Goal: Task Accomplishment & Management: Manage account settings

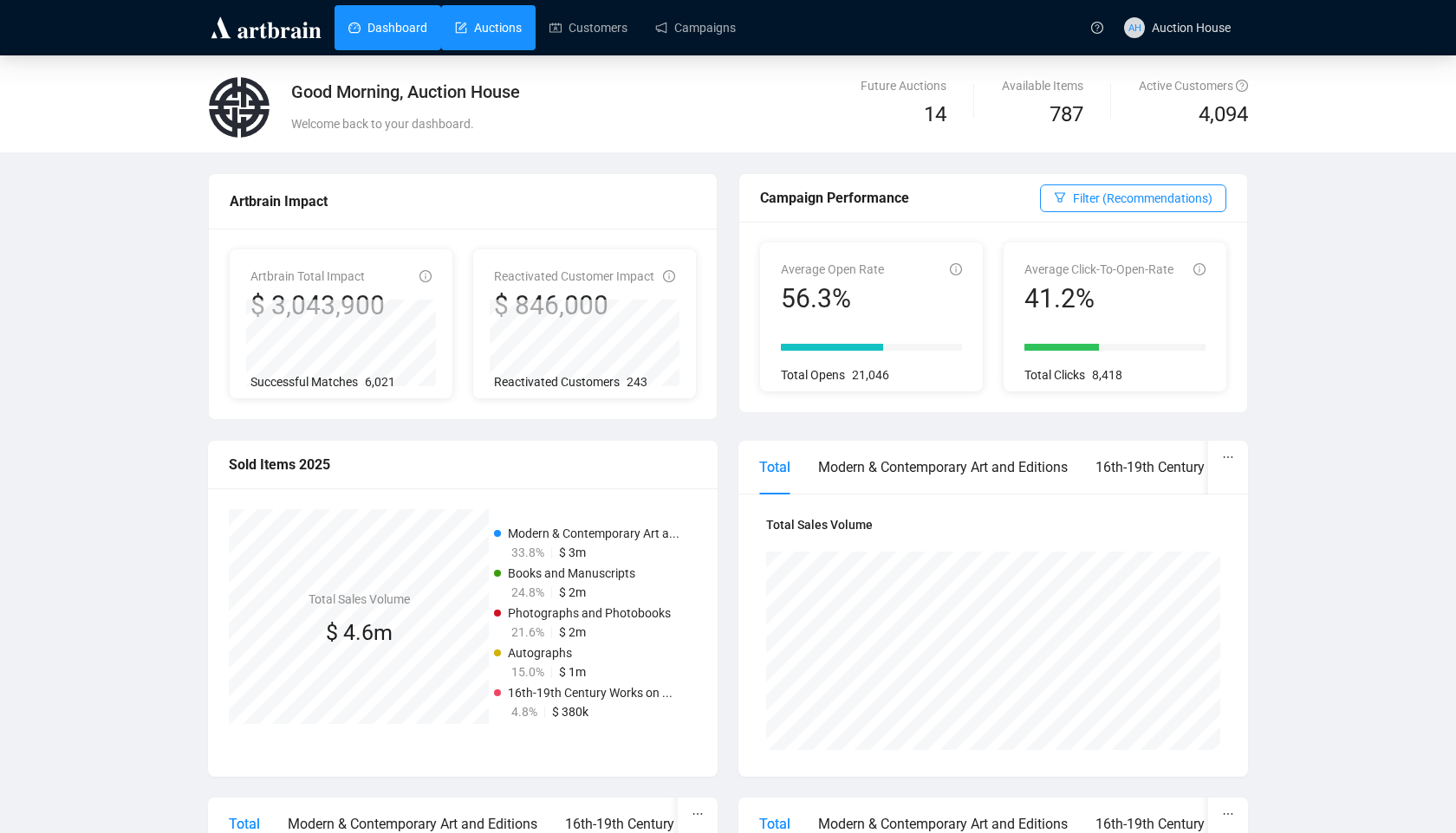
click at [508, 31] on link "Auctions" at bounding box center [488, 27] width 67 height 45
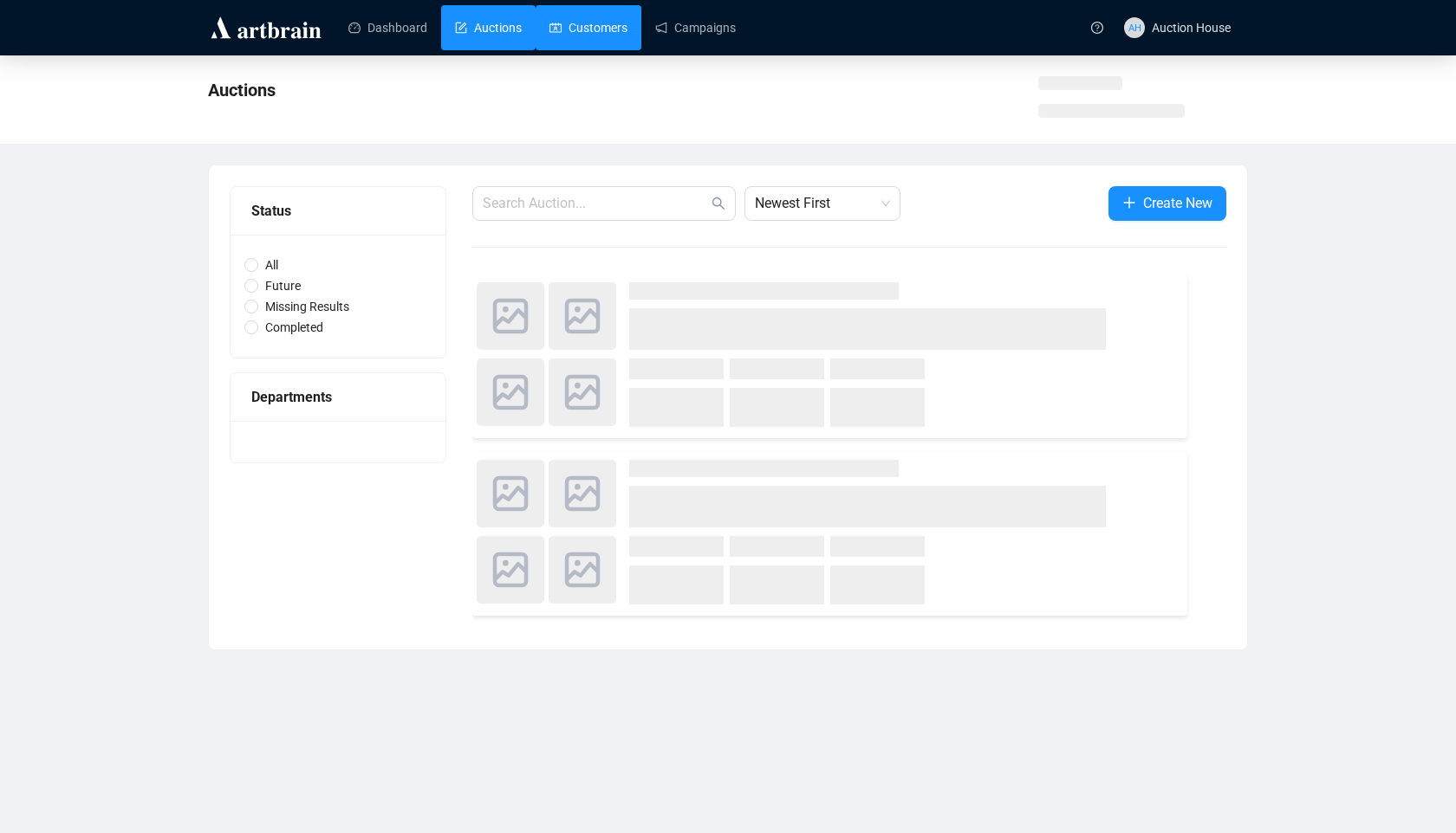
click at [601, 44] on link "Customers" at bounding box center [588, 27] width 78 height 45
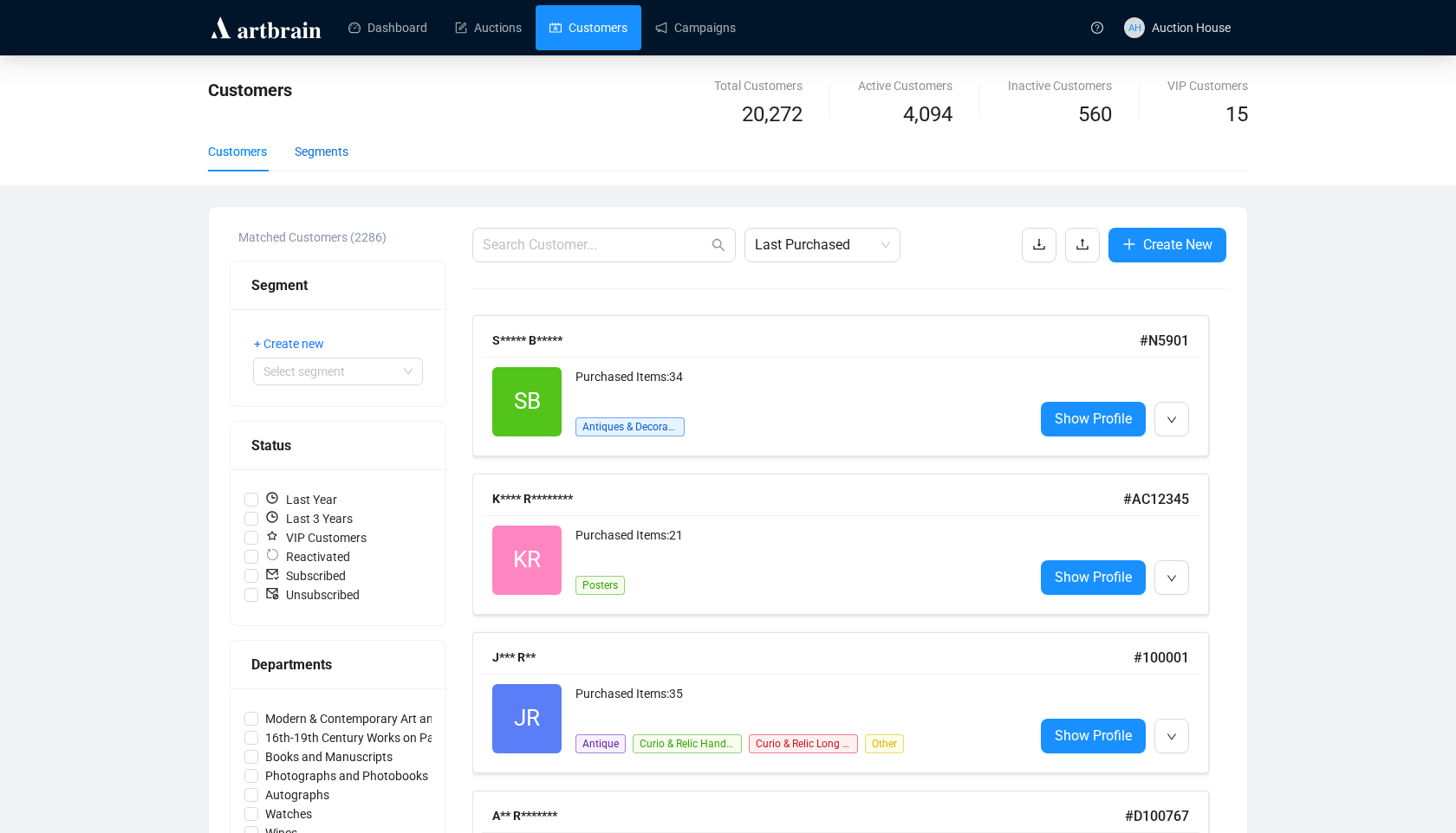
click at [342, 154] on div "Segments" at bounding box center [321, 152] width 53 height 19
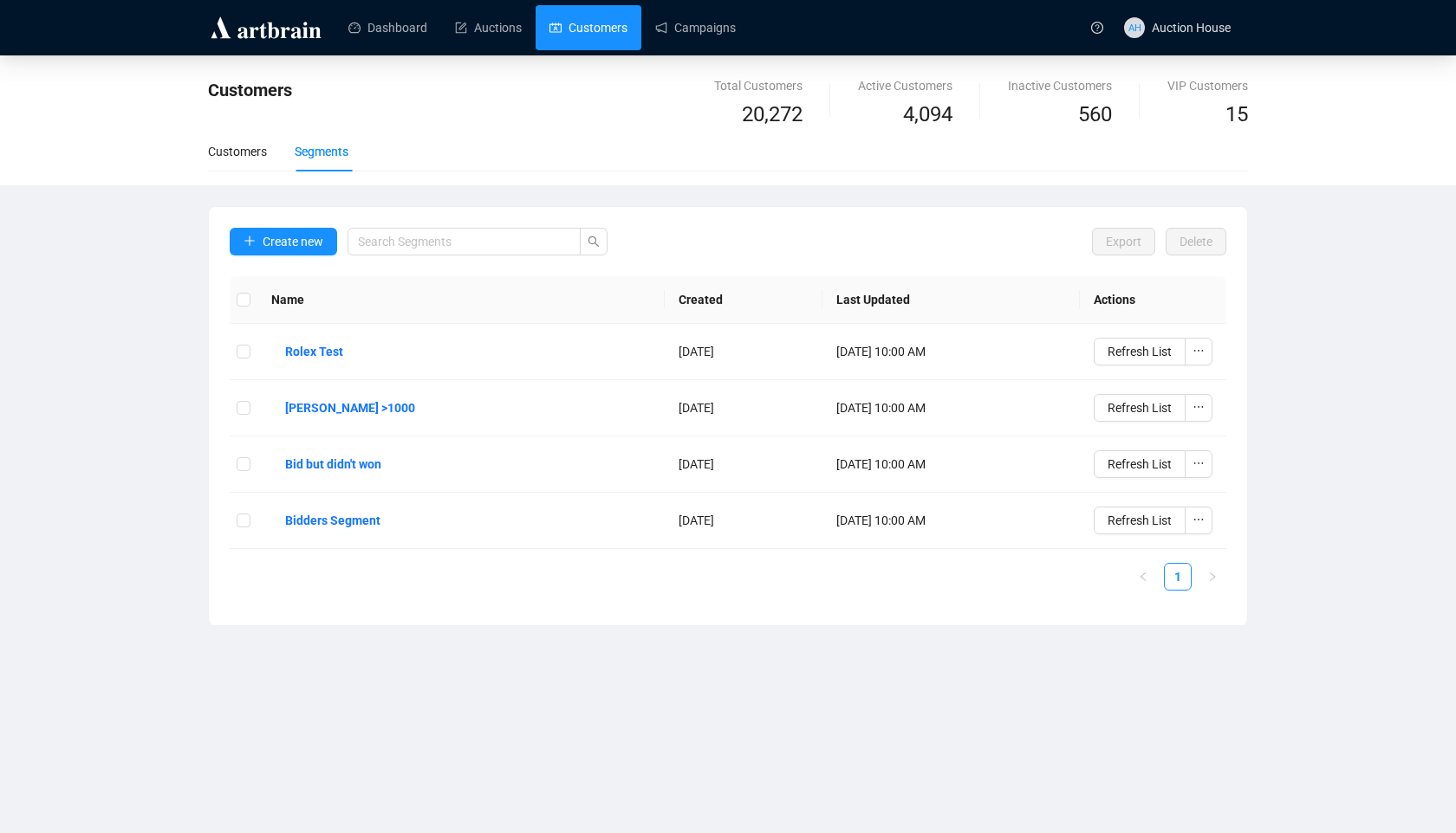
click at [309, 255] on div "Create new" at bounding box center [419, 252] width 378 height 49
click at [309, 244] on span "Create new" at bounding box center [293, 242] width 61 height 19
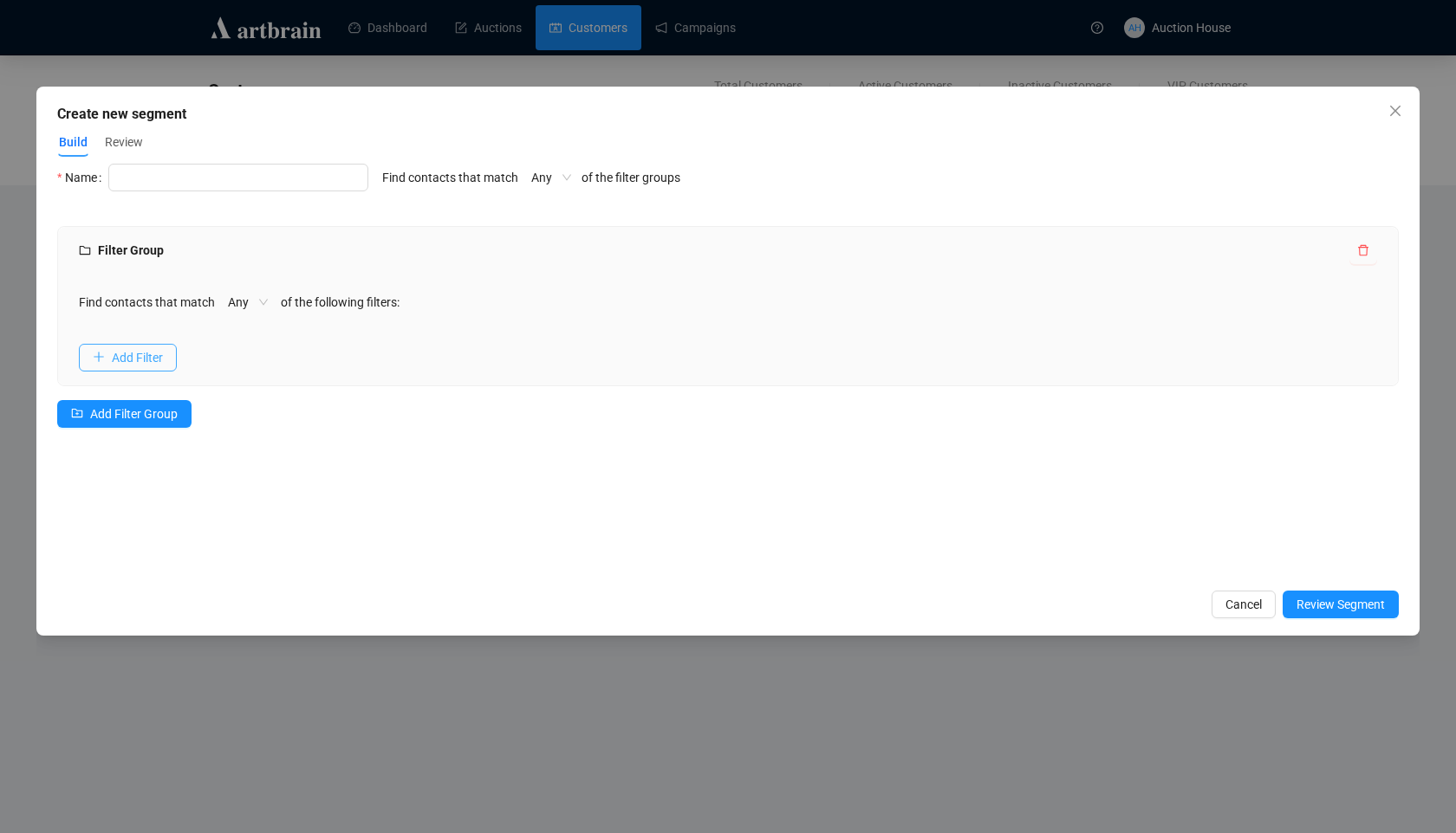
click at [155, 356] on span "Add Filter" at bounding box center [137, 357] width 51 height 19
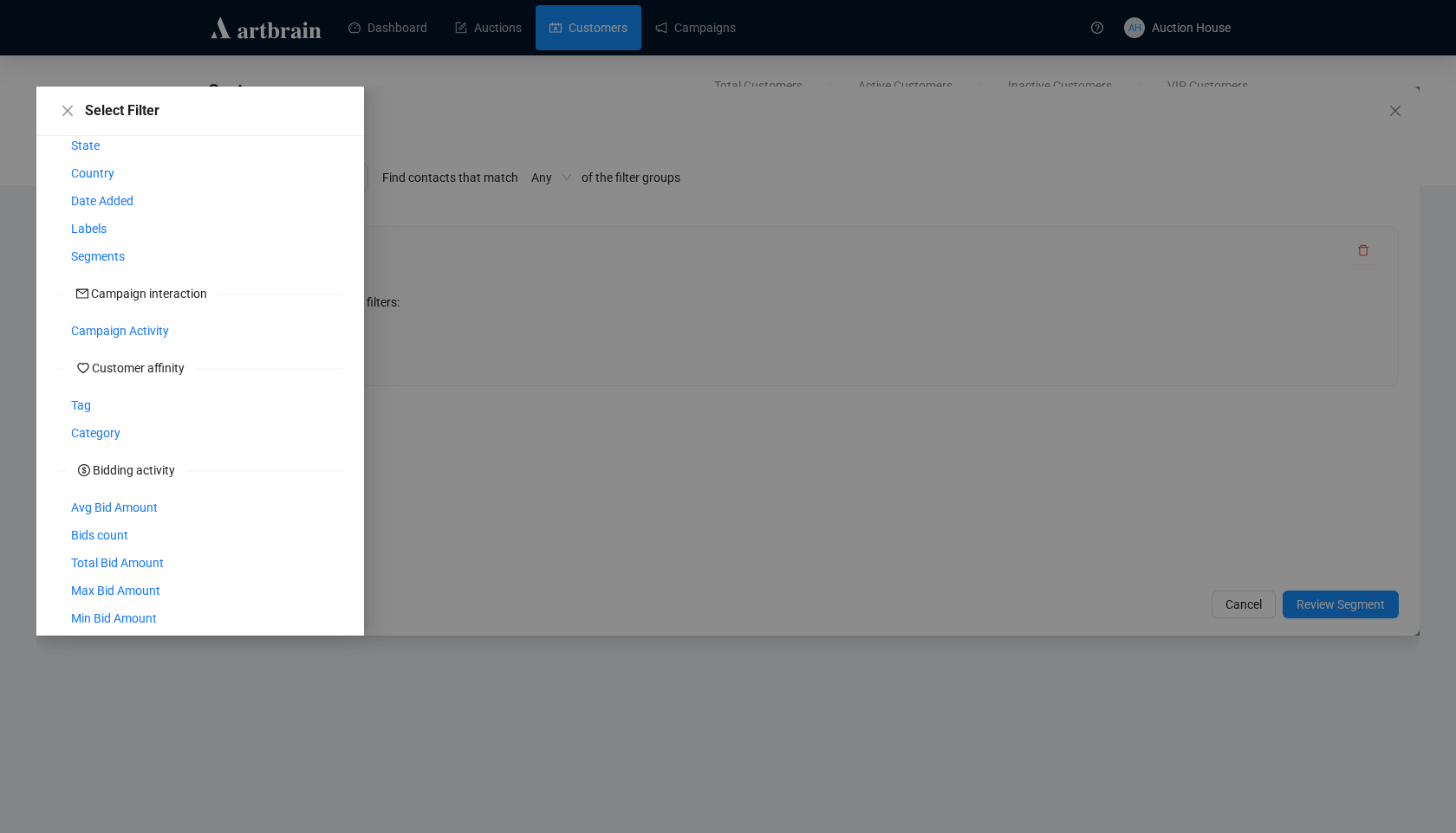
scroll to position [228, 0]
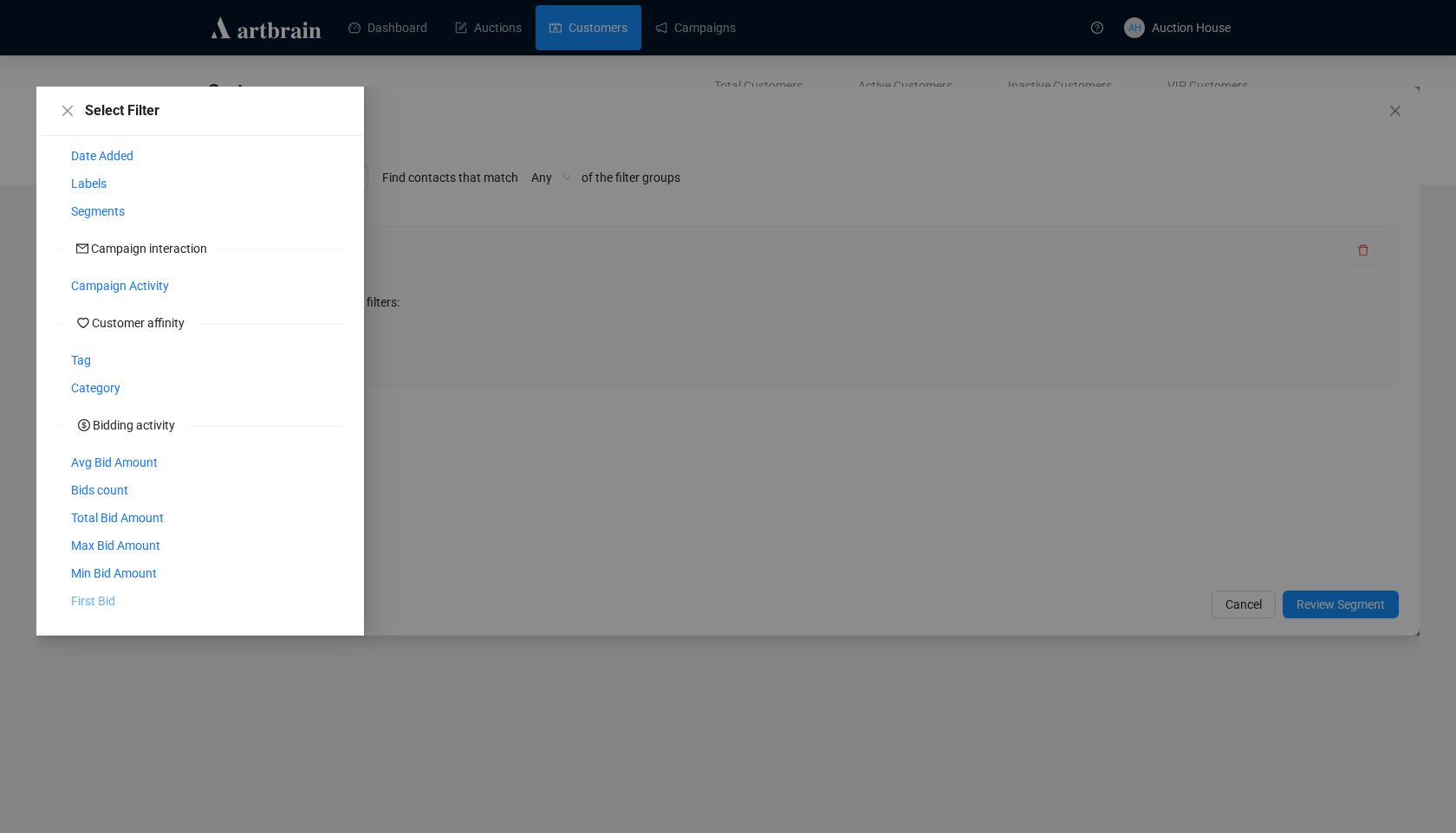
click at [92, 599] on span "First Bid" at bounding box center [93, 601] width 44 height 19
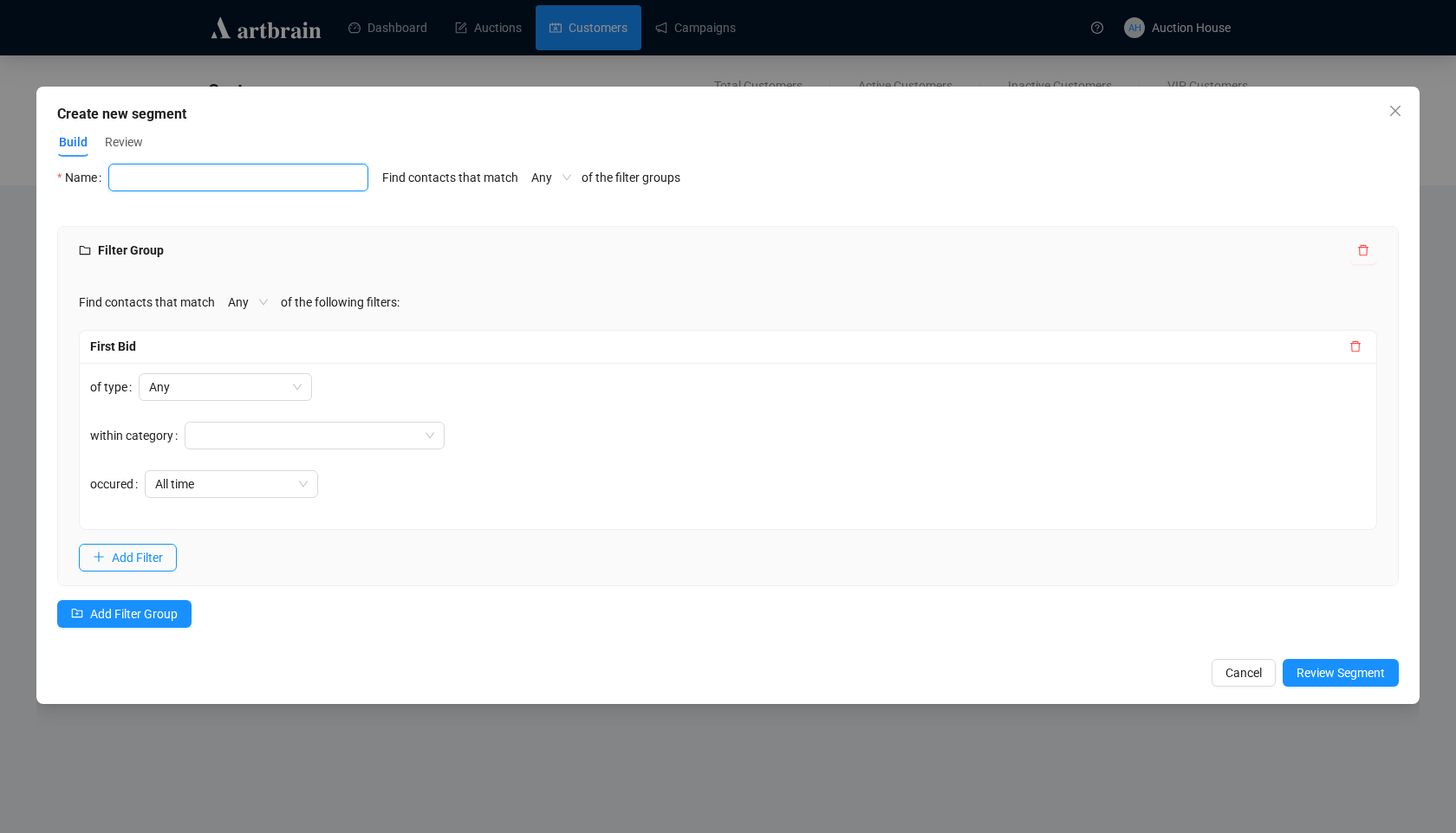
click at [261, 170] on input "text" at bounding box center [238, 177] width 260 height 28
click at [201, 480] on span "All time" at bounding box center [232, 483] width 153 height 26
type input "[PERSON_NAME] time bidders"
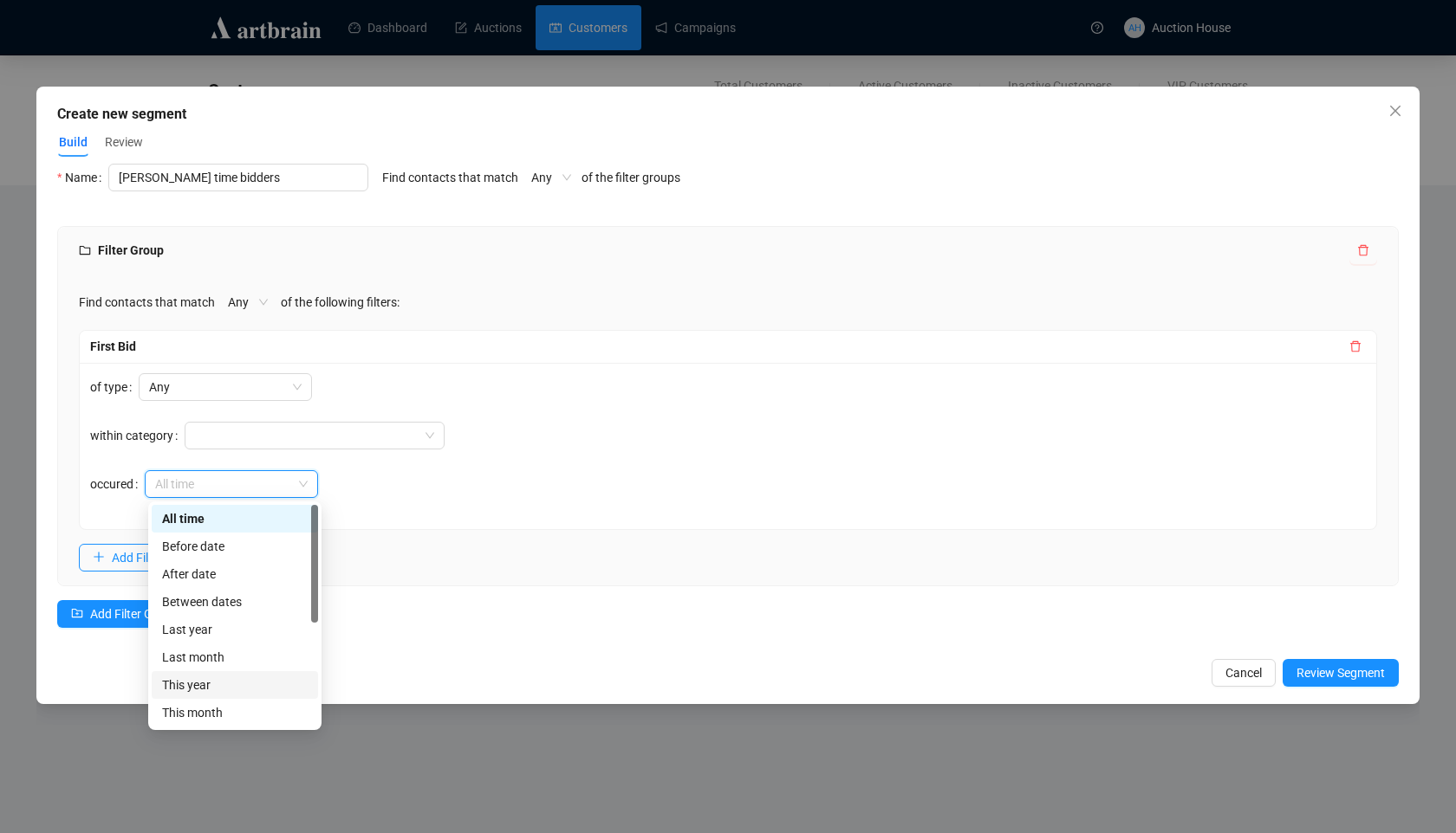
scroll to position [10, 0]
click at [233, 651] on div "Last month" at bounding box center [235, 648] width 146 height 19
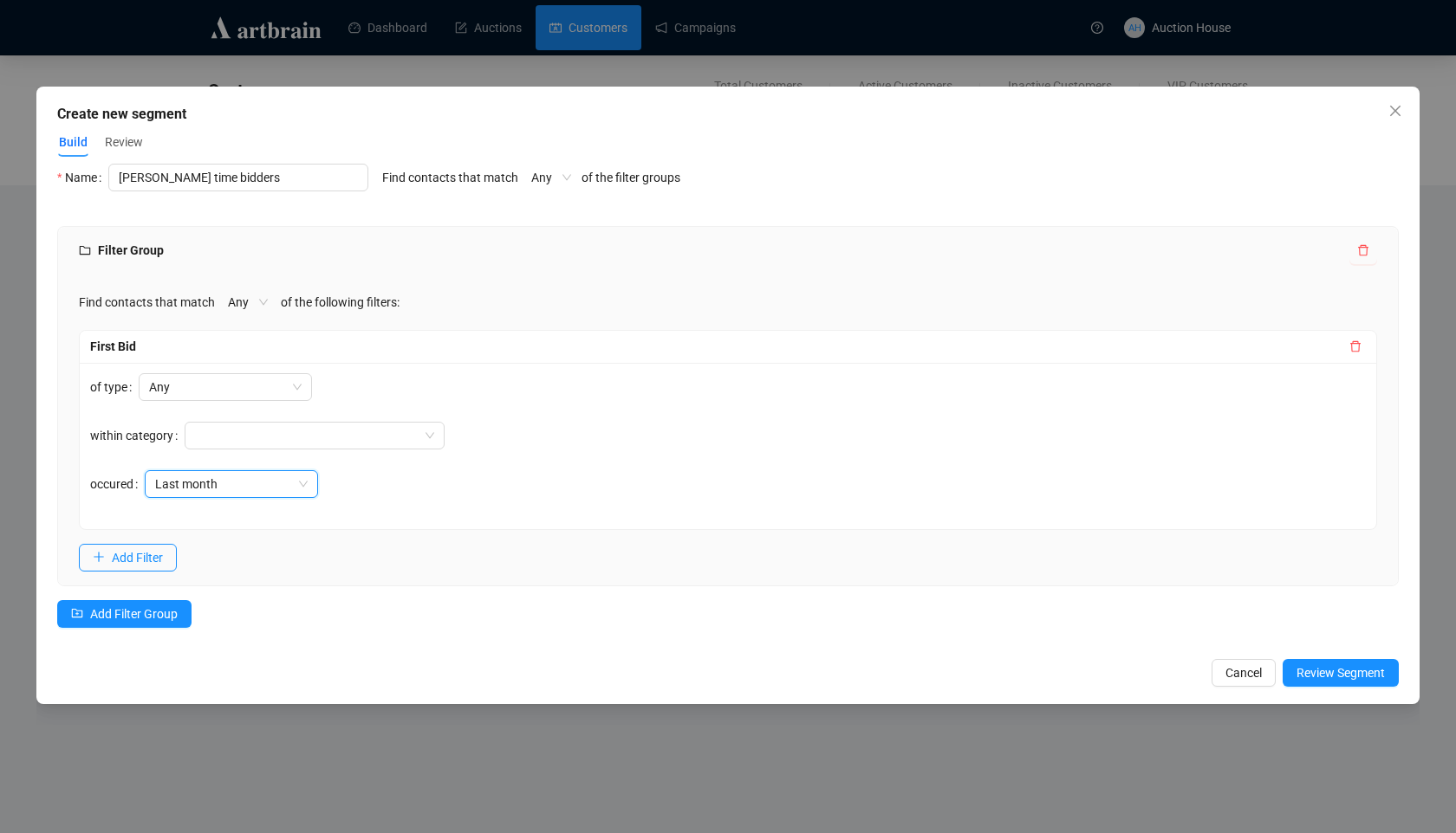
click at [885, 552] on div "Find contacts that match Any of the following filters: First Bid of type Any wi…" at bounding box center [728, 430] width 1340 height 311
click at [1337, 670] on span "Review Segment" at bounding box center [1341, 673] width 89 height 19
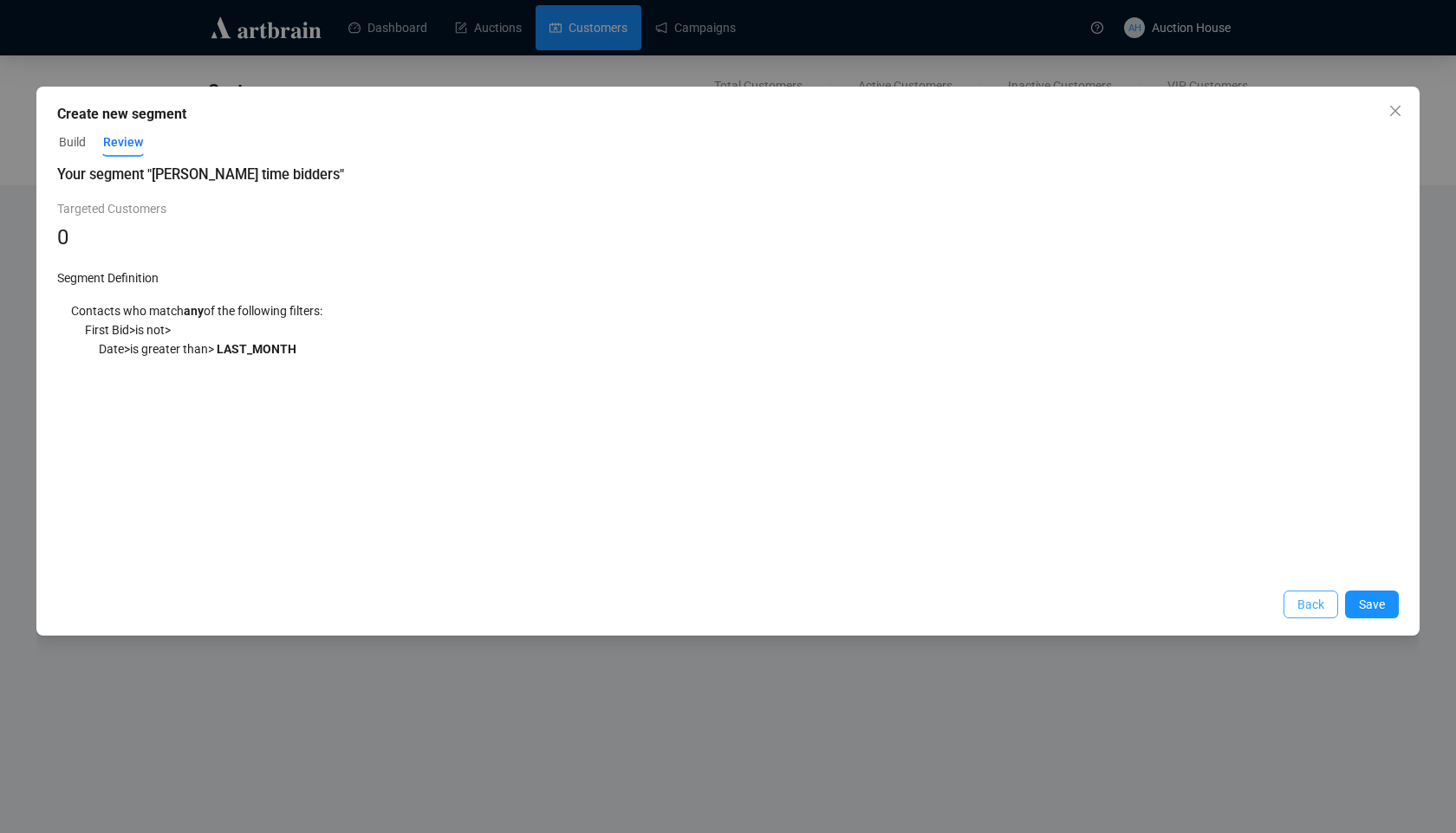
click at [1305, 601] on span "Back" at bounding box center [1310, 604] width 27 height 19
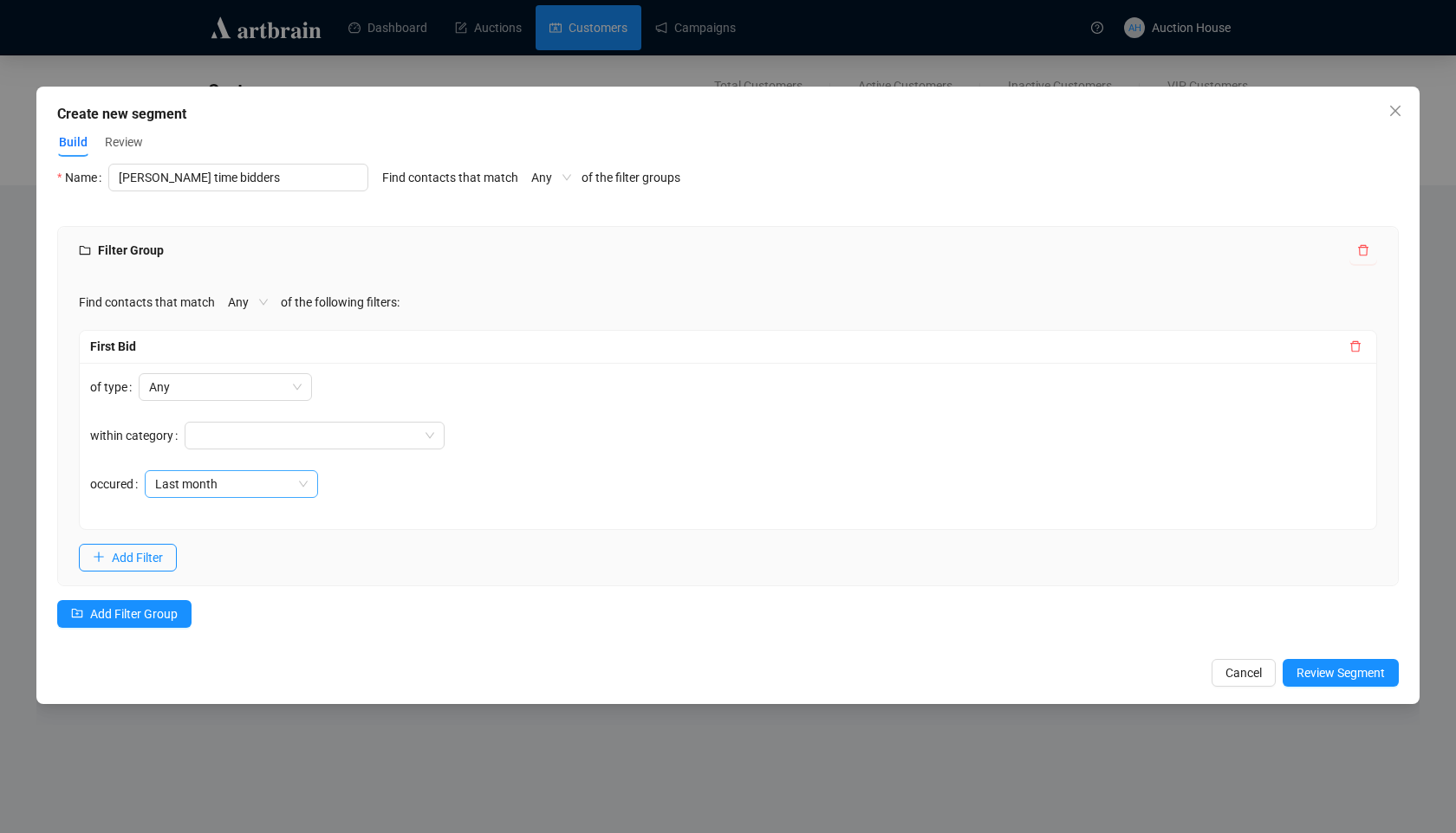
click at [241, 480] on span "Last month" at bounding box center [232, 483] width 153 height 26
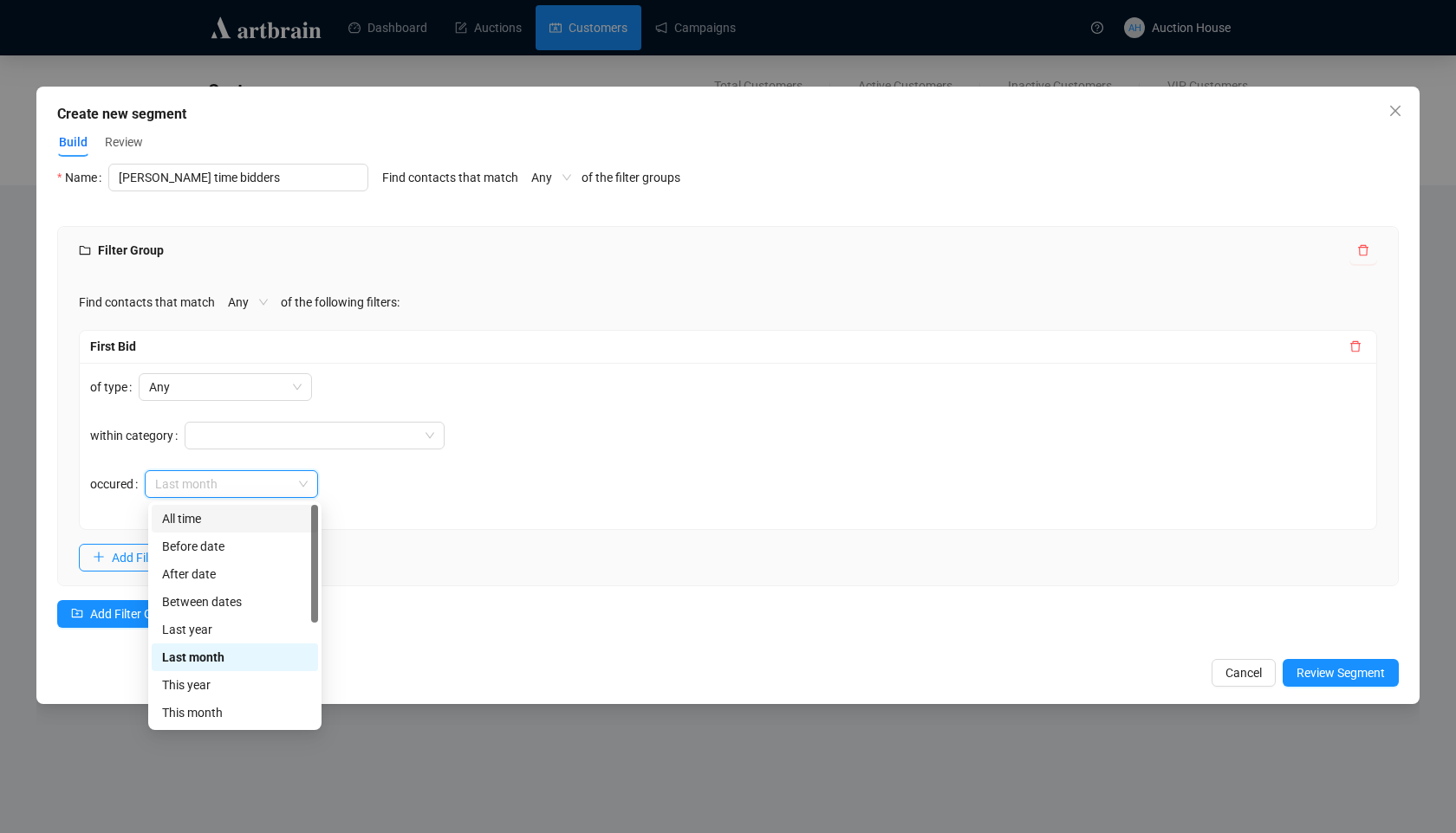
click at [233, 527] on div "All time" at bounding box center [235, 518] width 146 height 19
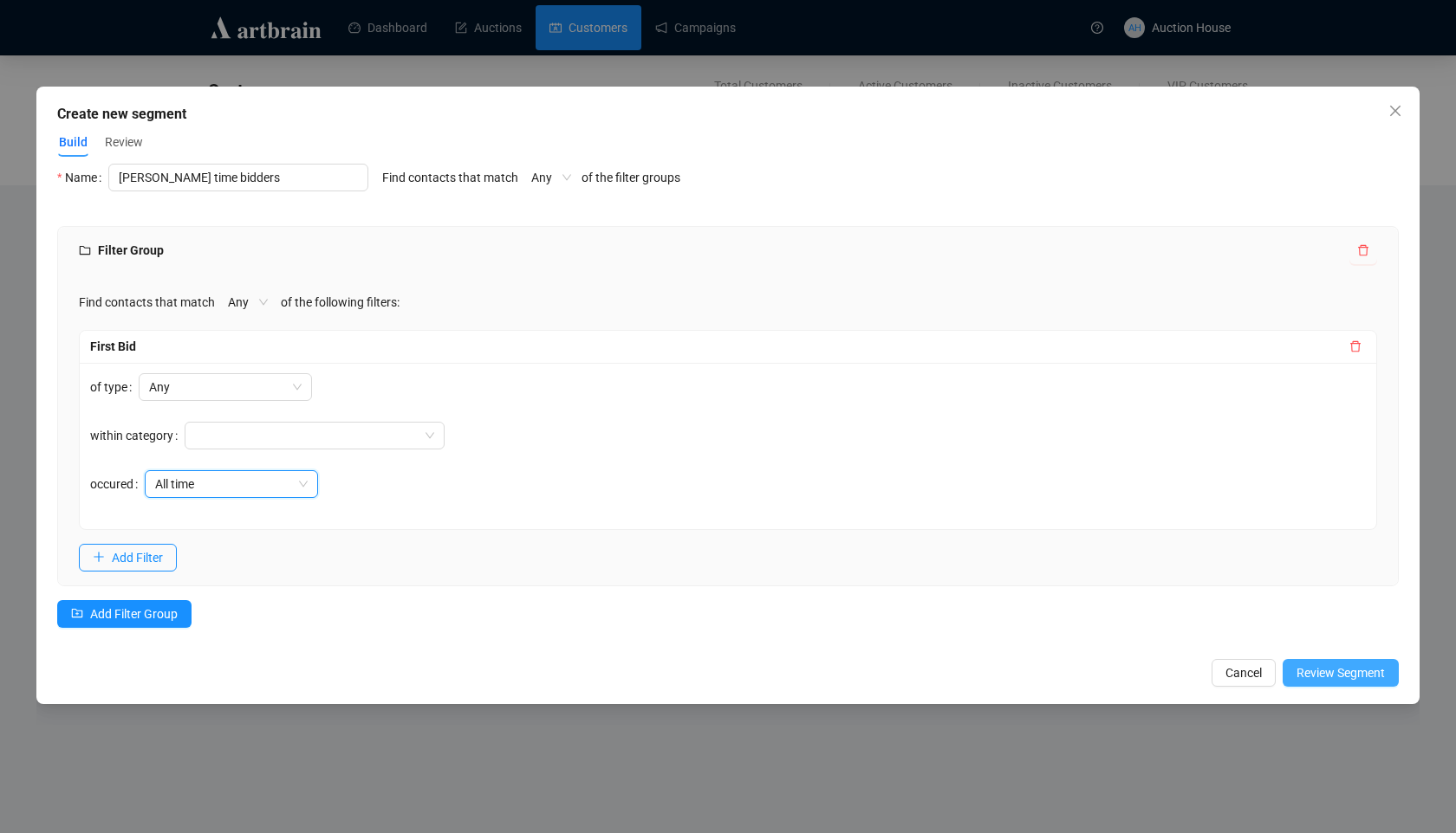
click at [1310, 674] on span "Review Segment" at bounding box center [1341, 673] width 89 height 19
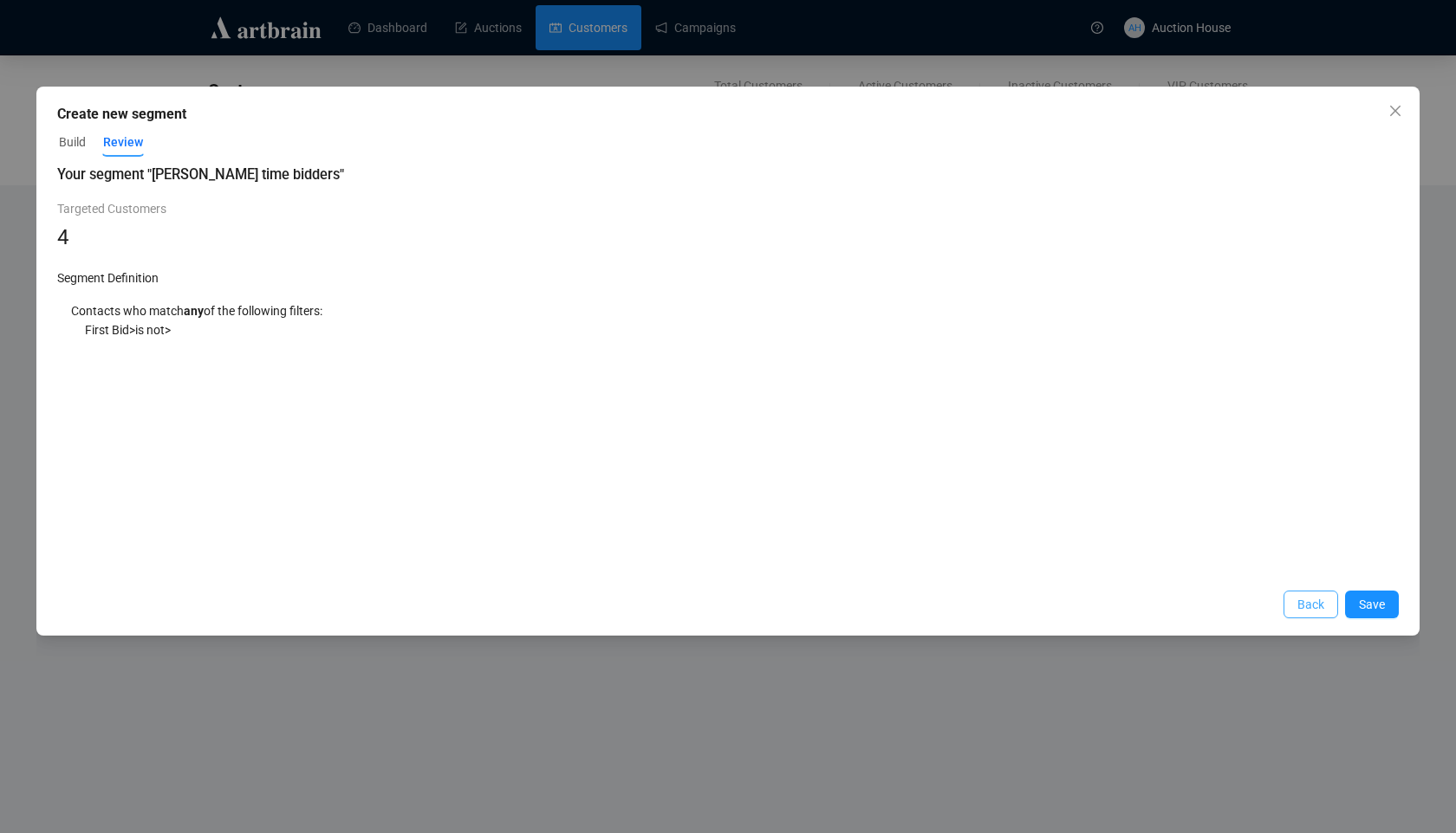
click at [1290, 599] on button "Back" at bounding box center [1310, 604] width 54 height 28
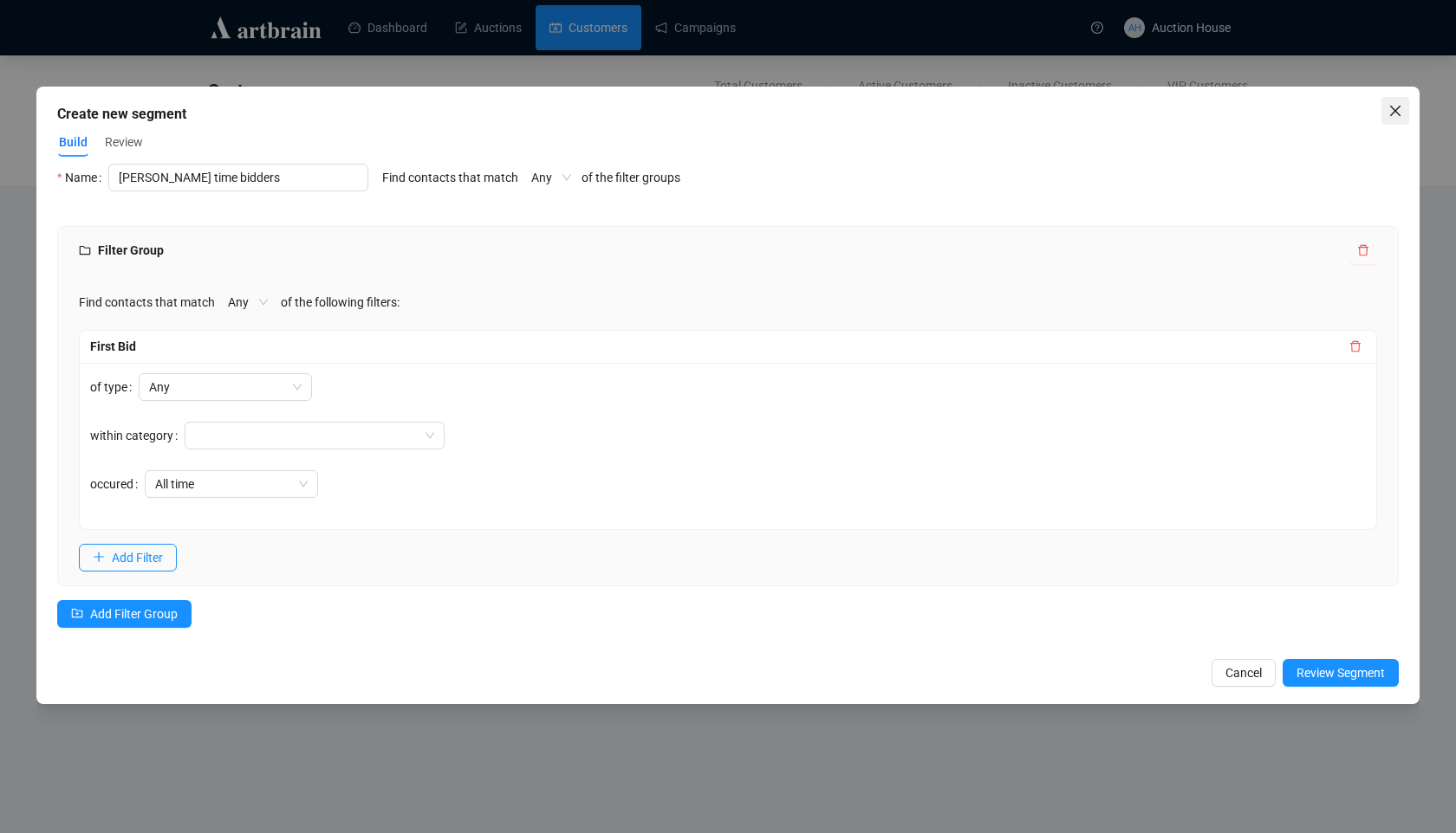
click at [1392, 106] on icon "close" at bounding box center [1395, 111] width 14 height 14
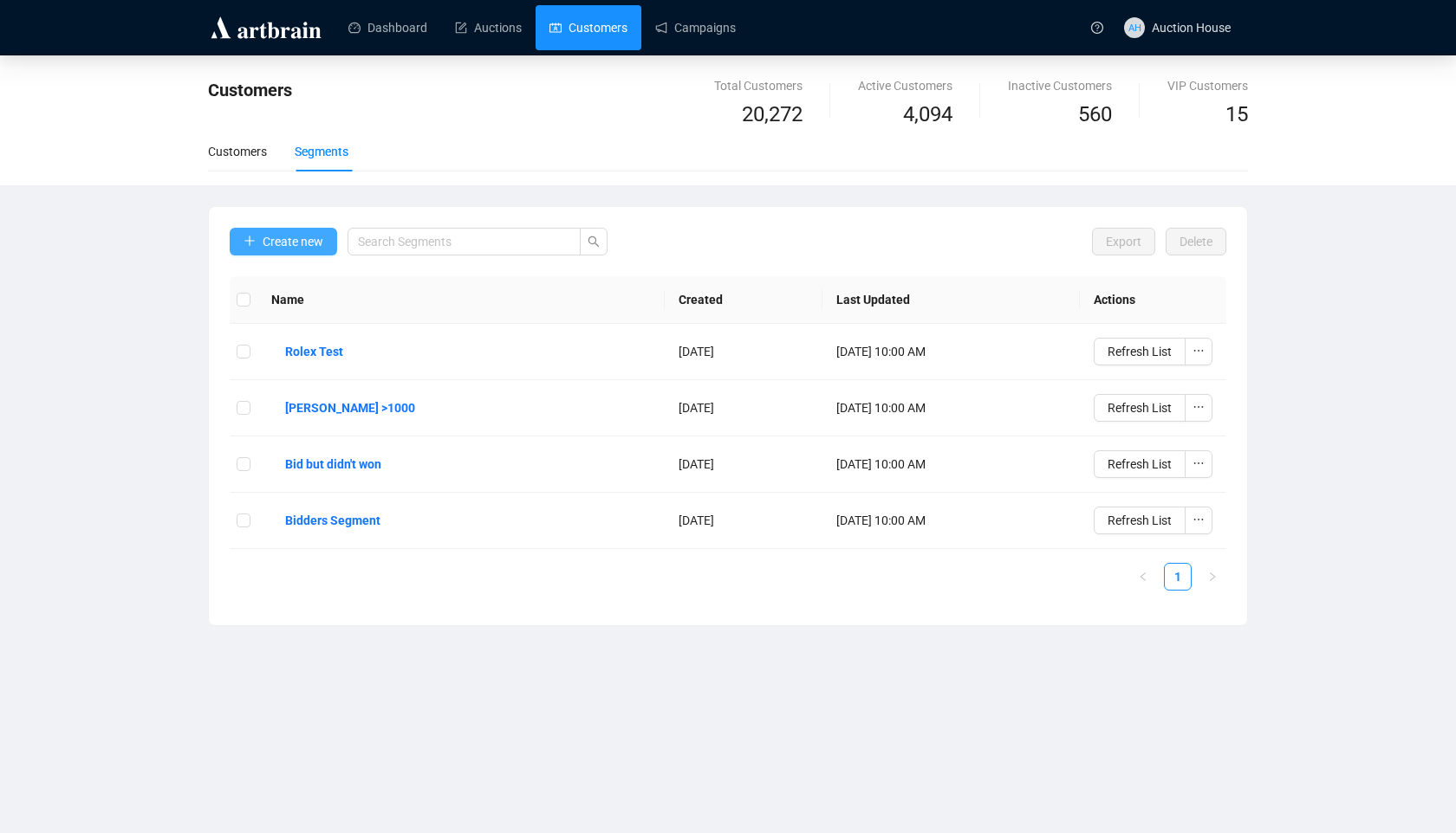
click at [316, 250] on span "Create new" at bounding box center [293, 242] width 61 height 19
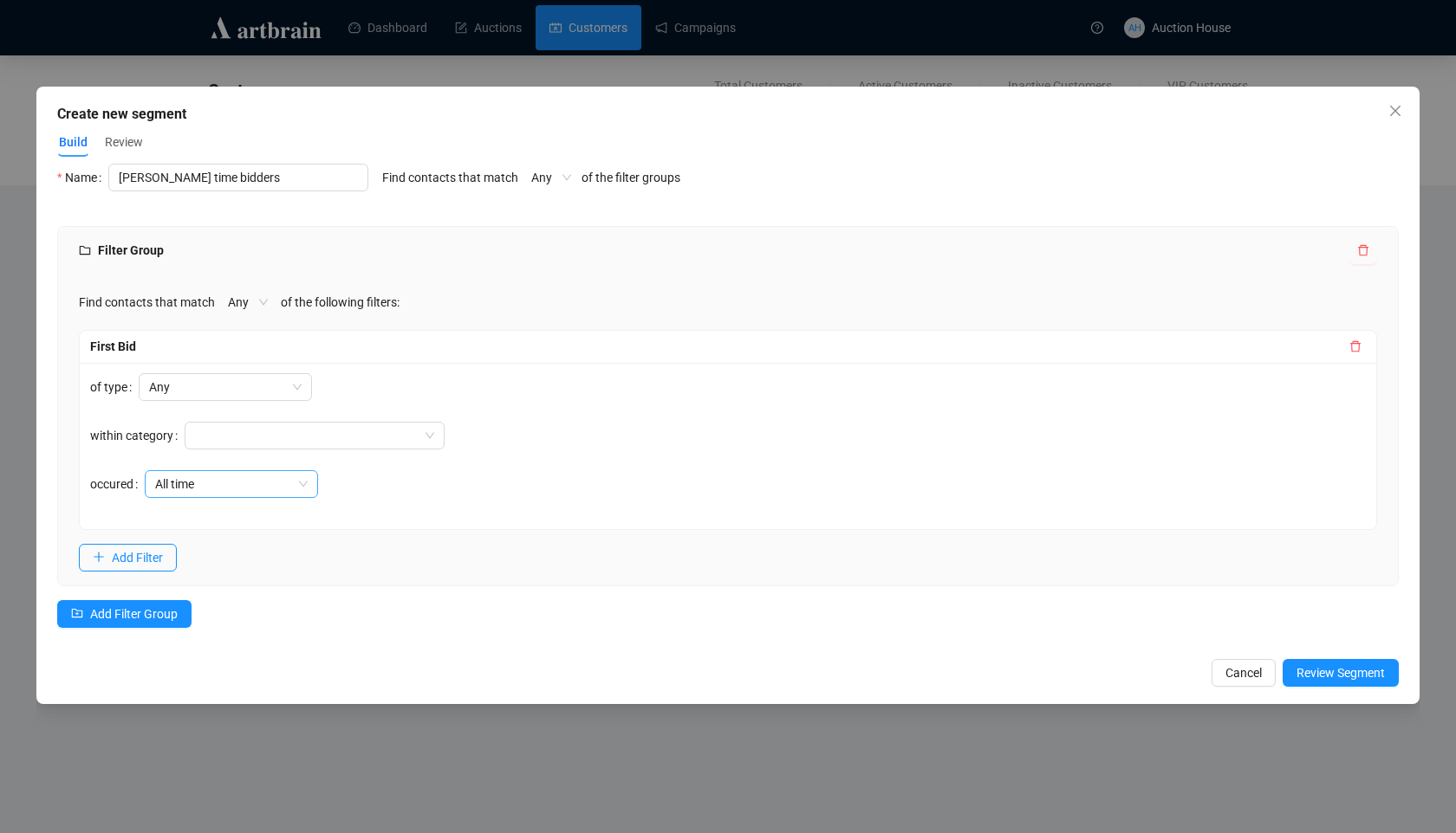
click at [217, 481] on span "All time" at bounding box center [232, 483] width 153 height 26
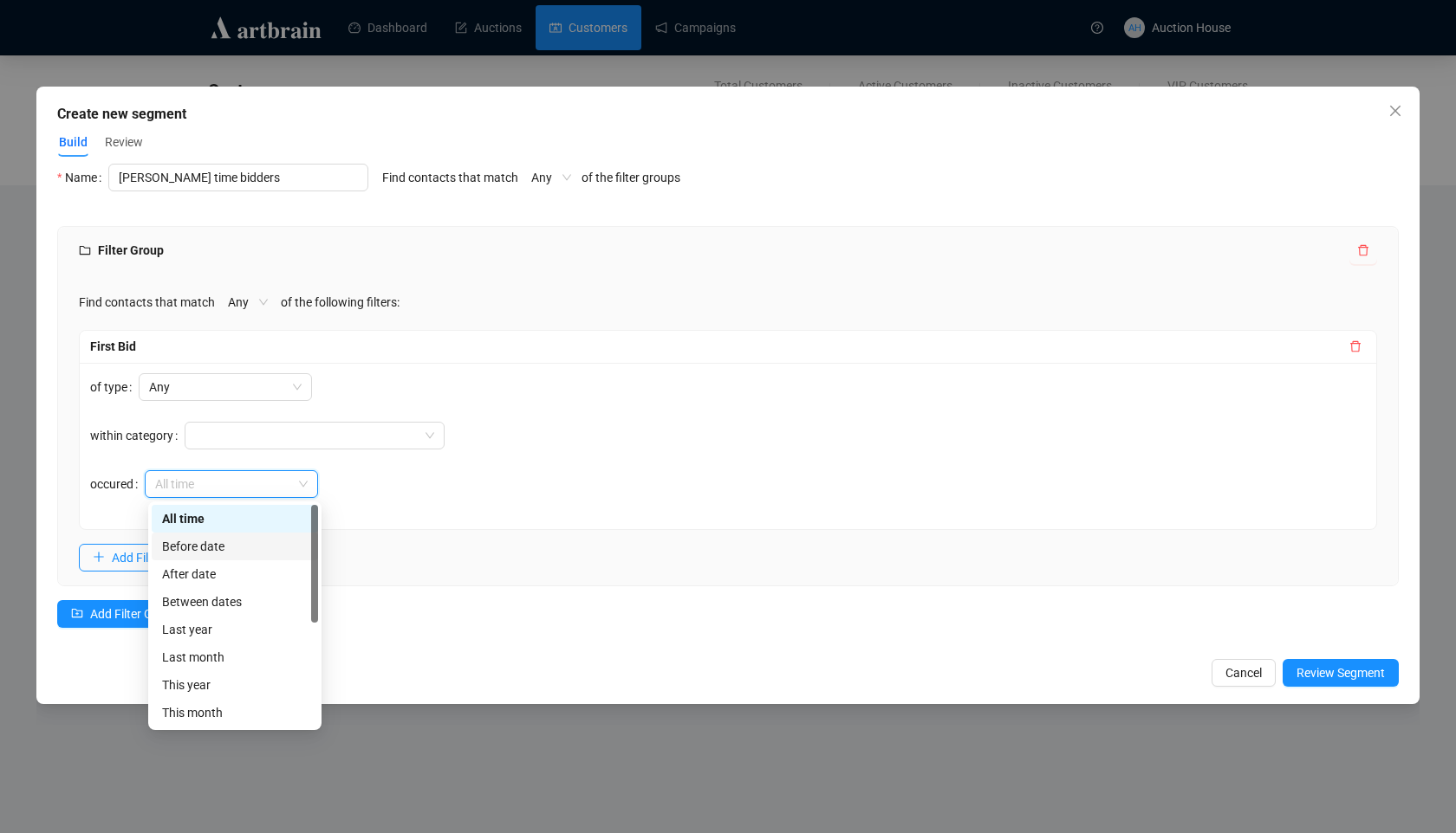
click at [214, 537] on div "Before date" at bounding box center [235, 546] width 166 height 28
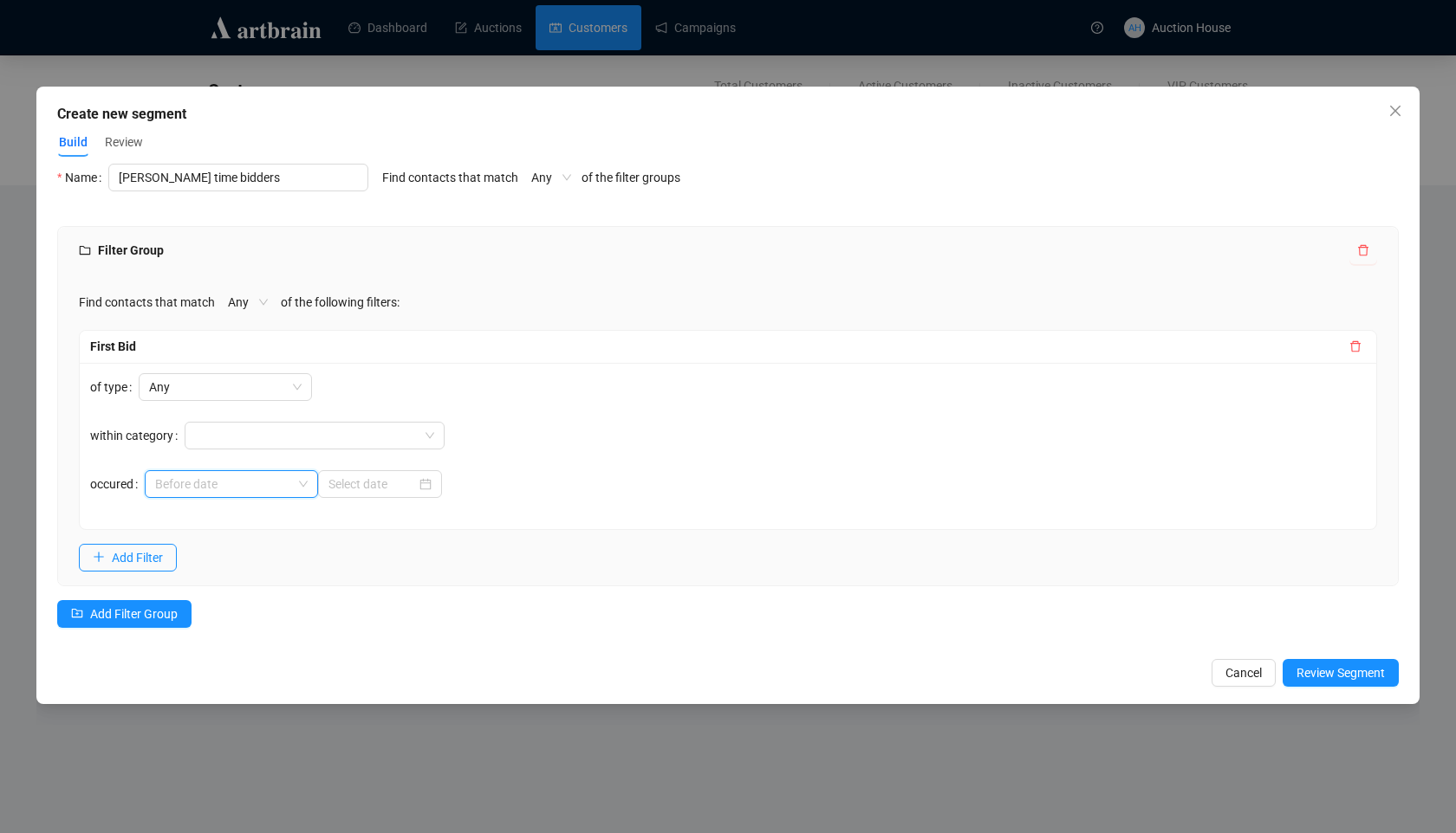
click at [275, 483] on span "Before date" at bounding box center [232, 483] width 153 height 26
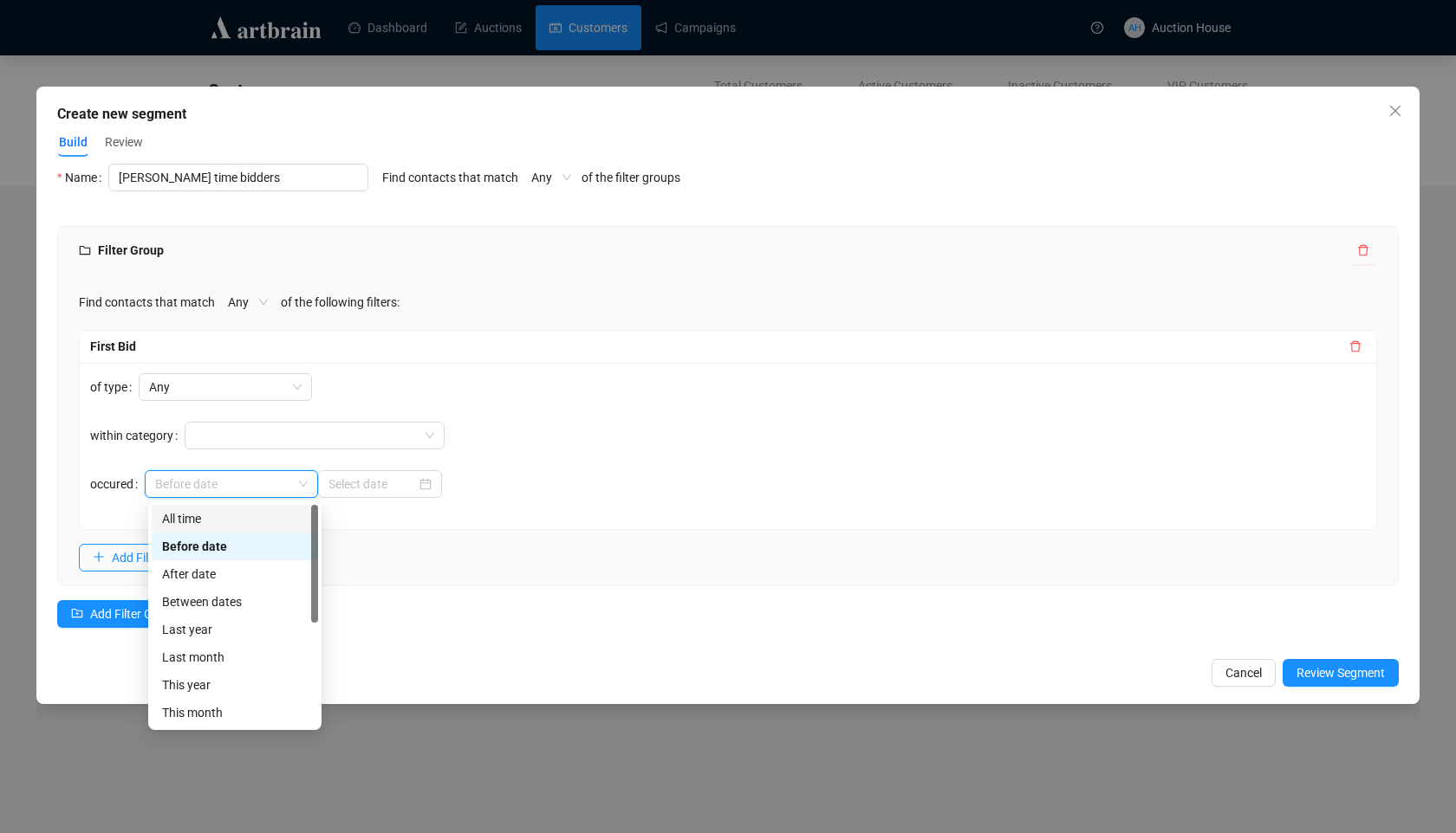
click at [267, 518] on div "All time" at bounding box center [235, 518] width 146 height 19
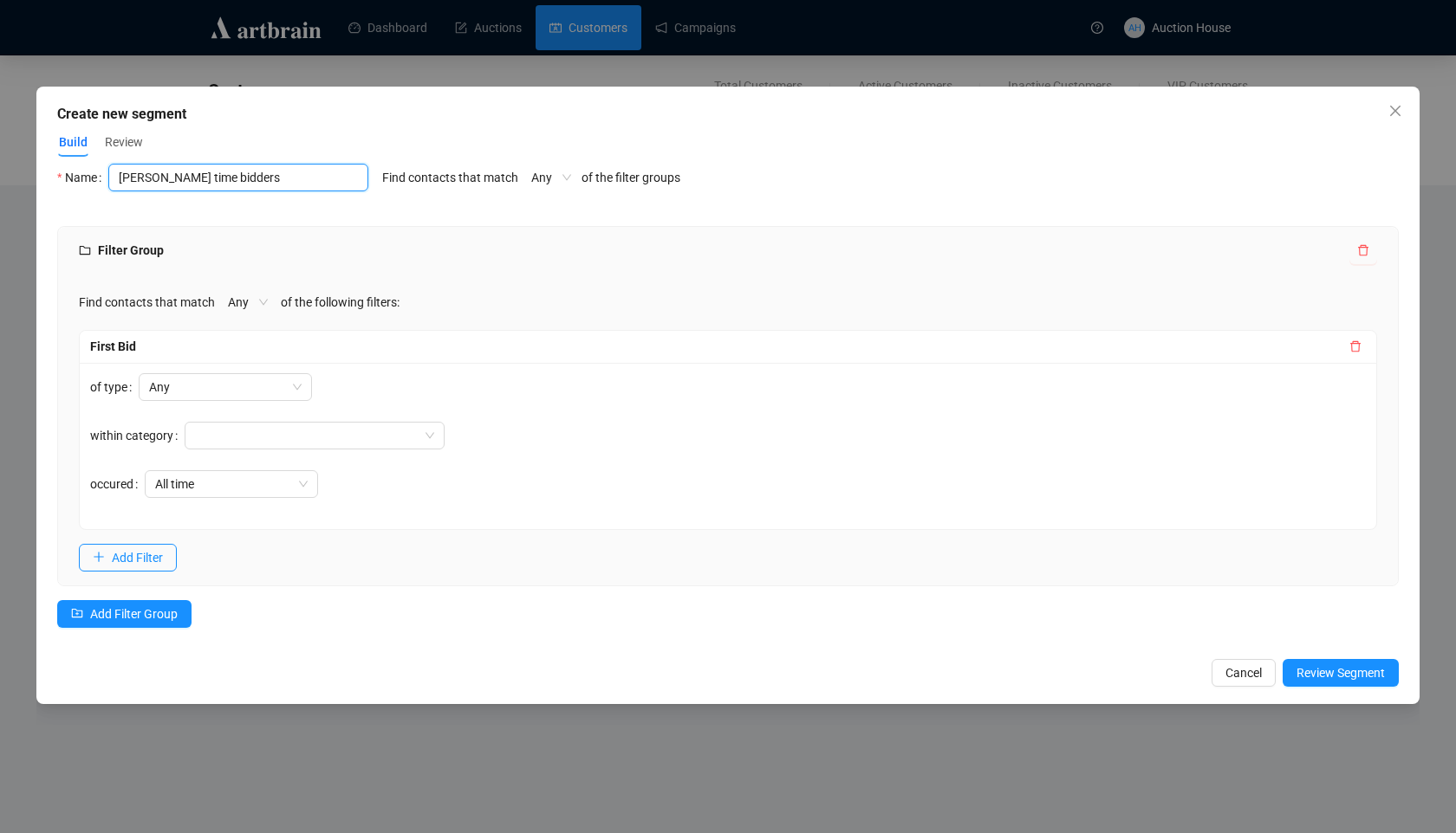
click at [215, 173] on input "[PERSON_NAME] time bidders" at bounding box center [238, 177] width 260 height 28
click at [136, 178] on input "[PERSON_NAME] time bidders of" at bounding box center [238, 177] width 260 height 28
click at [216, 182] on input "first time bidders of" at bounding box center [238, 177] width 260 height 28
click at [229, 178] on input "first time bidders of" at bounding box center [238, 177] width 260 height 28
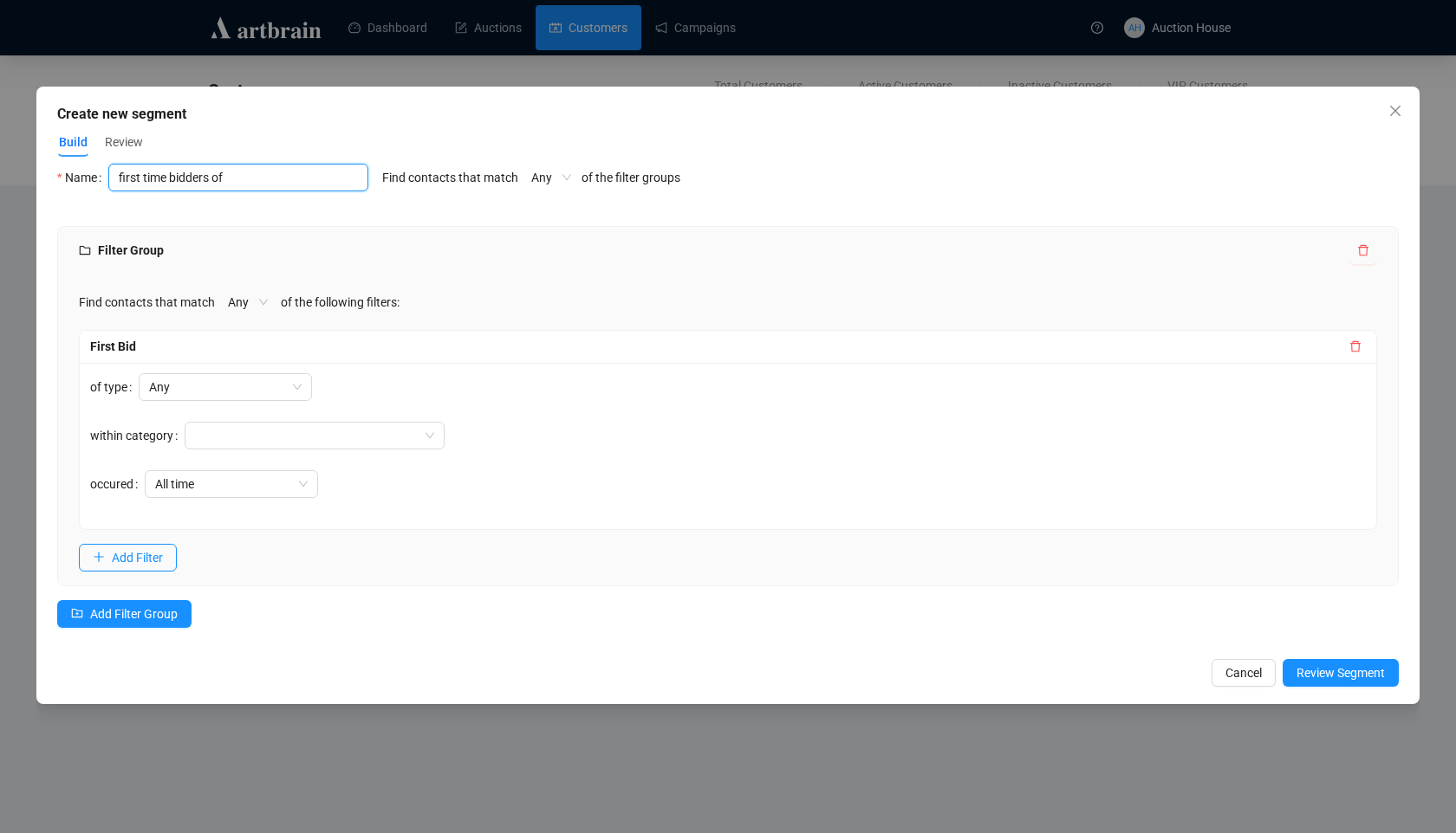
click at [229, 178] on input "first time bidders of" at bounding box center [238, 177] width 260 height 28
click at [225, 178] on input "first time bidders of" at bounding box center [238, 177] width 260 height 28
type input "first time bidders silver auction"
click at [204, 505] on form "of type Any within category occured All time" at bounding box center [268, 446] width 355 height 146
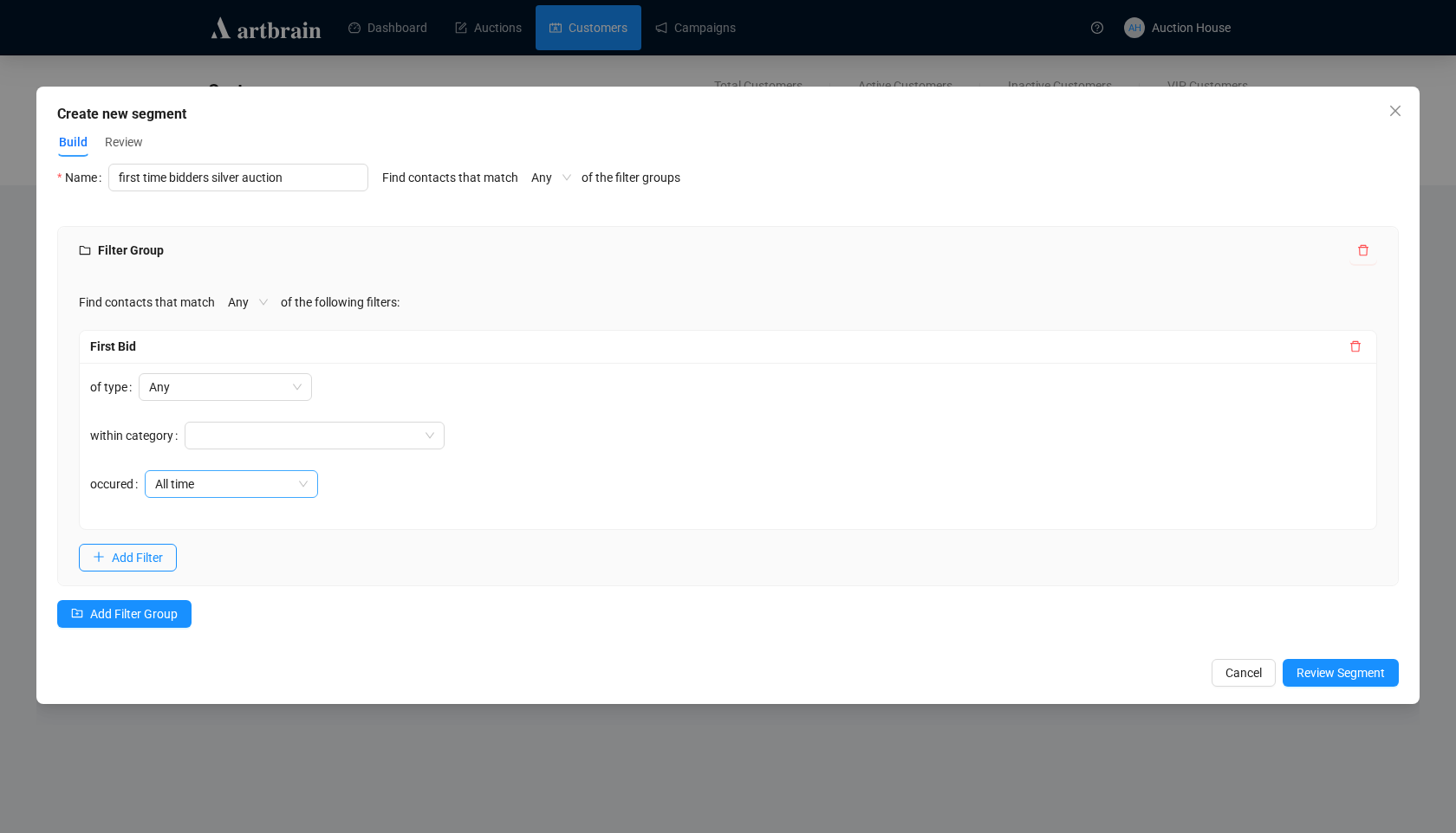
click at [207, 483] on span "All time" at bounding box center [232, 483] width 153 height 26
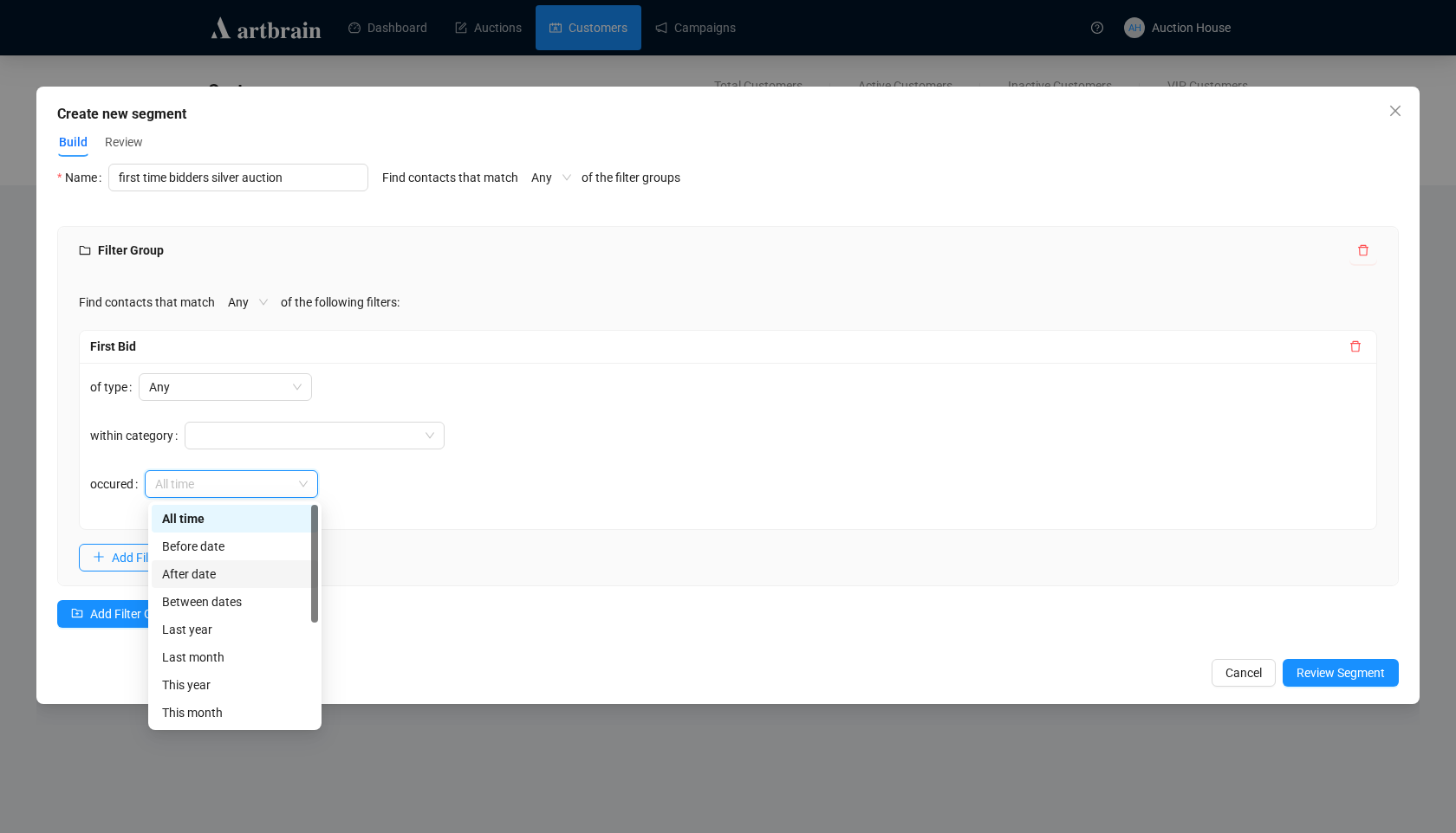
click at [233, 566] on div "After date" at bounding box center [235, 575] width 146 height 19
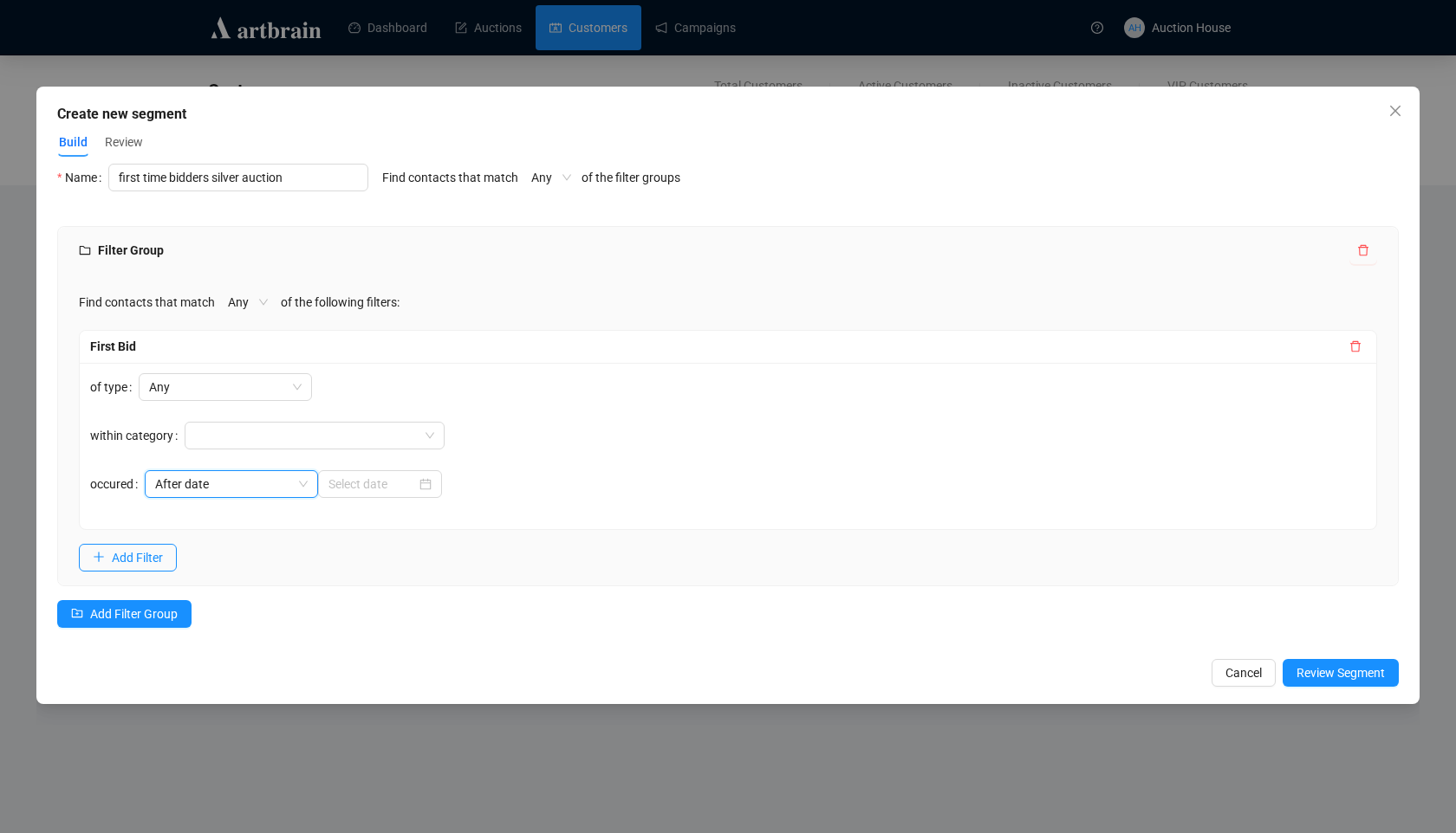
click at [306, 481] on span "After date" at bounding box center [232, 483] width 153 height 26
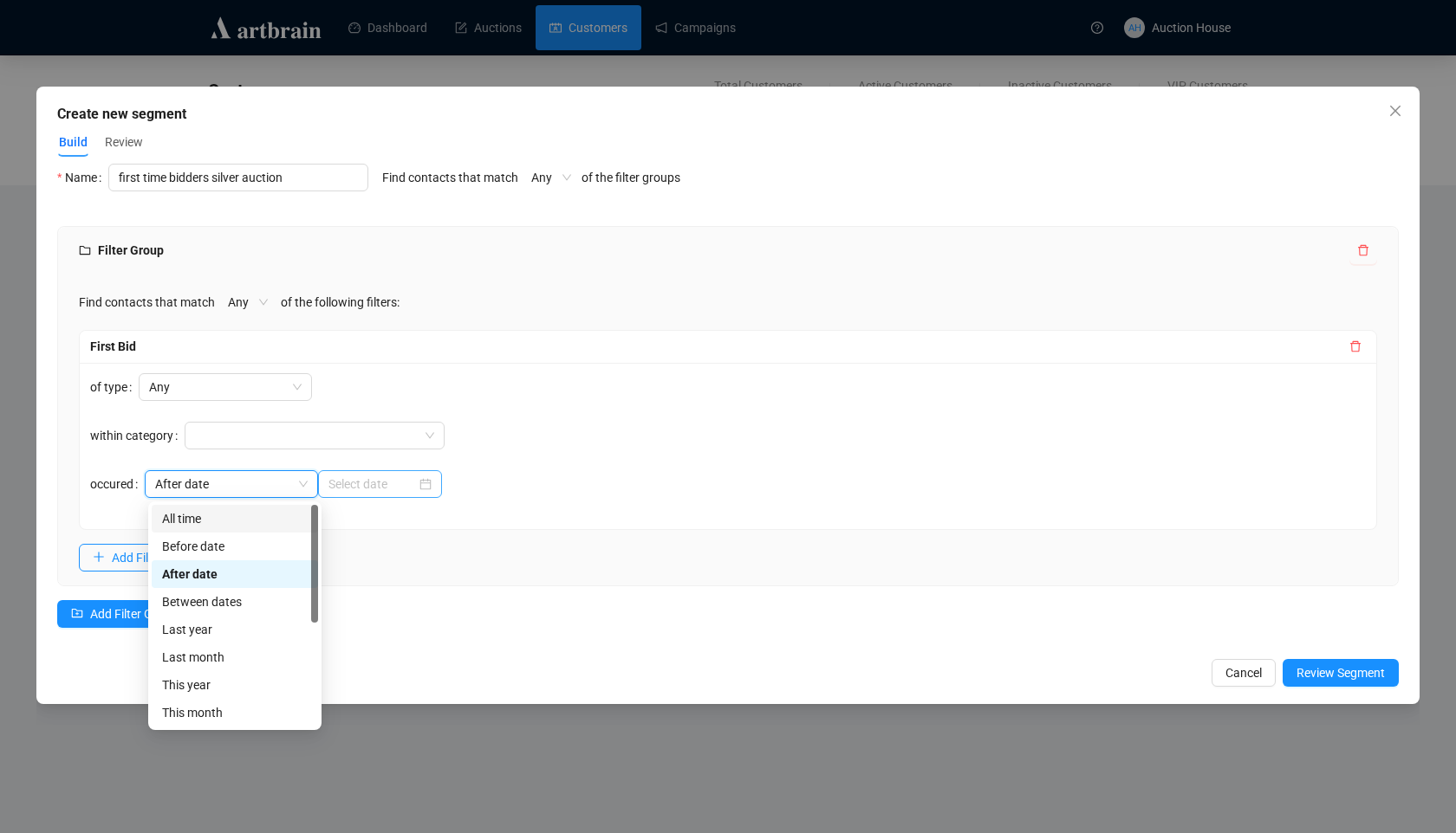
click at [433, 482] on div at bounding box center [380, 483] width 124 height 28
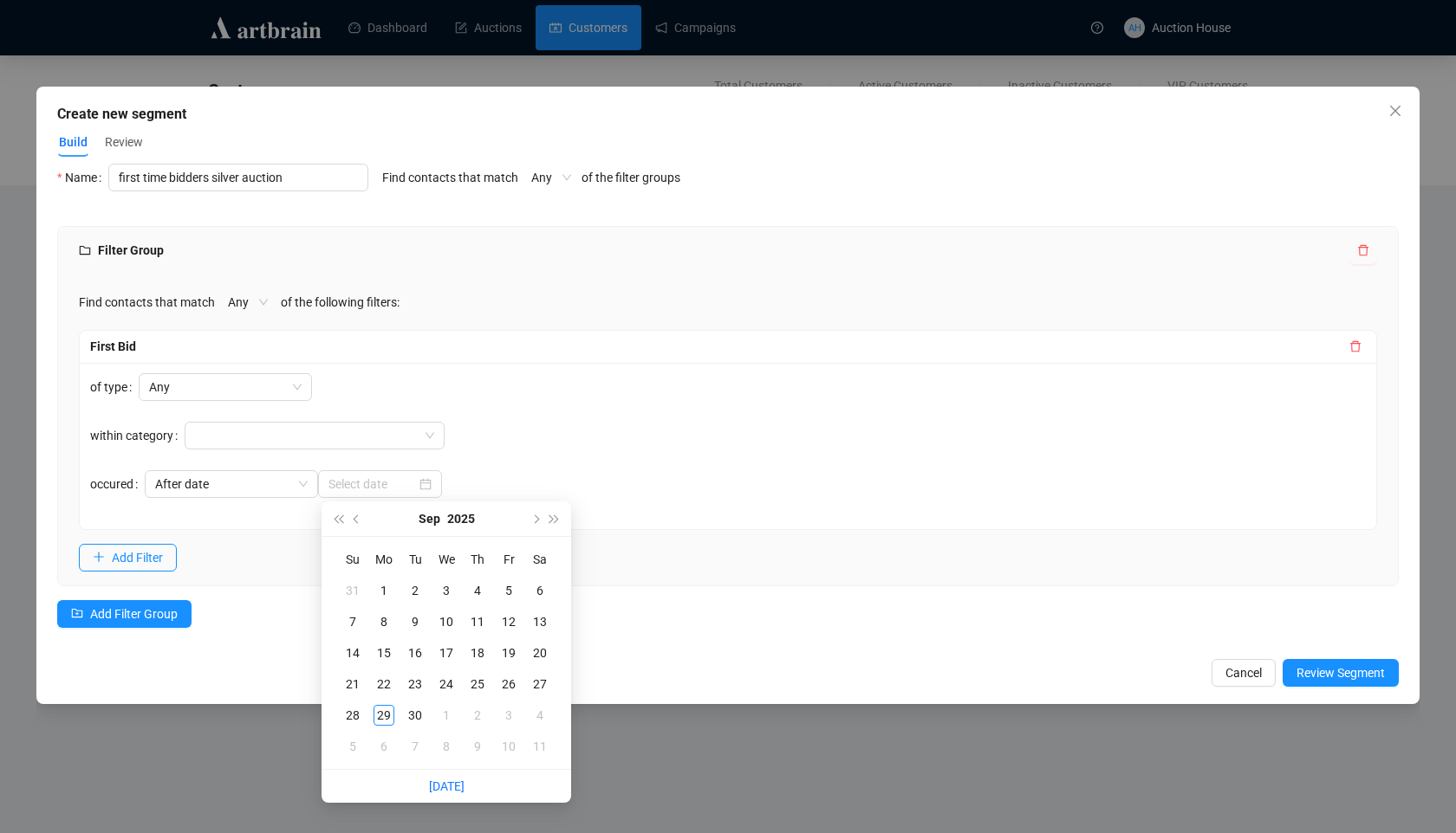
click at [280, 534] on div "Find contacts that match Any of the following filters: First Bid of type Any wi…" at bounding box center [728, 430] width 1340 height 311
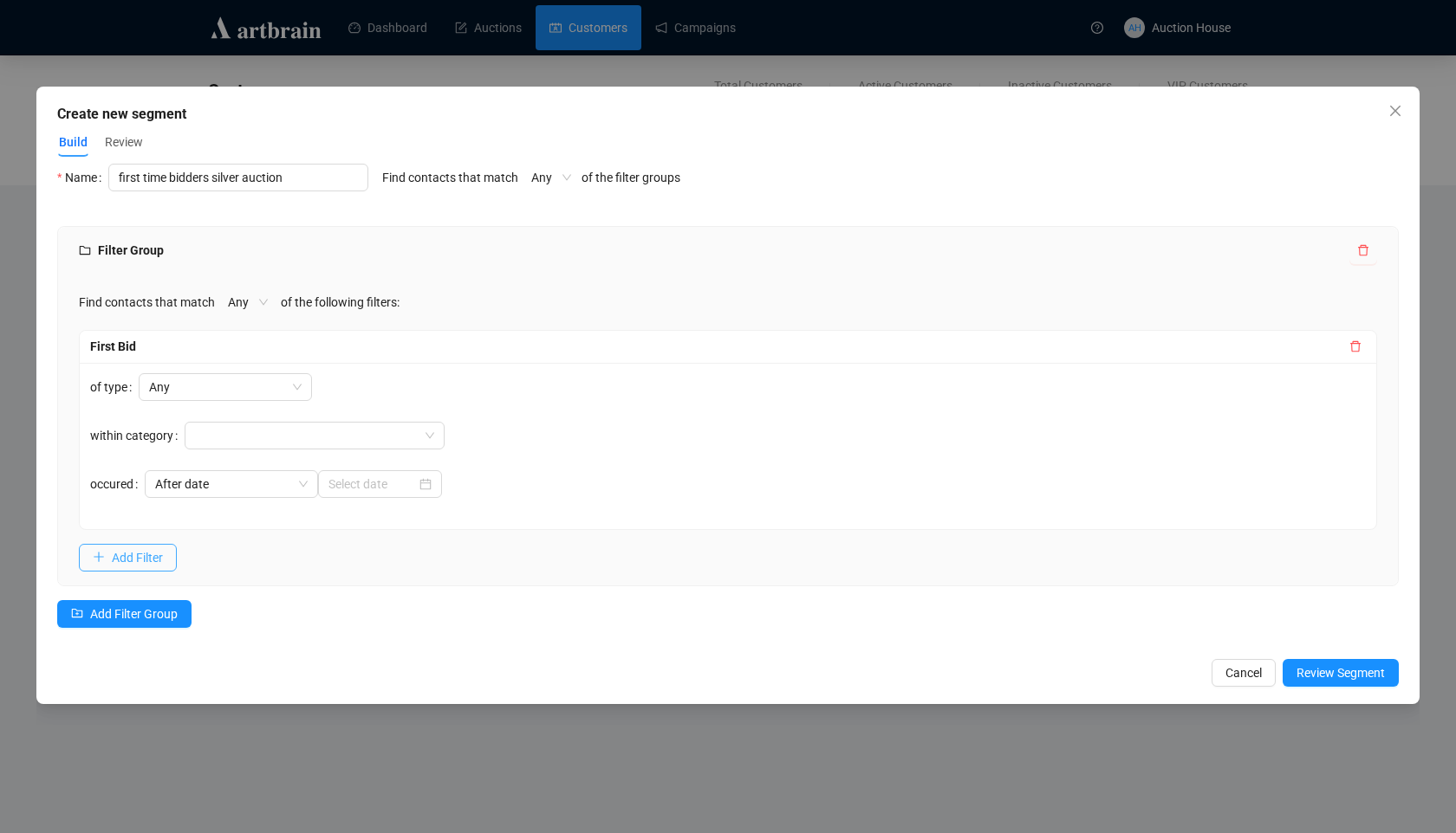
click at [162, 554] on span "Add Filter" at bounding box center [137, 558] width 51 height 19
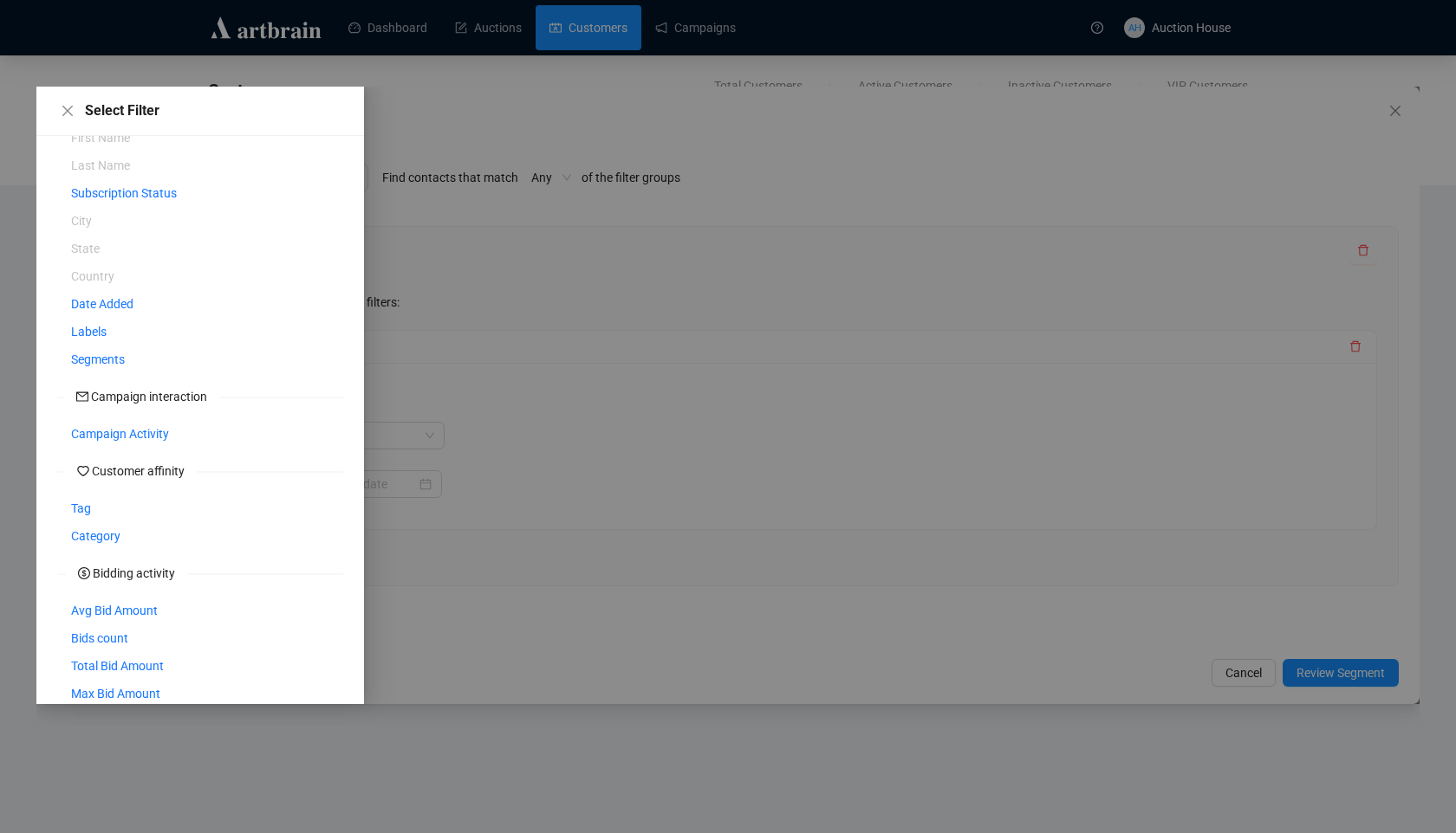
scroll to position [159, 0]
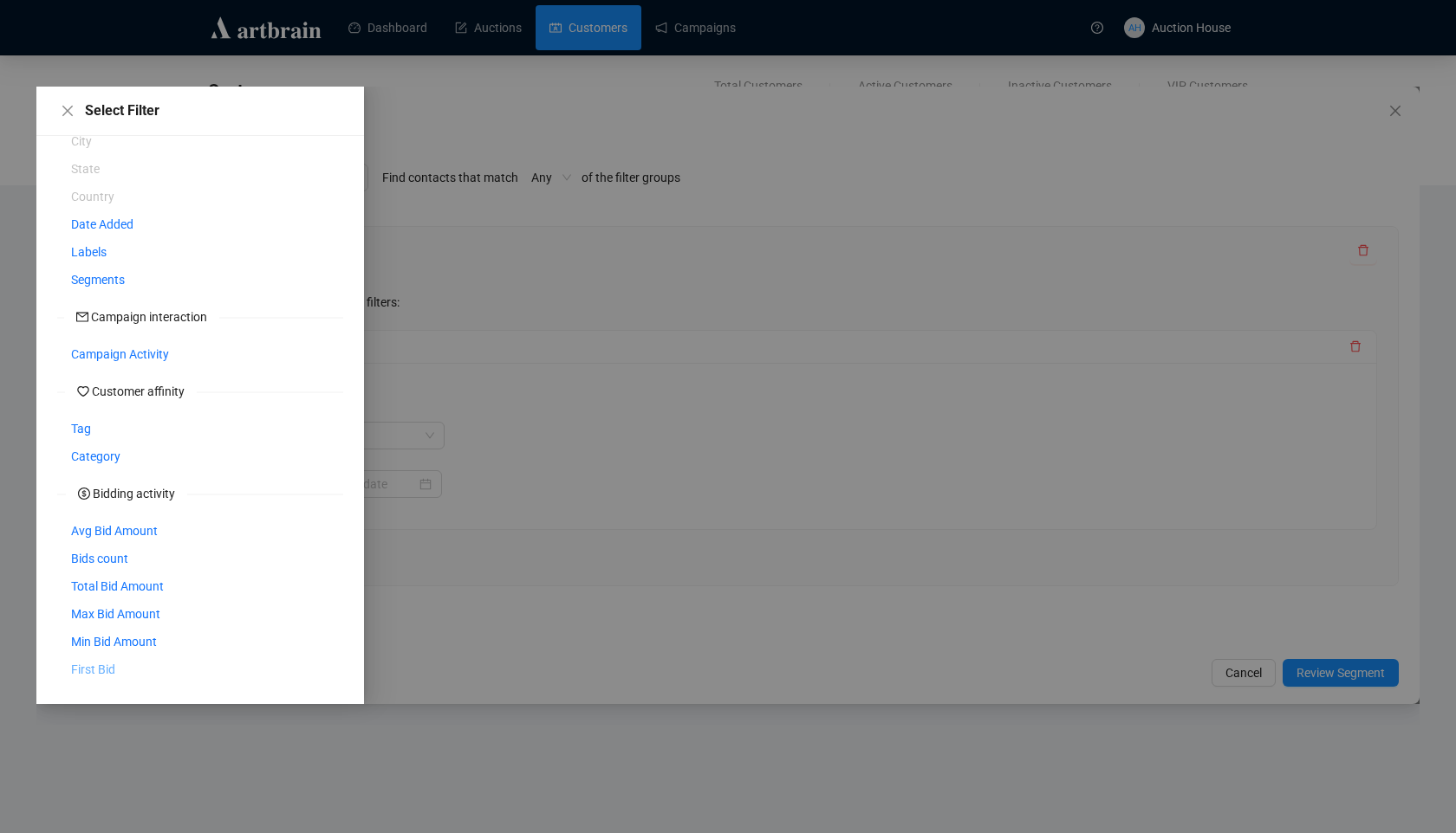
click at [91, 670] on span "First Bid" at bounding box center [93, 670] width 44 height 19
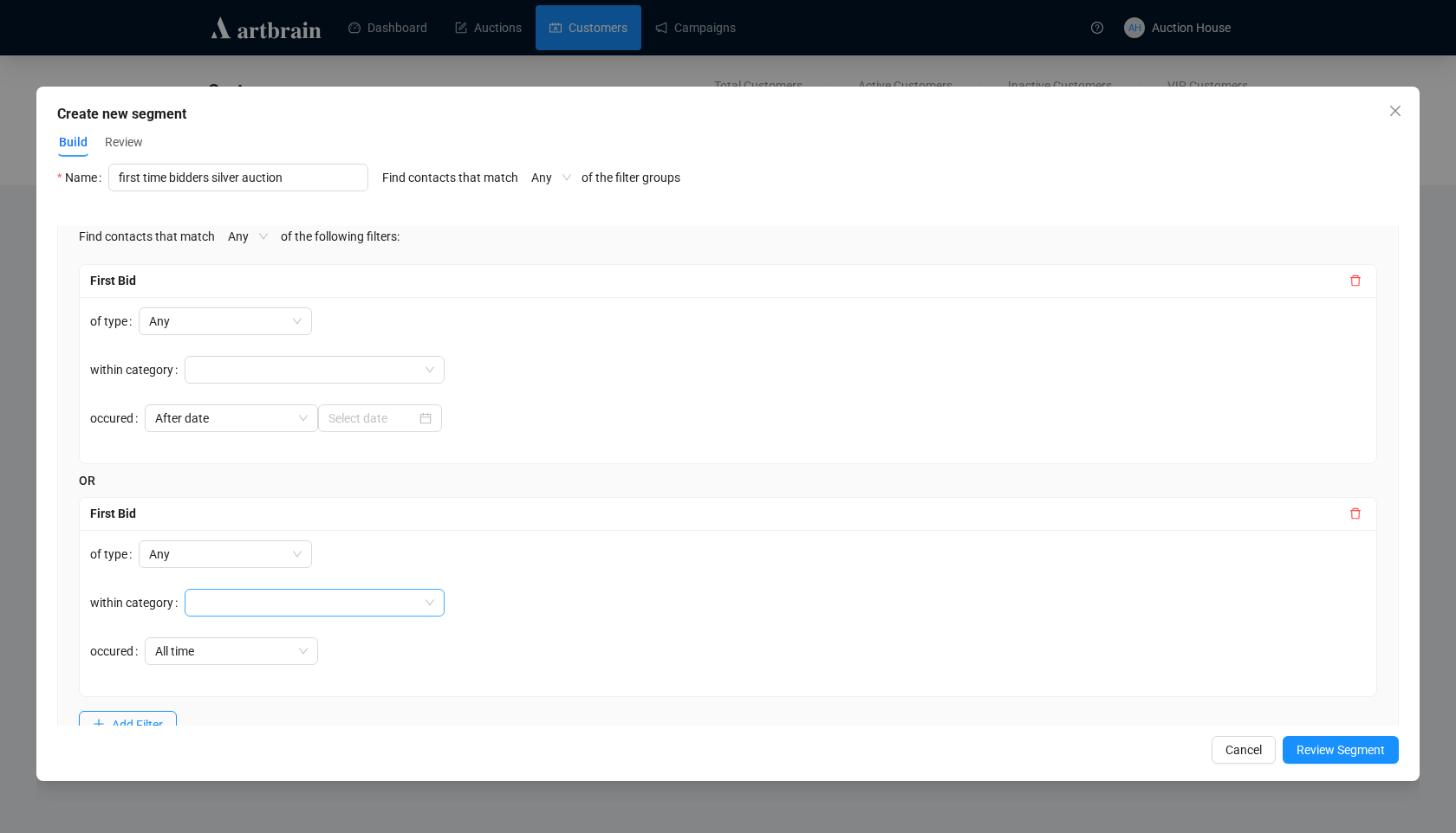
scroll to position [156, 0]
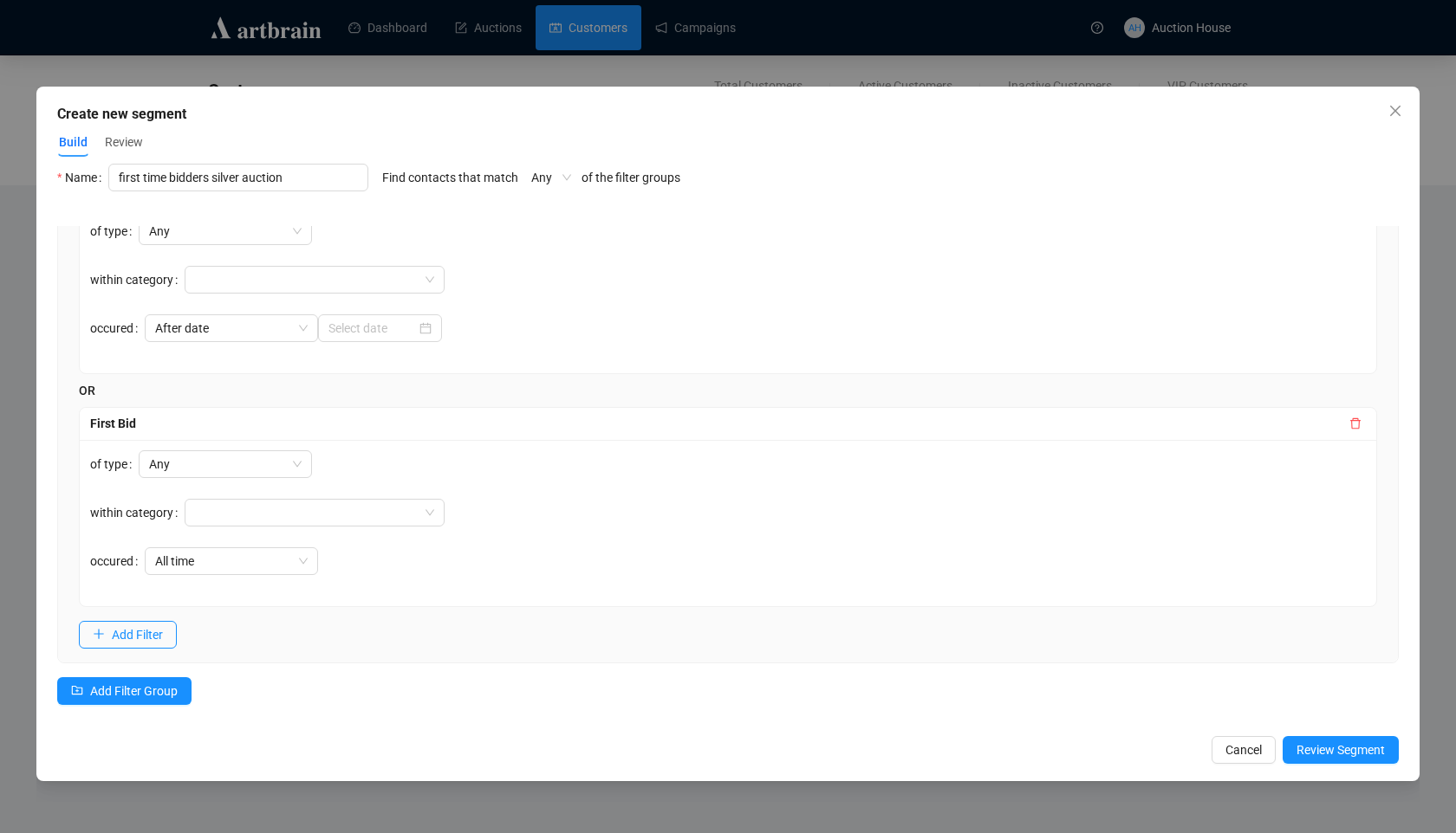
click at [534, 183] on div "Any" at bounding box center [551, 177] width 61 height 28
click at [546, 240] on div "All" at bounding box center [557, 240] width 33 height 19
click at [554, 179] on span "All" at bounding box center [551, 177] width 40 height 26
click at [565, 206] on div "Any" at bounding box center [557, 213] width 33 height 19
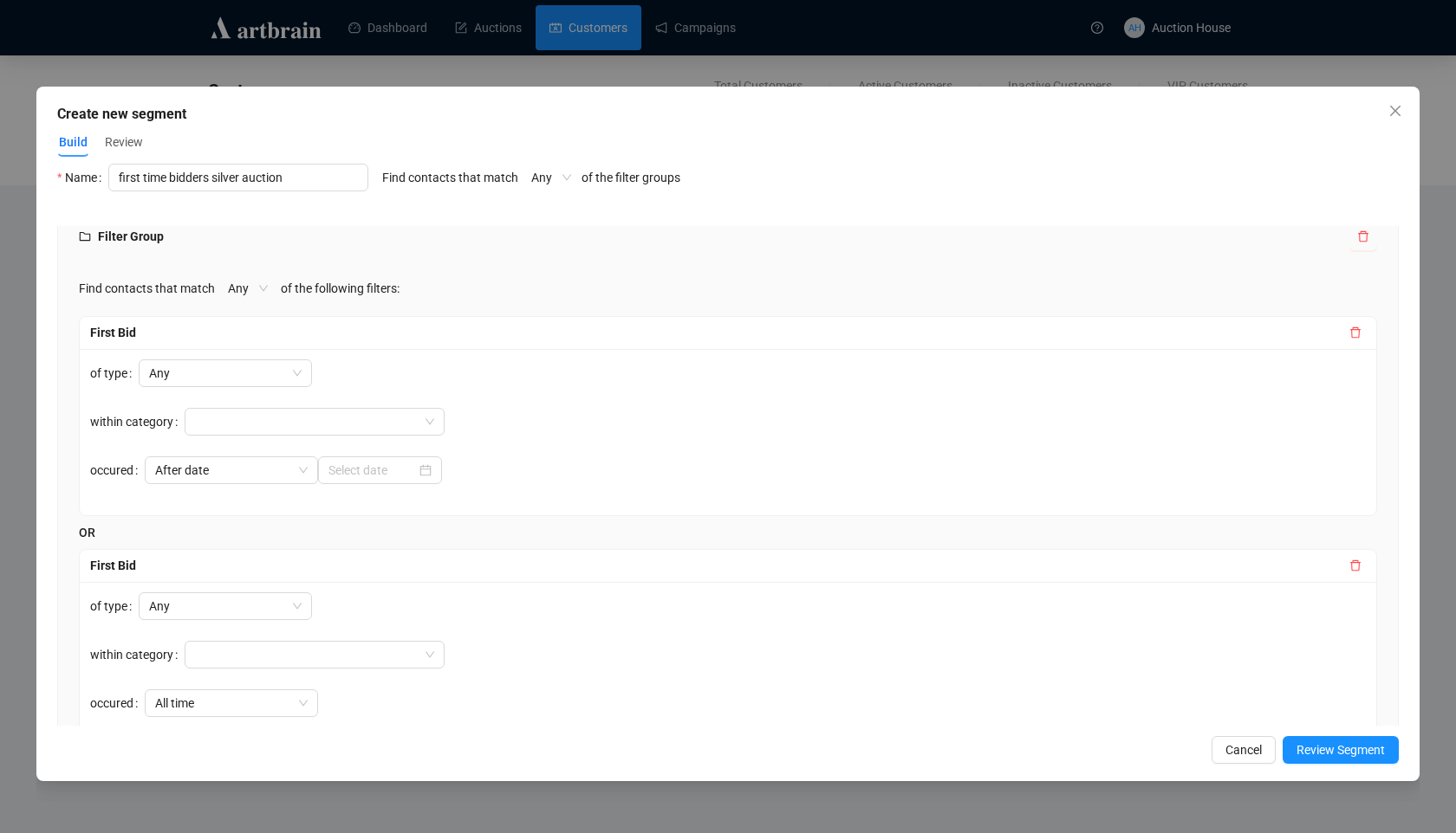
scroll to position [0, 0]
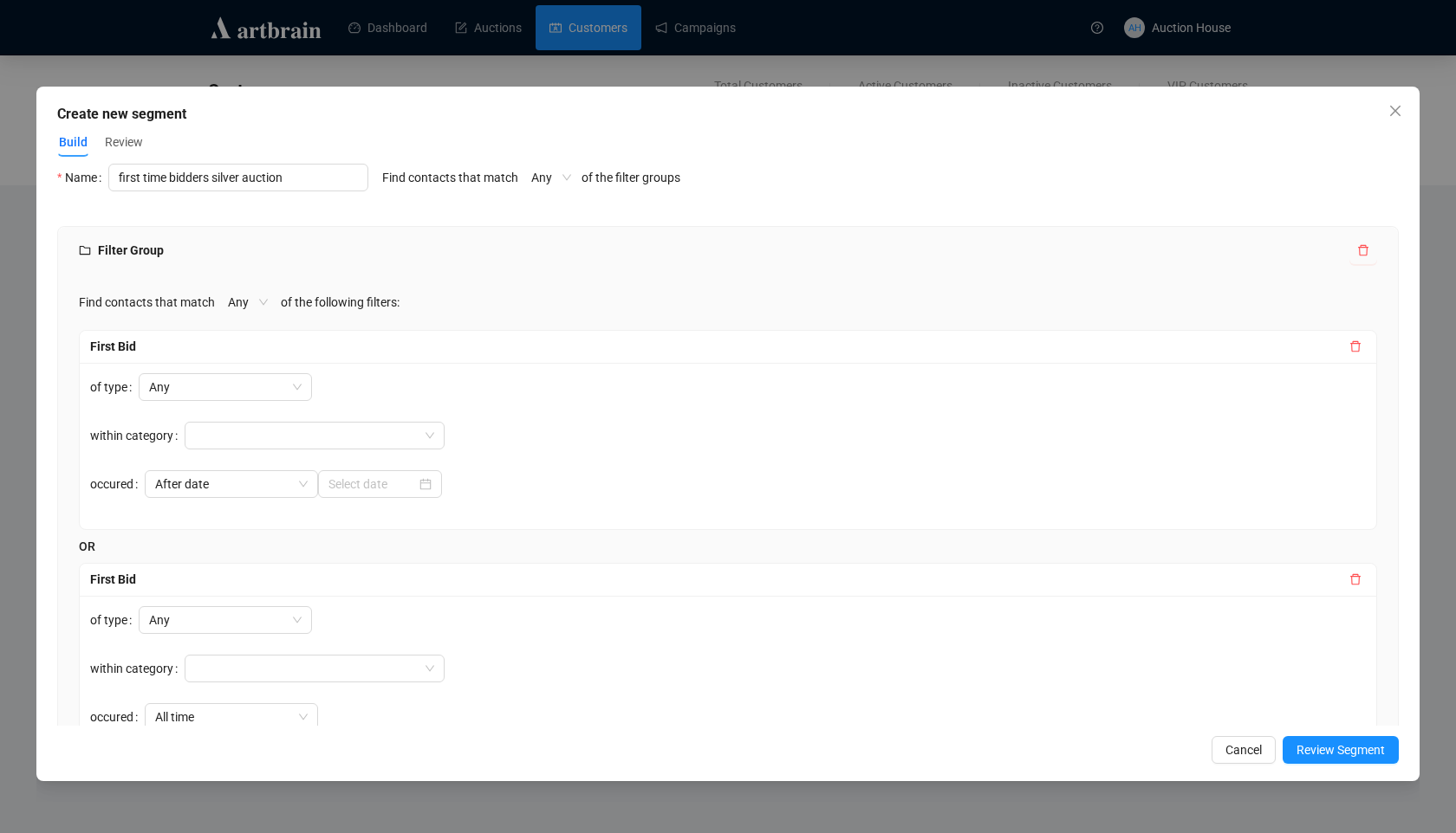
click at [248, 305] on span "Any" at bounding box center [248, 302] width 40 height 26
click at [246, 364] on div "All" at bounding box center [252, 365] width 33 height 19
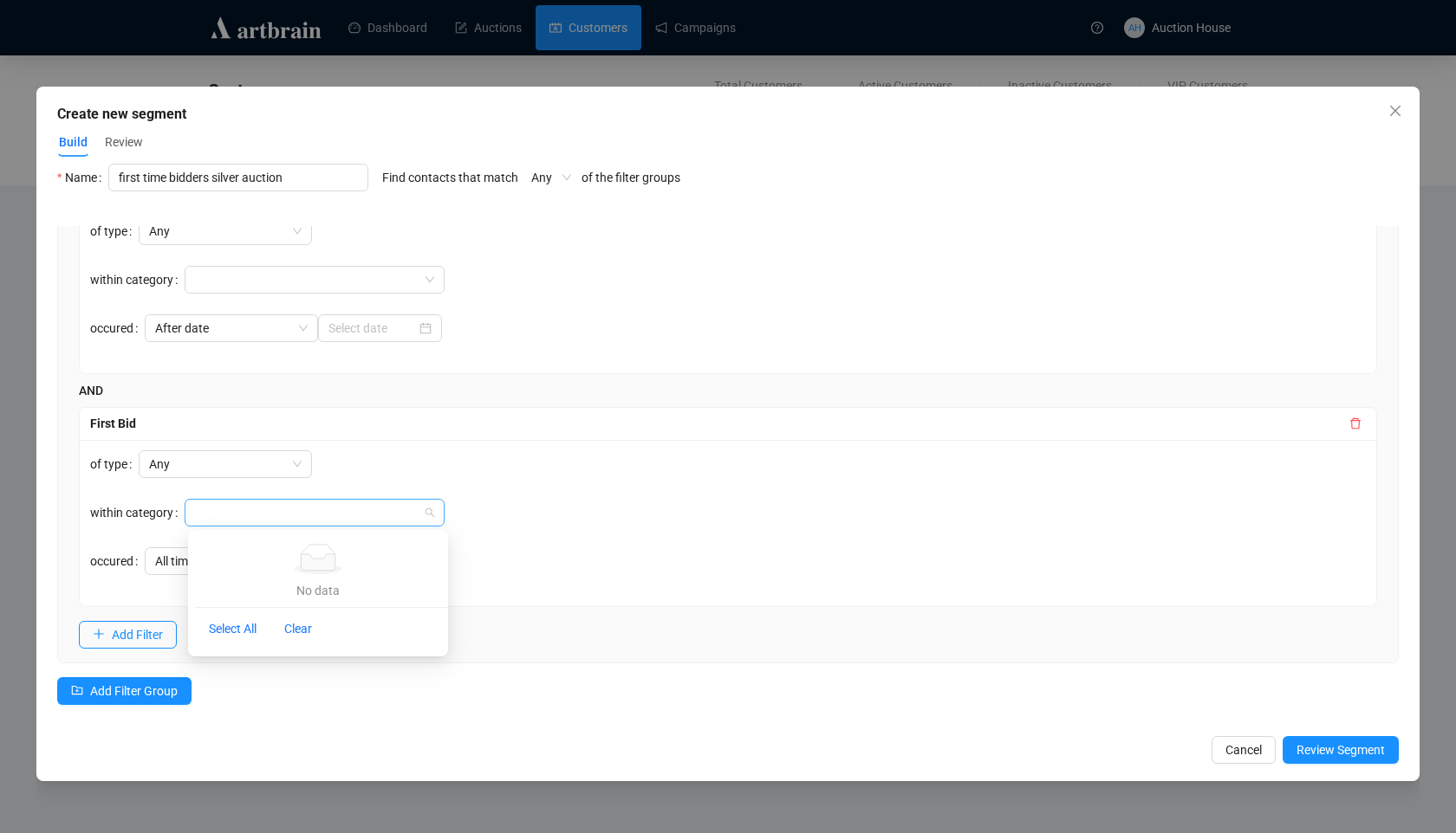
click at [354, 517] on div at bounding box center [305, 512] width 235 height 24
click at [466, 393] on div "AND" at bounding box center [728, 391] width 1298 height 19
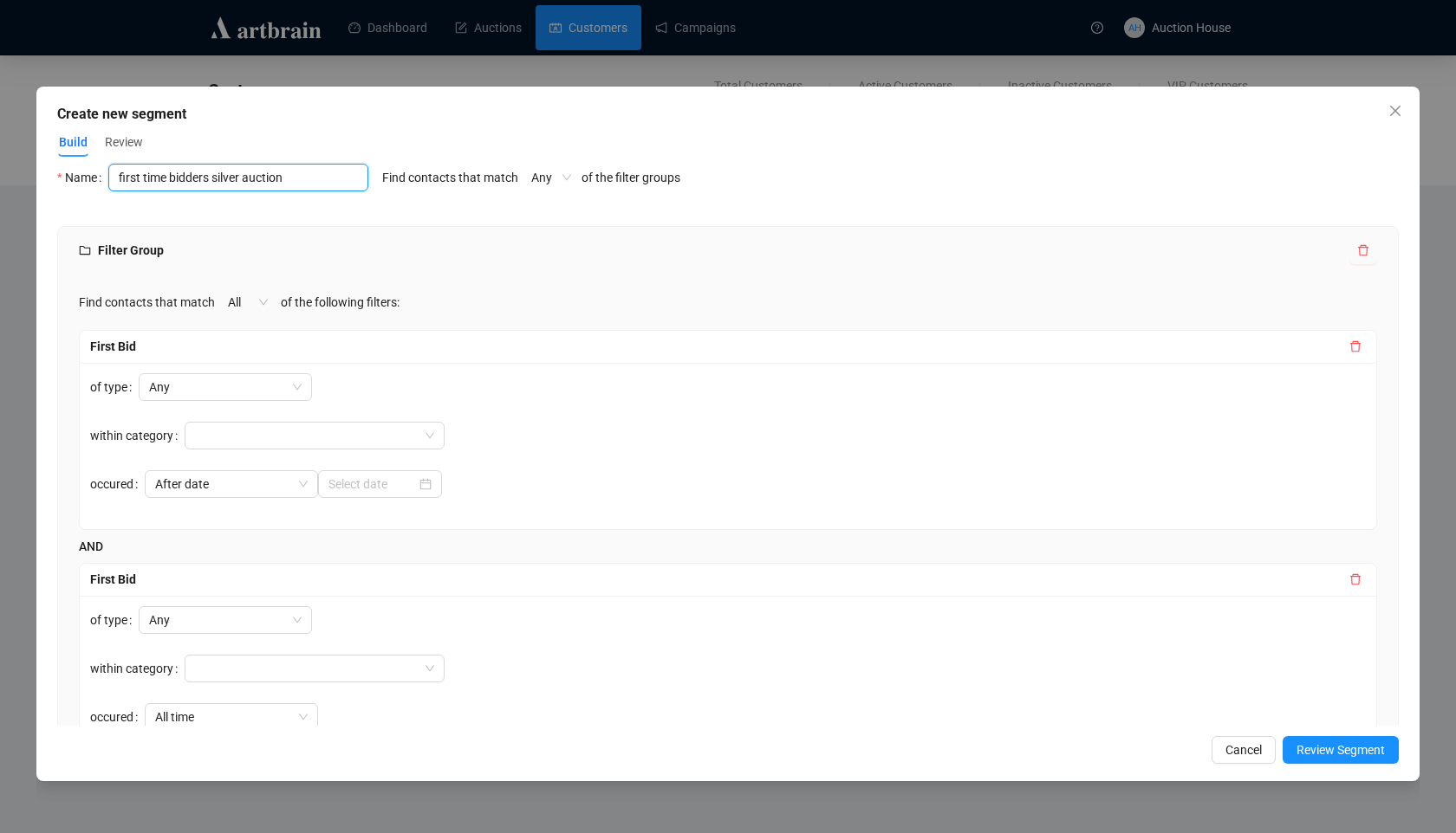
click at [318, 177] on input "first time bidders silver auction" at bounding box center [238, 177] width 260 height 28
click at [1372, 746] on span "Review Segment" at bounding box center [1341, 750] width 89 height 19
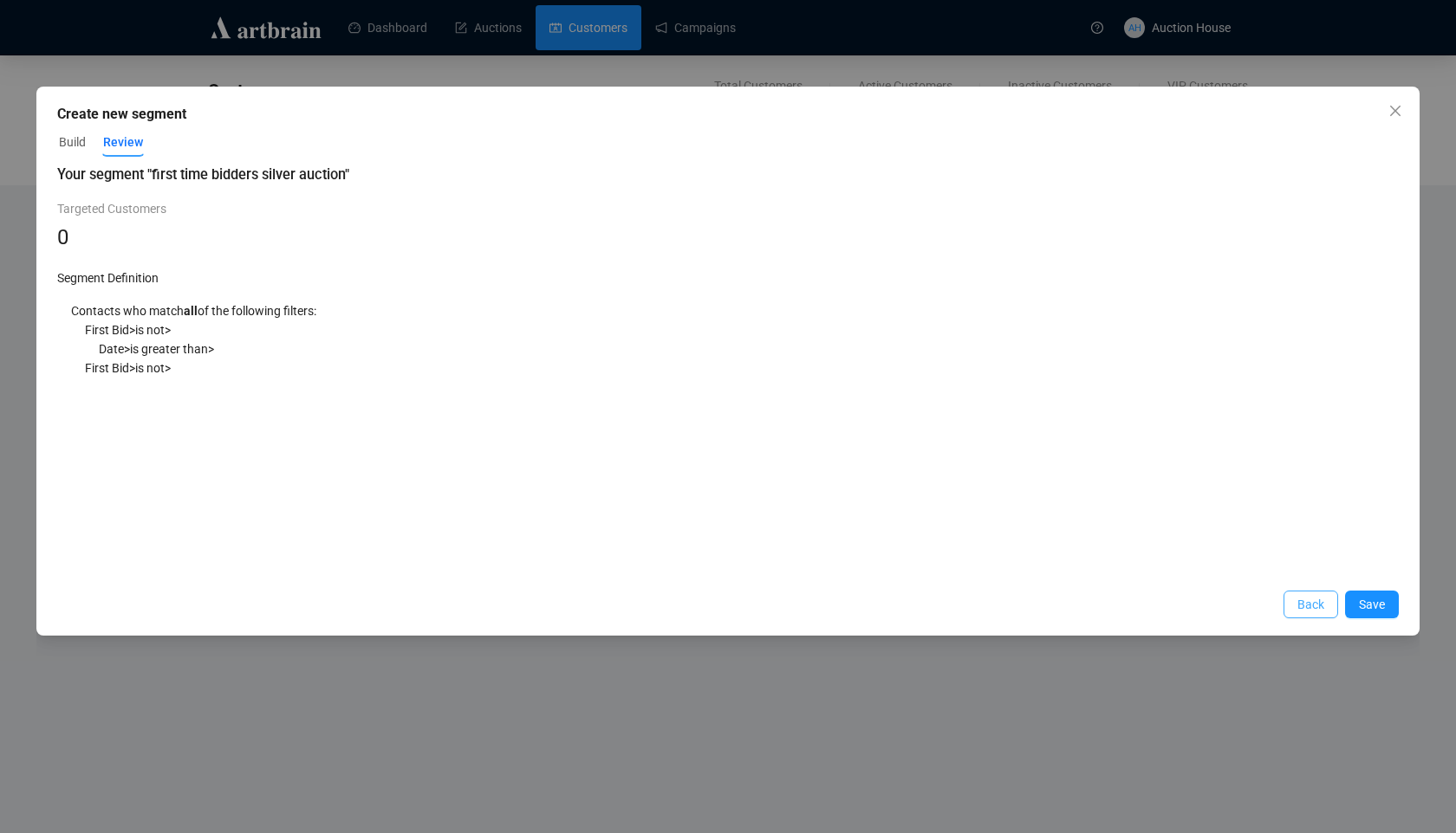
click at [1287, 602] on button "Back" at bounding box center [1310, 604] width 54 height 28
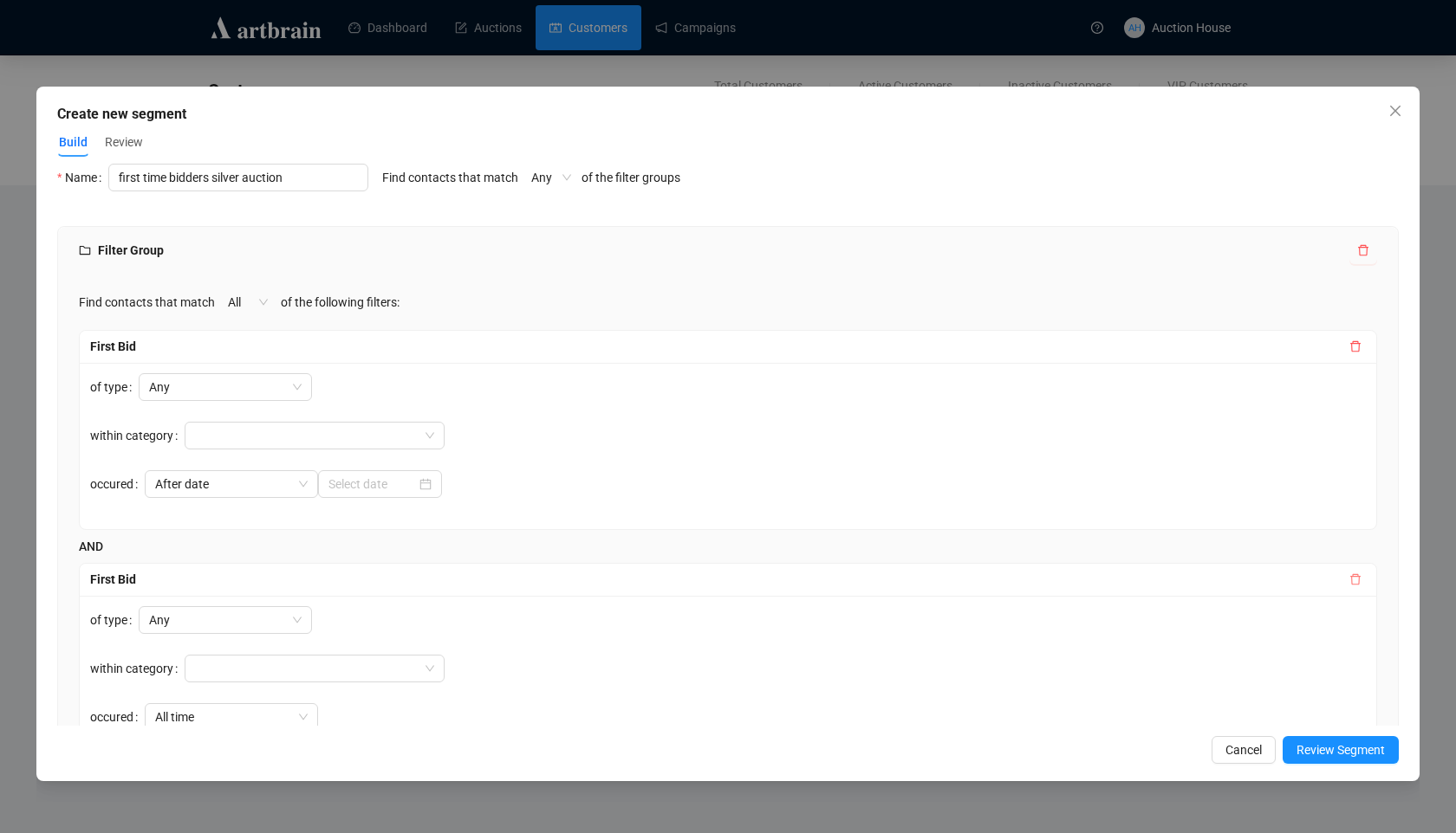
click at [1351, 579] on icon "delete" at bounding box center [1355, 580] width 10 height 11
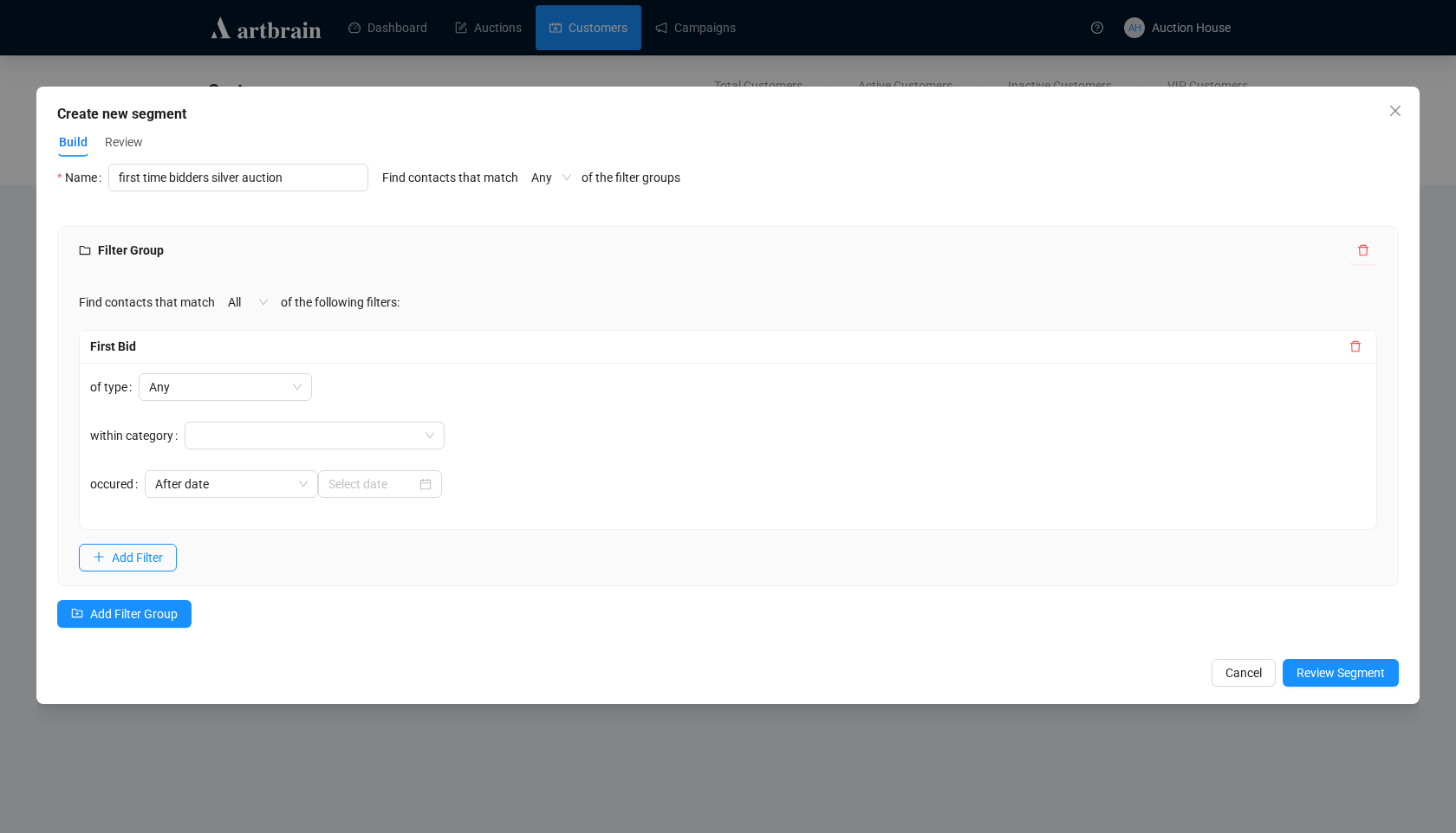
click at [457, 474] on div "of type Any within category occured After date" at bounding box center [728, 446] width 1297 height 166
click at [222, 490] on span "After date" at bounding box center [232, 483] width 153 height 26
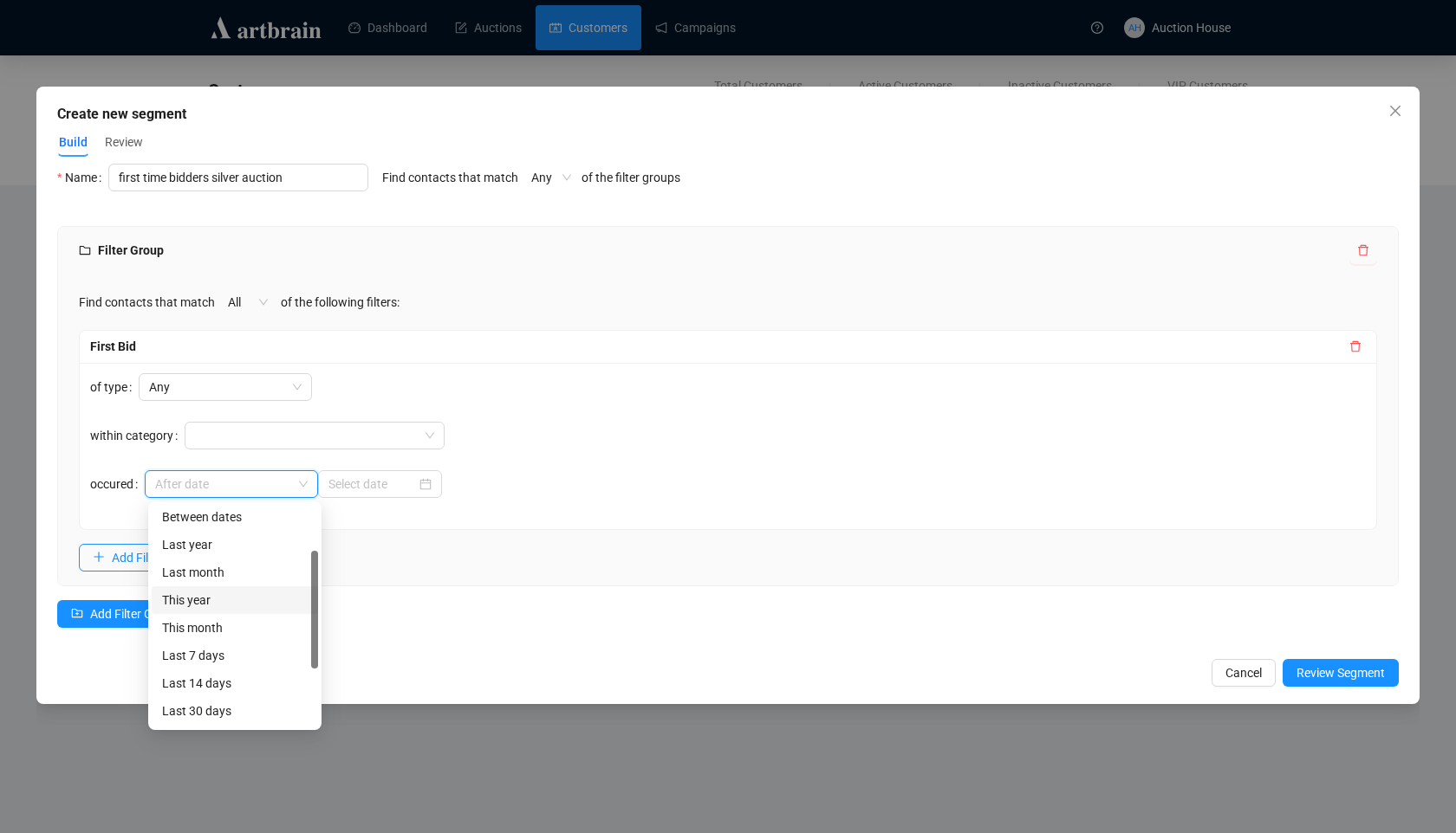
scroll to position [87, 0]
click at [236, 597] on div "This year" at bounding box center [235, 599] width 146 height 19
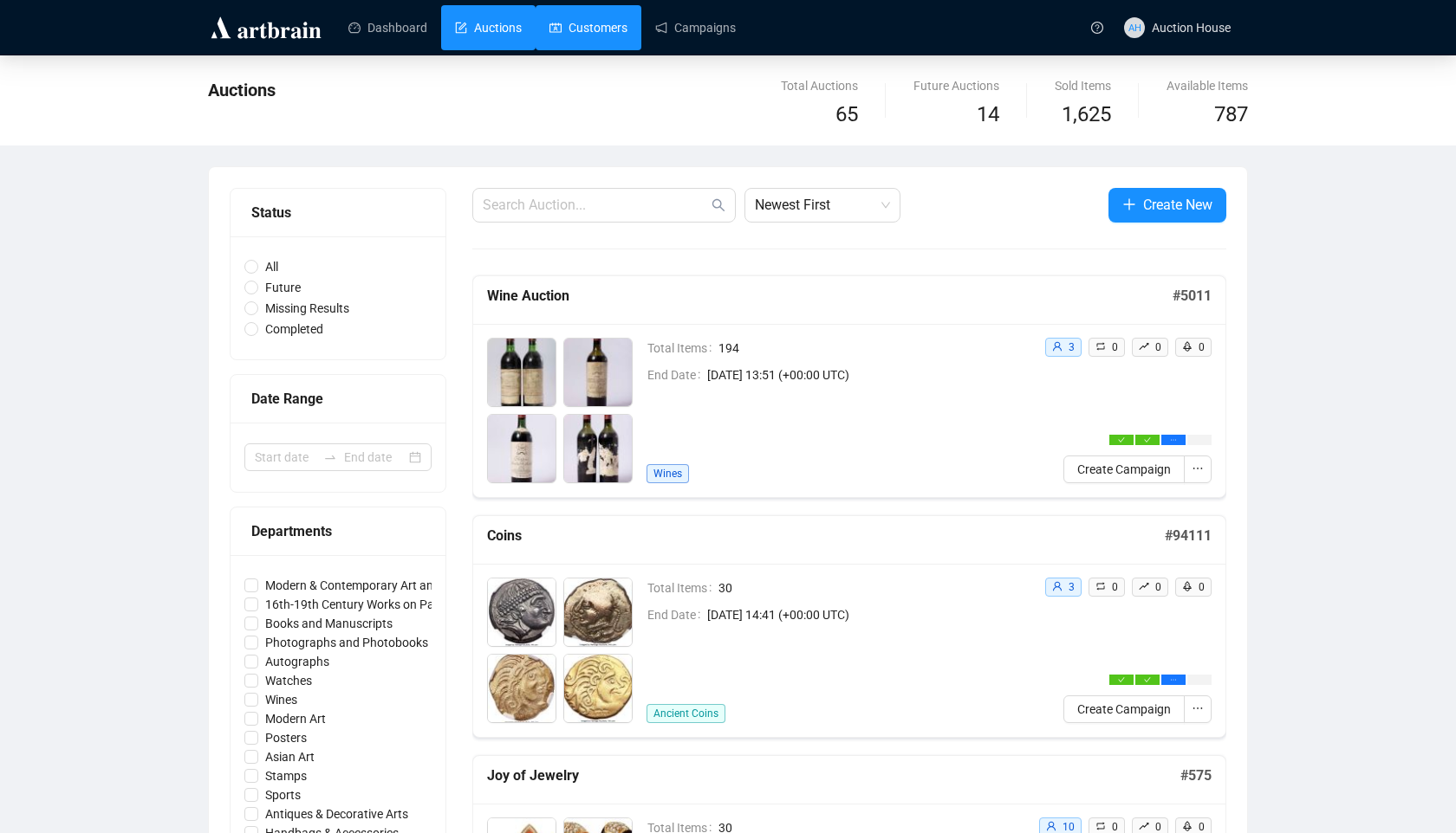
click at [619, 14] on link "Customers" at bounding box center [588, 27] width 78 height 45
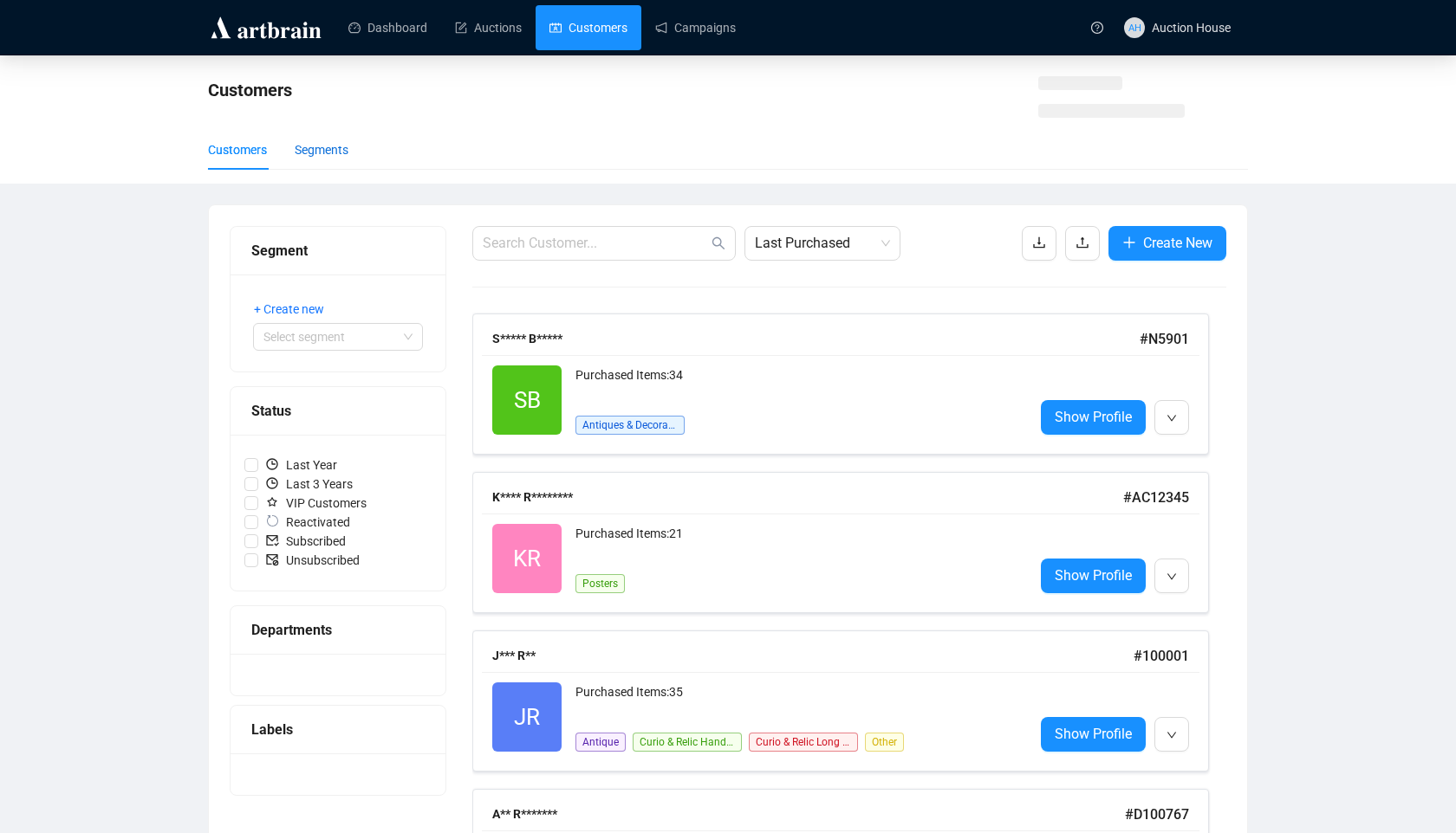
click at [347, 150] on div "Segments" at bounding box center [321, 150] width 53 height 19
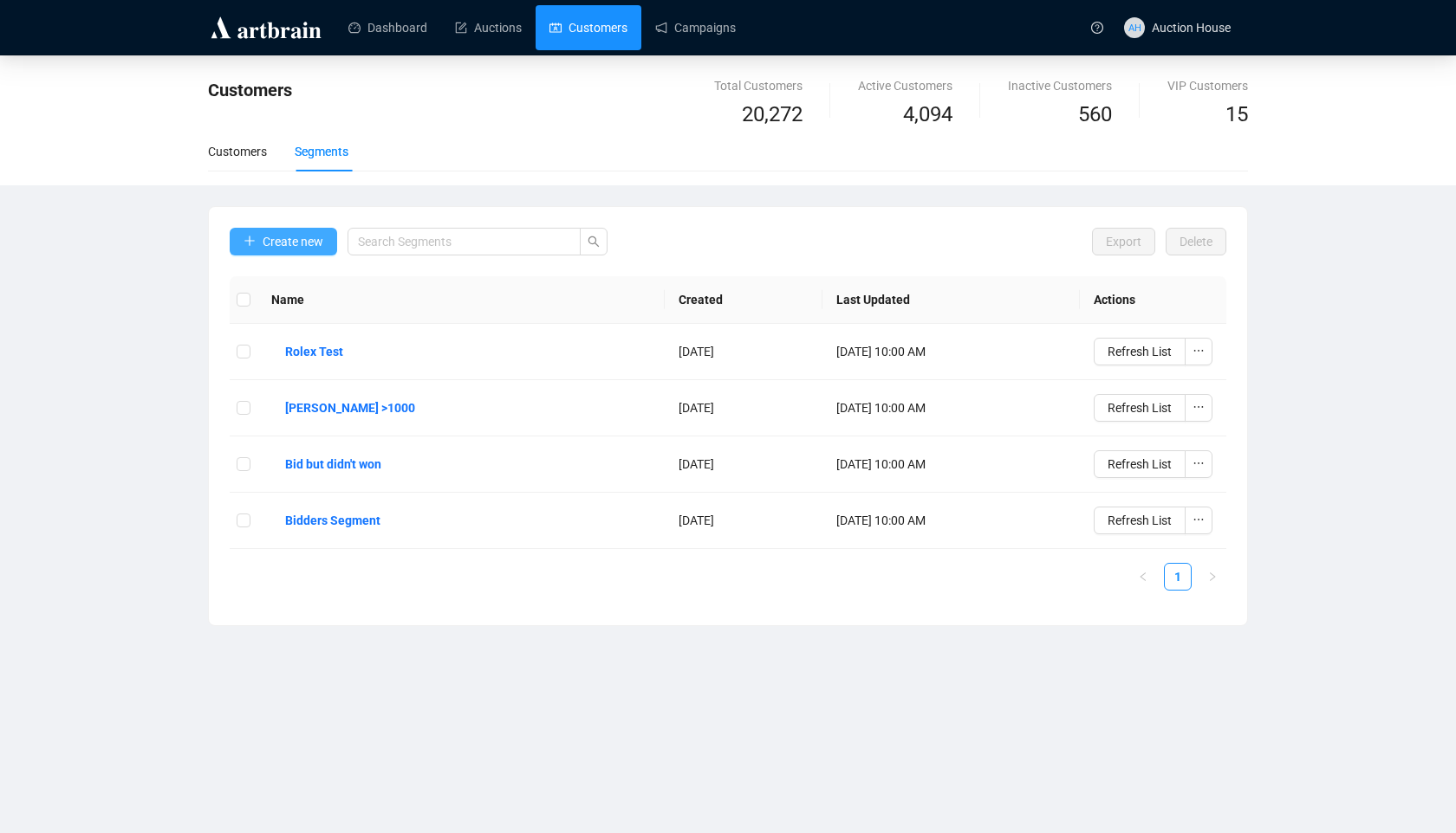
click at [323, 246] on span "Create new" at bounding box center [293, 242] width 61 height 19
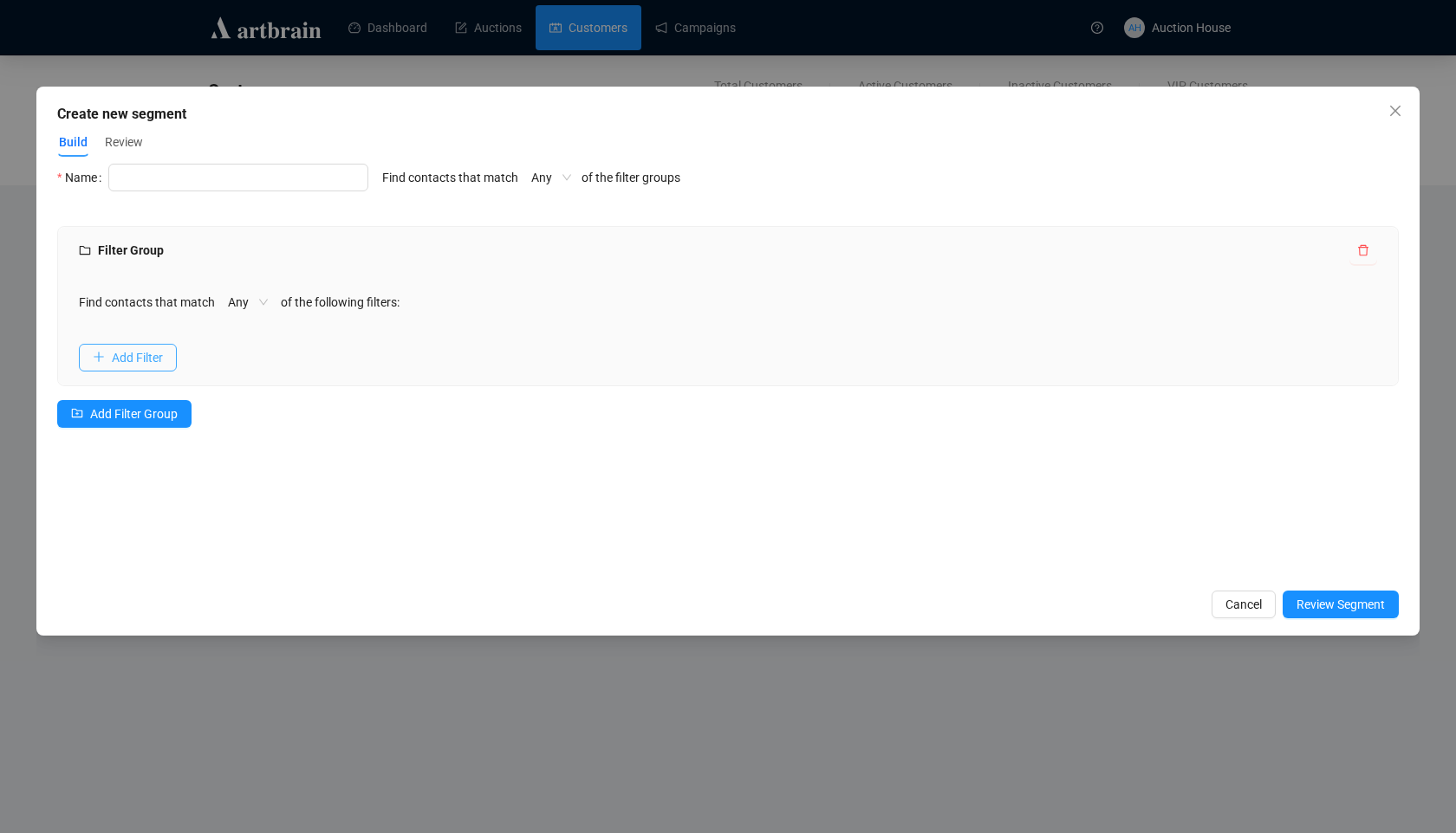
click at [166, 347] on button "Add Filter" at bounding box center [128, 357] width 98 height 28
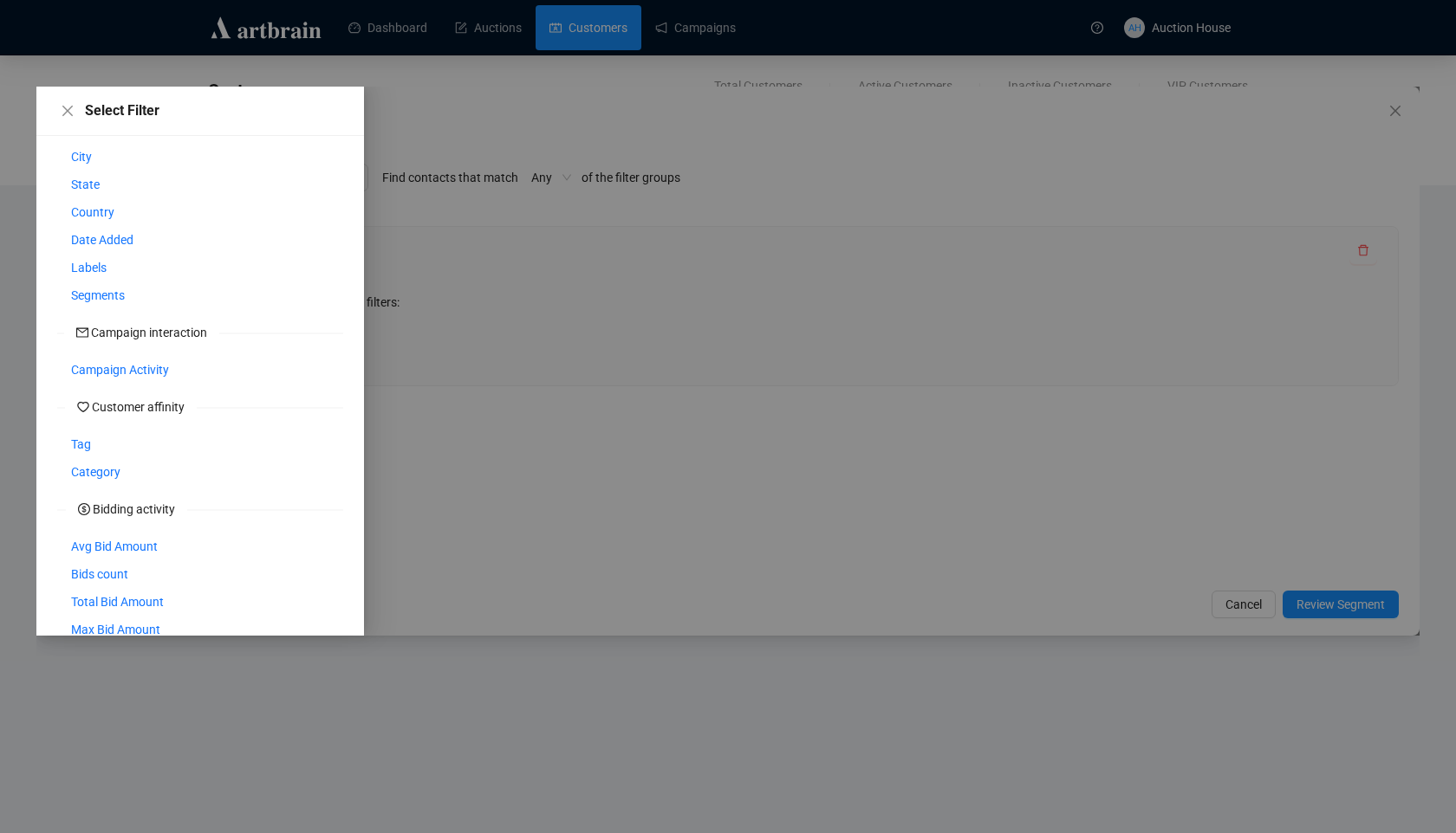
scroll to position [228, 0]
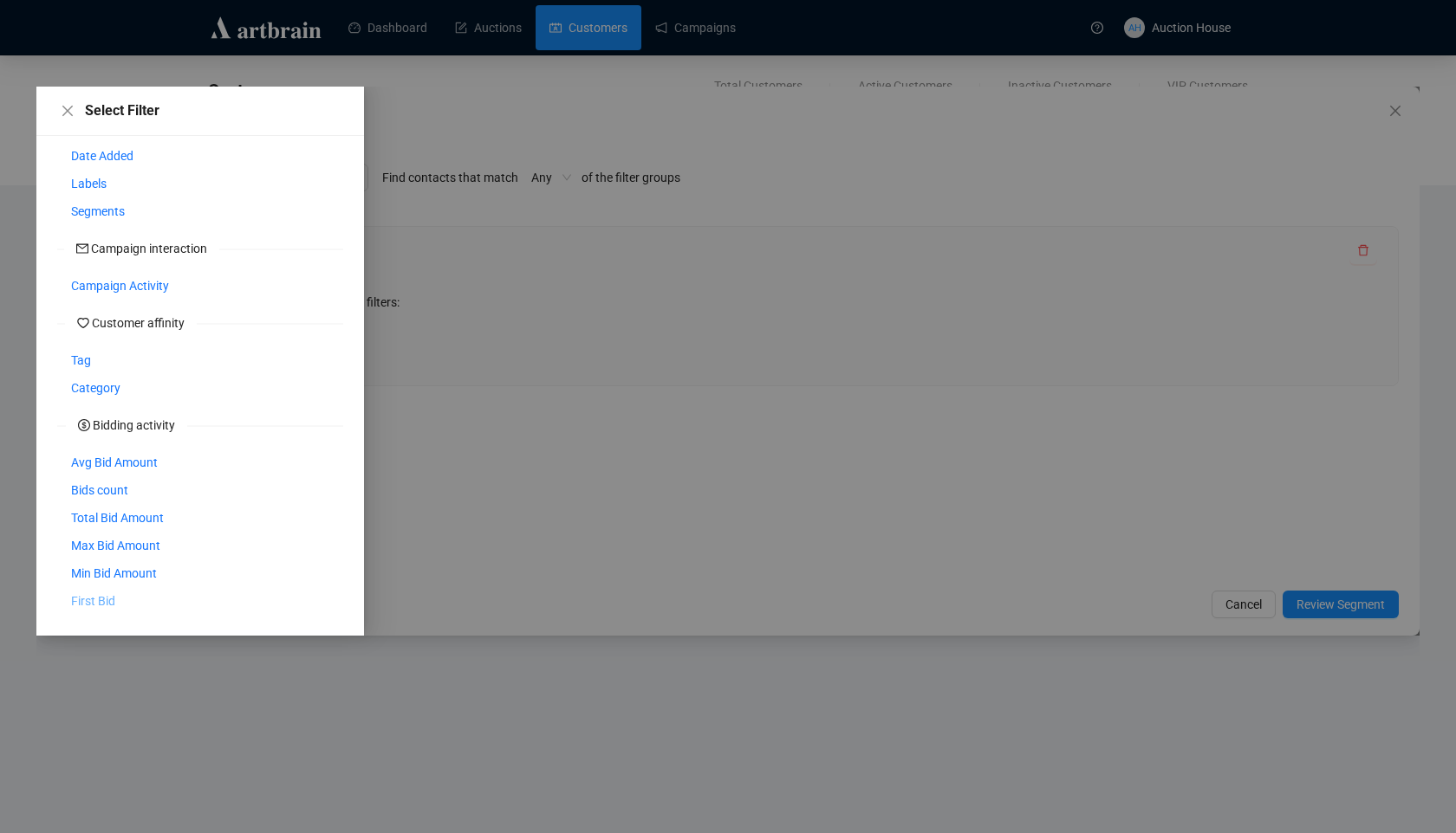
click at [111, 600] on span "First Bid" at bounding box center [93, 601] width 44 height 19
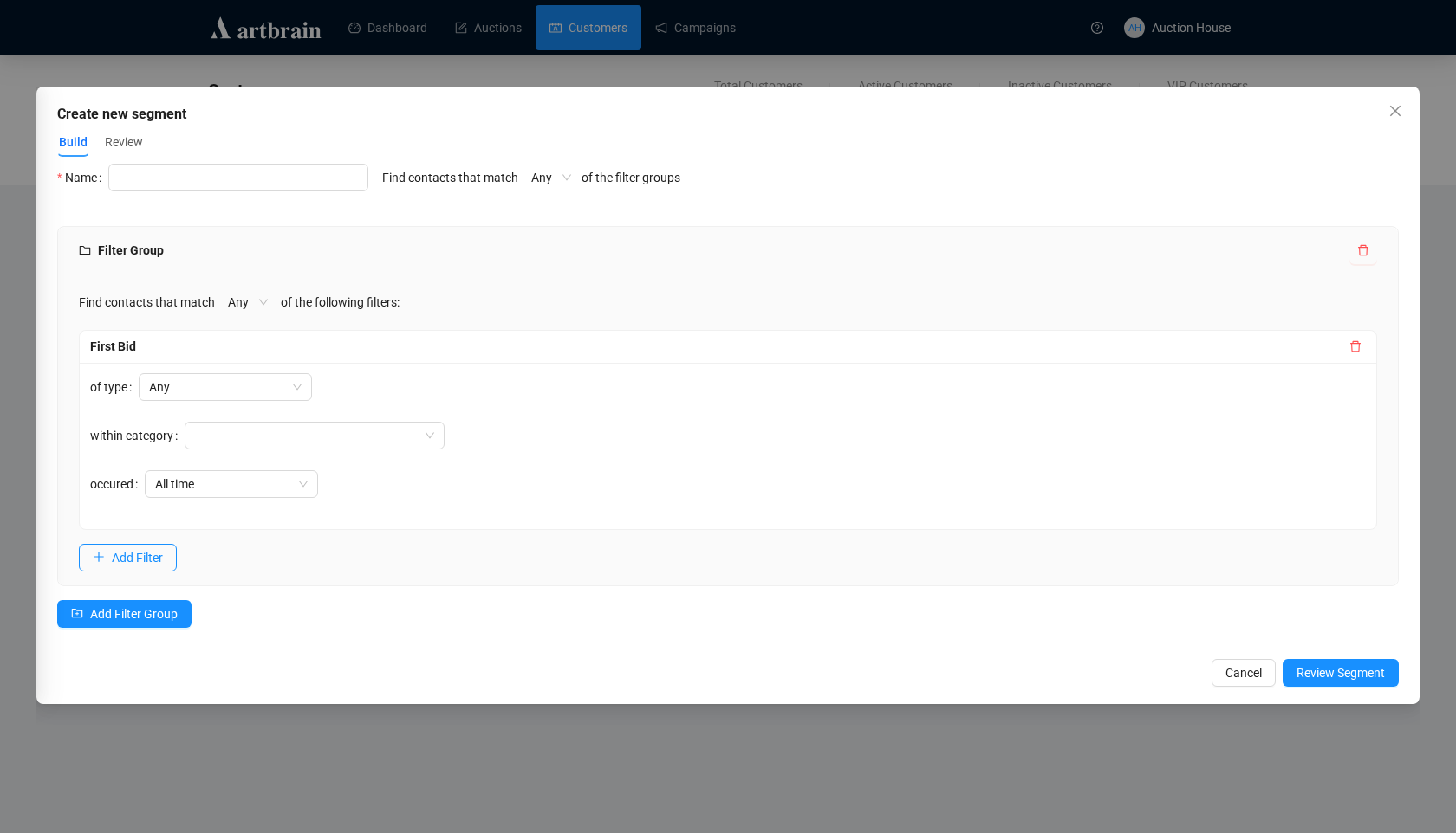
scroll to position [159, 0]
click at [270, 488] on span "All time" at bounding box center [232, 483] width 153 height 26
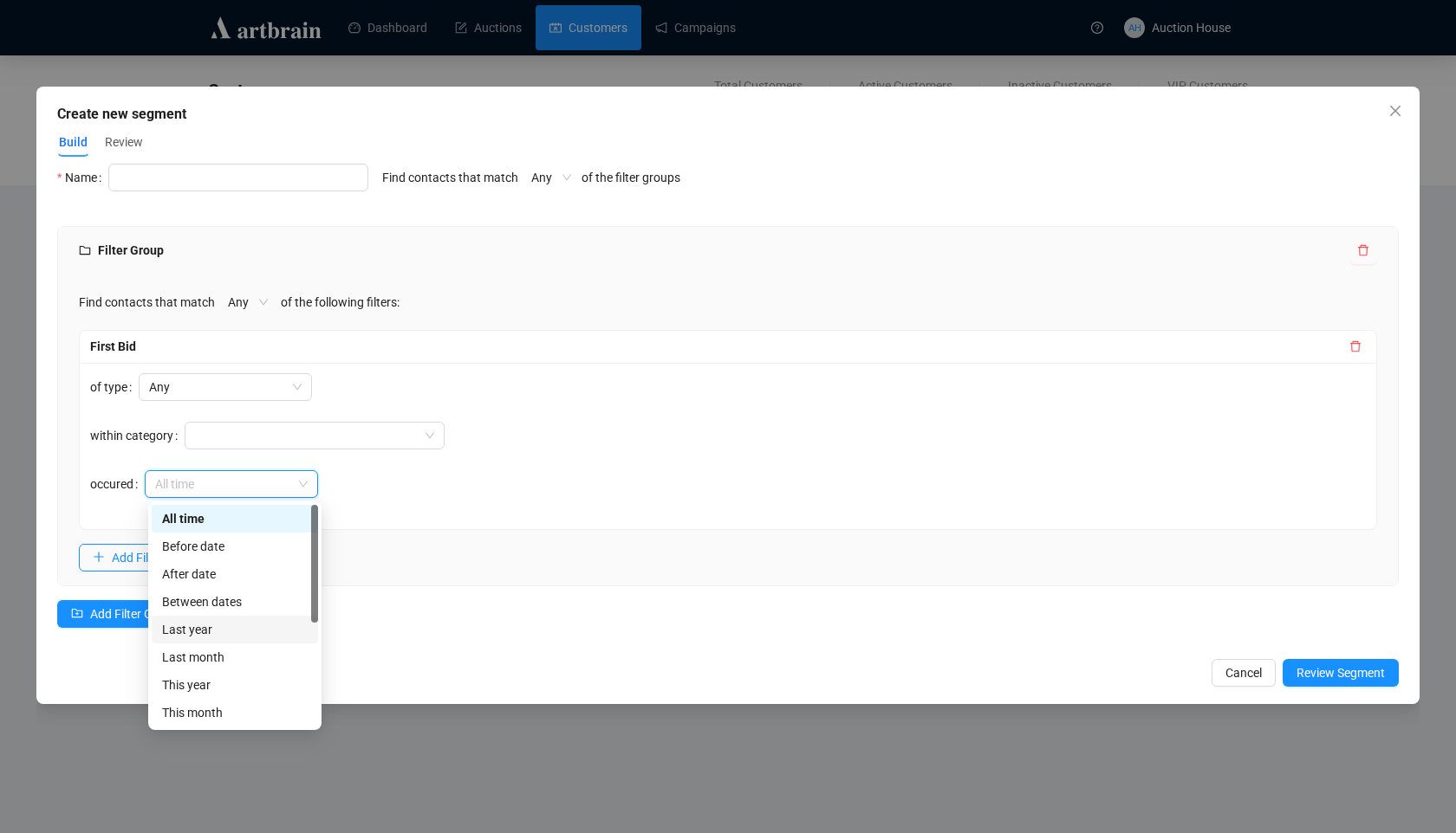
click at [256, 634] on div "Last year" at bounding box center [235, 630] width 146 height 19
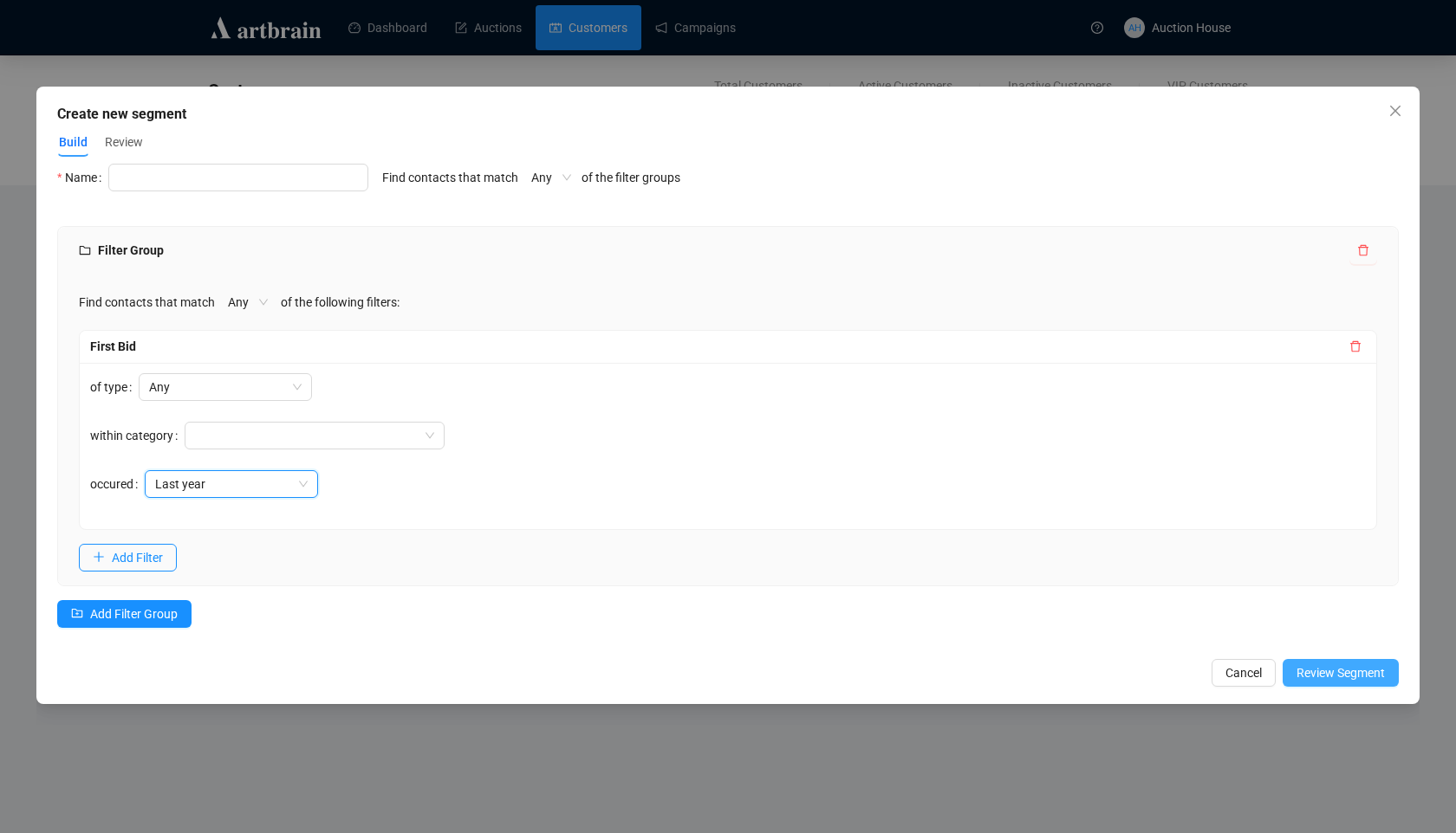
click at [1352, 672] on span "Review Segment" at bounding box center [1341, 673] width 89 height 19
click at [275, 188] on input "text" at bounding box center [238, 177] width 260 height 28
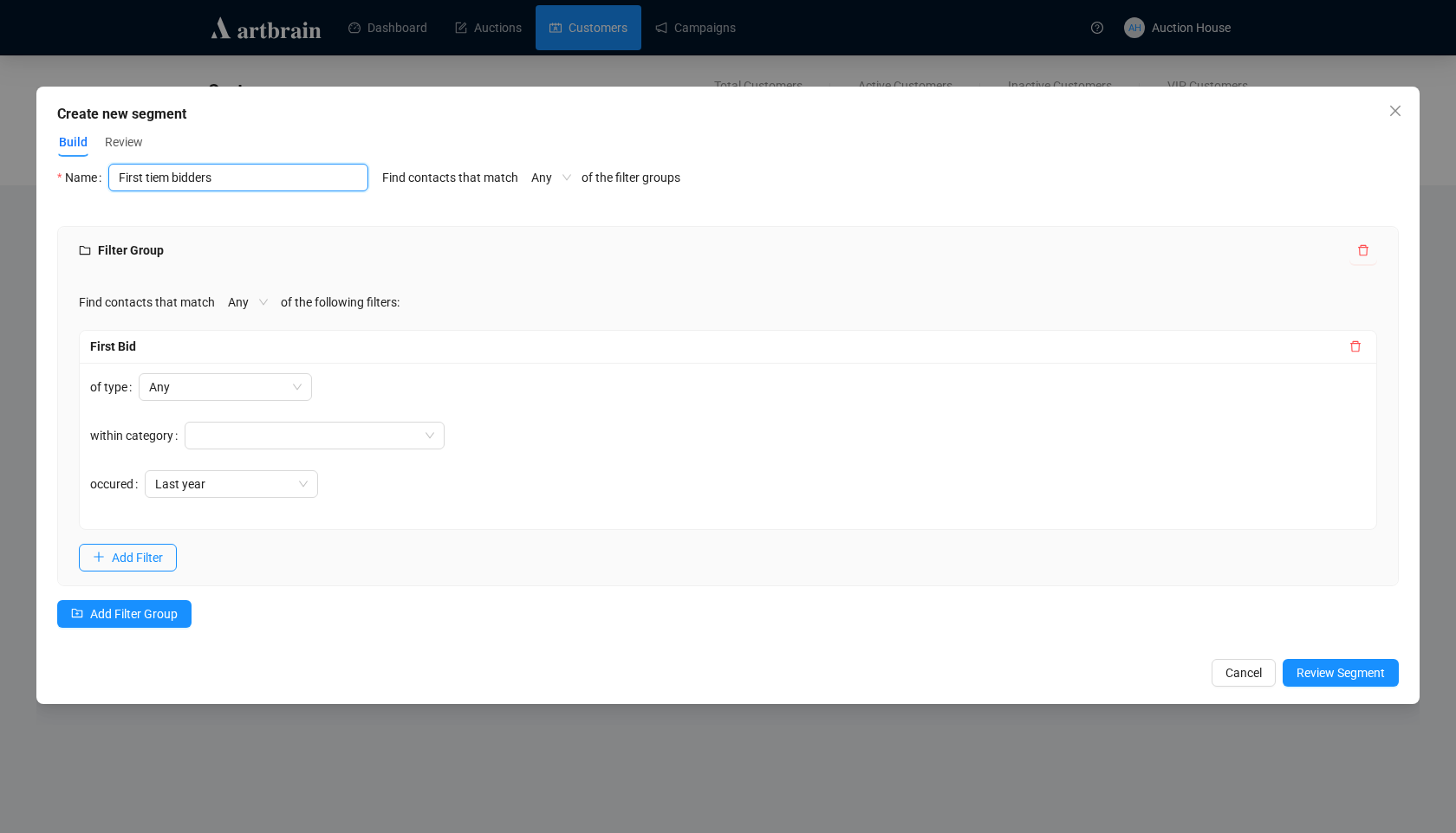
click at [156, 179] on input "First tiem bidders" at bounding box center [238, 177] width 260 height 28
type input "First time bidders"
click at [594, 307] on div "Find contacts that match Any of the following filters:" at bounding box center [728, 302] width 1298 height 28
click at [1336, 680] on span "Review Segment" at bounding box center [1341, 673] width 89 height 19
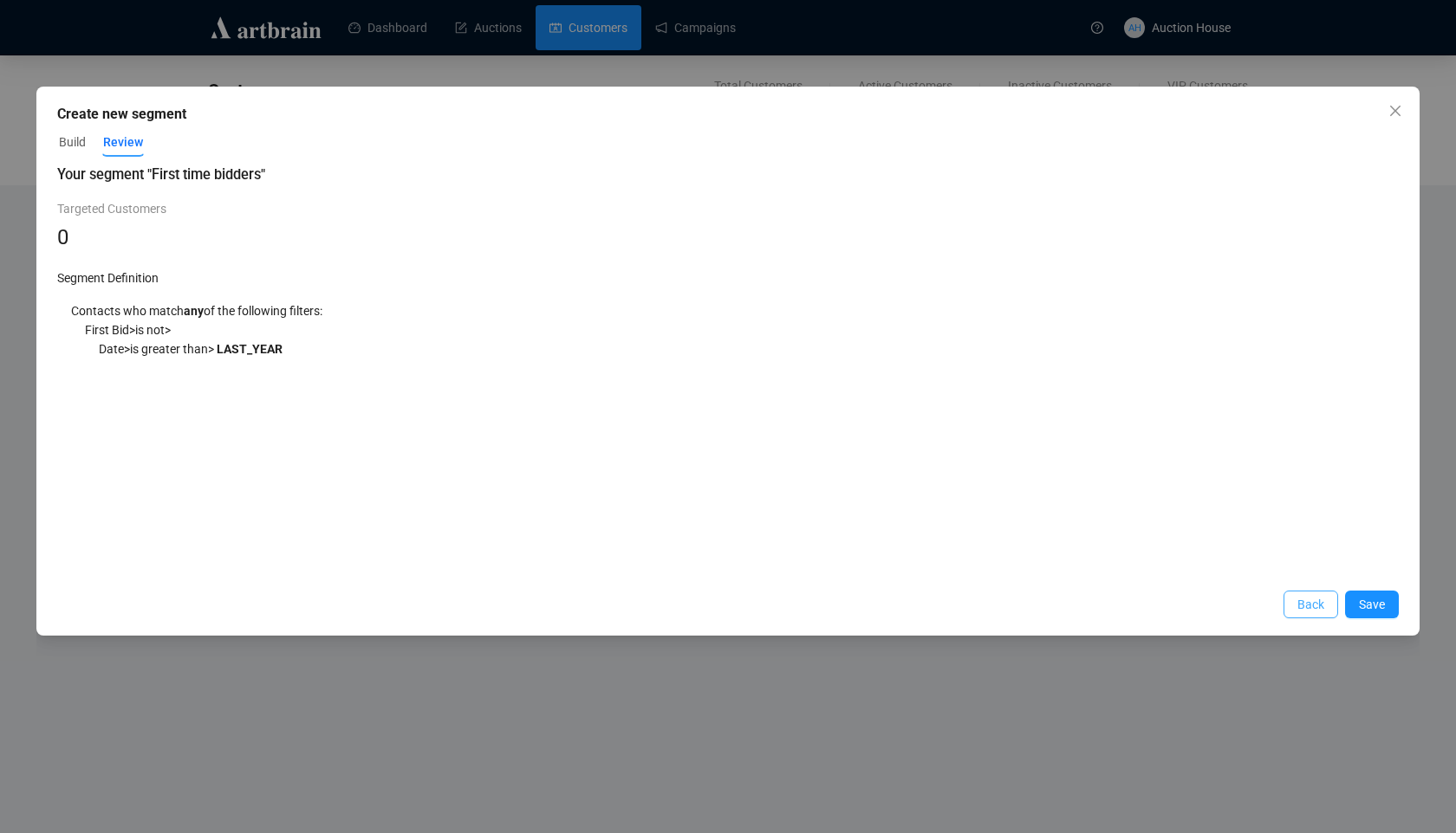
click at [1288, 605] on button "Back" at bounding box center [1310, 604] width 54 height 28
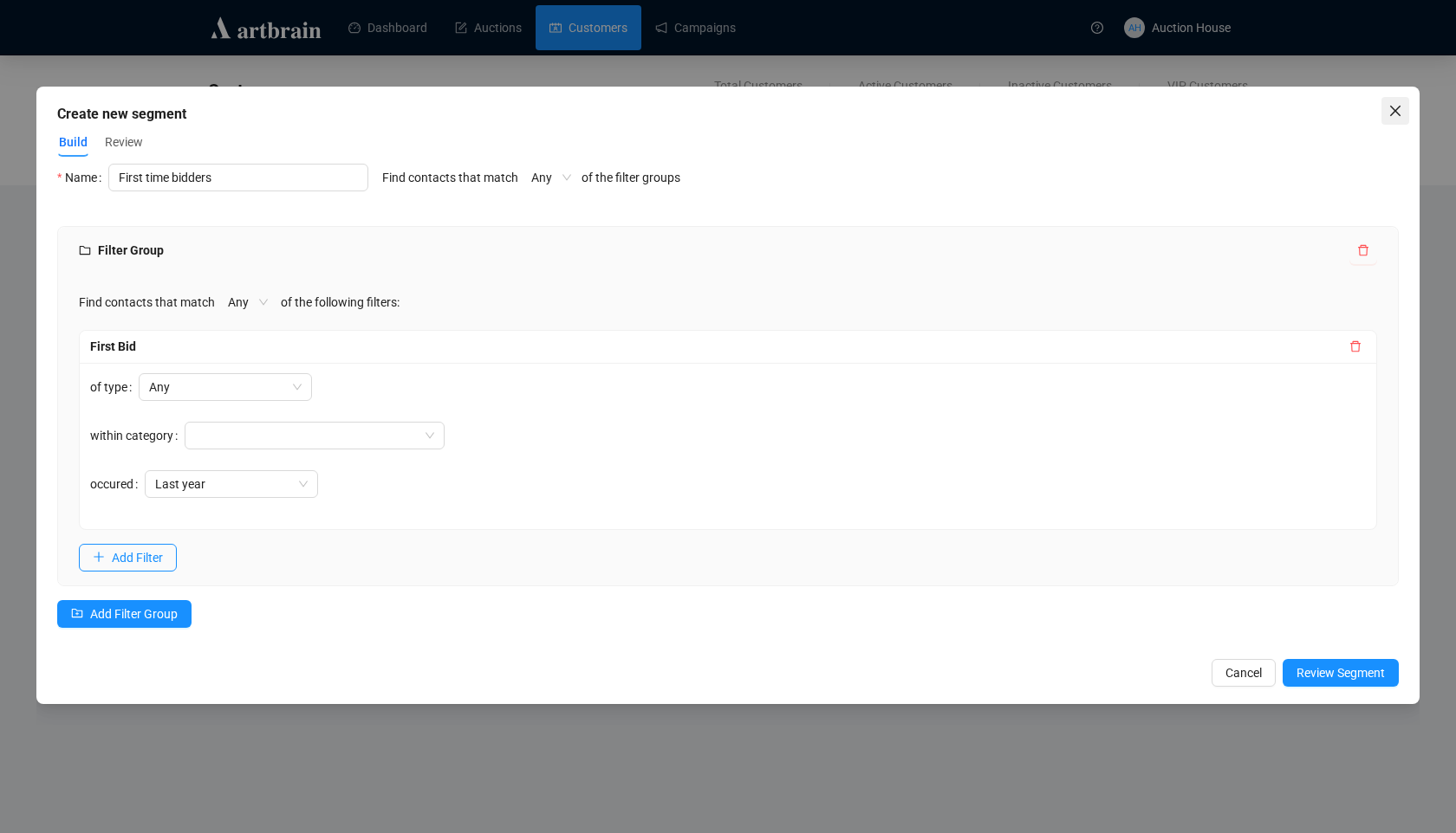
click at [1394, 117] on icon "close" at bounding box center [1395, 111] width 14 height 14
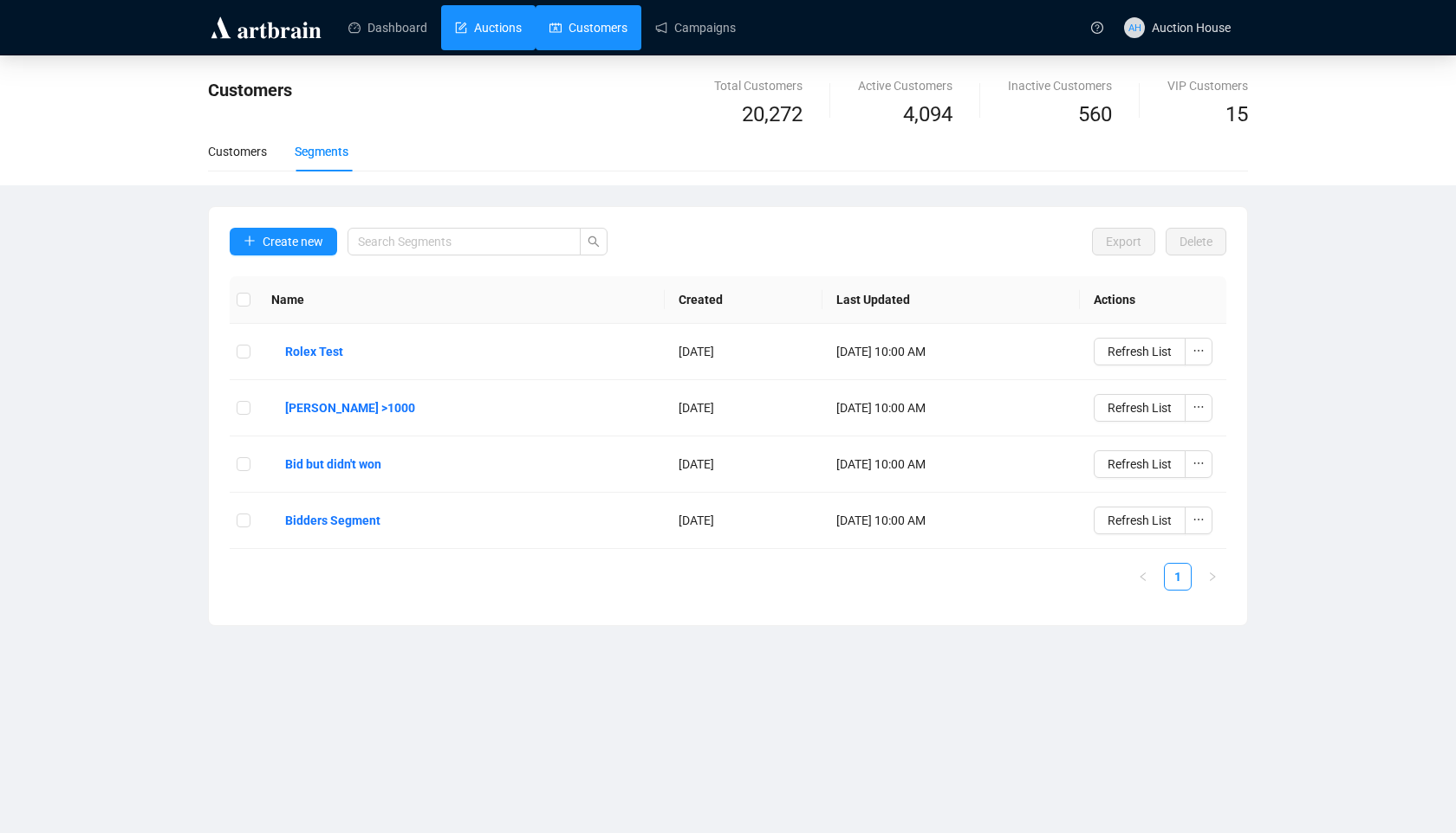
click at [473, 14] on link "Auctions" at bounding box center [488, 27] width 67 height 45
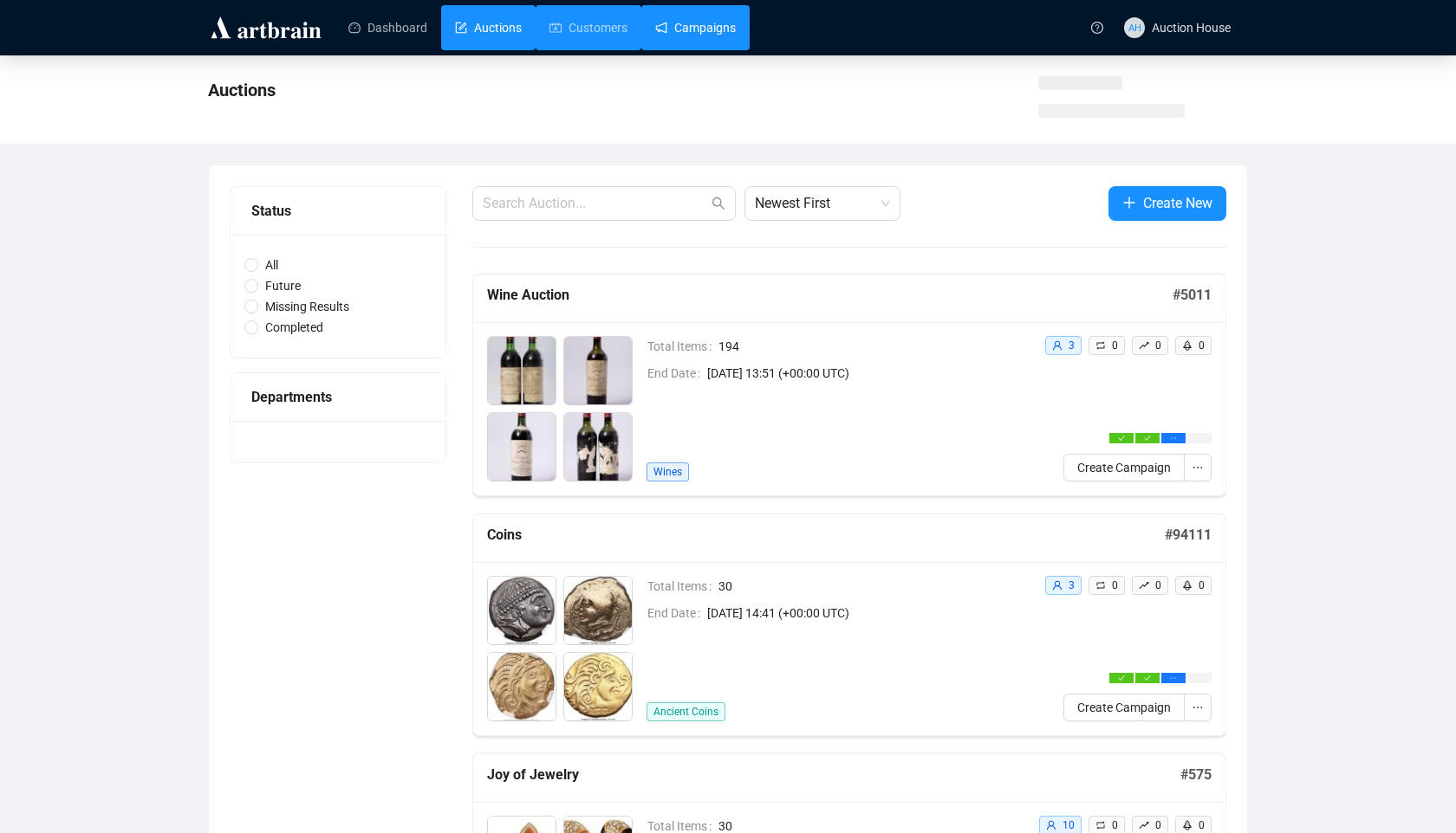
click at [655, 26] on link "Campaigns" at bounding box center [695, 27] width 81 height 45
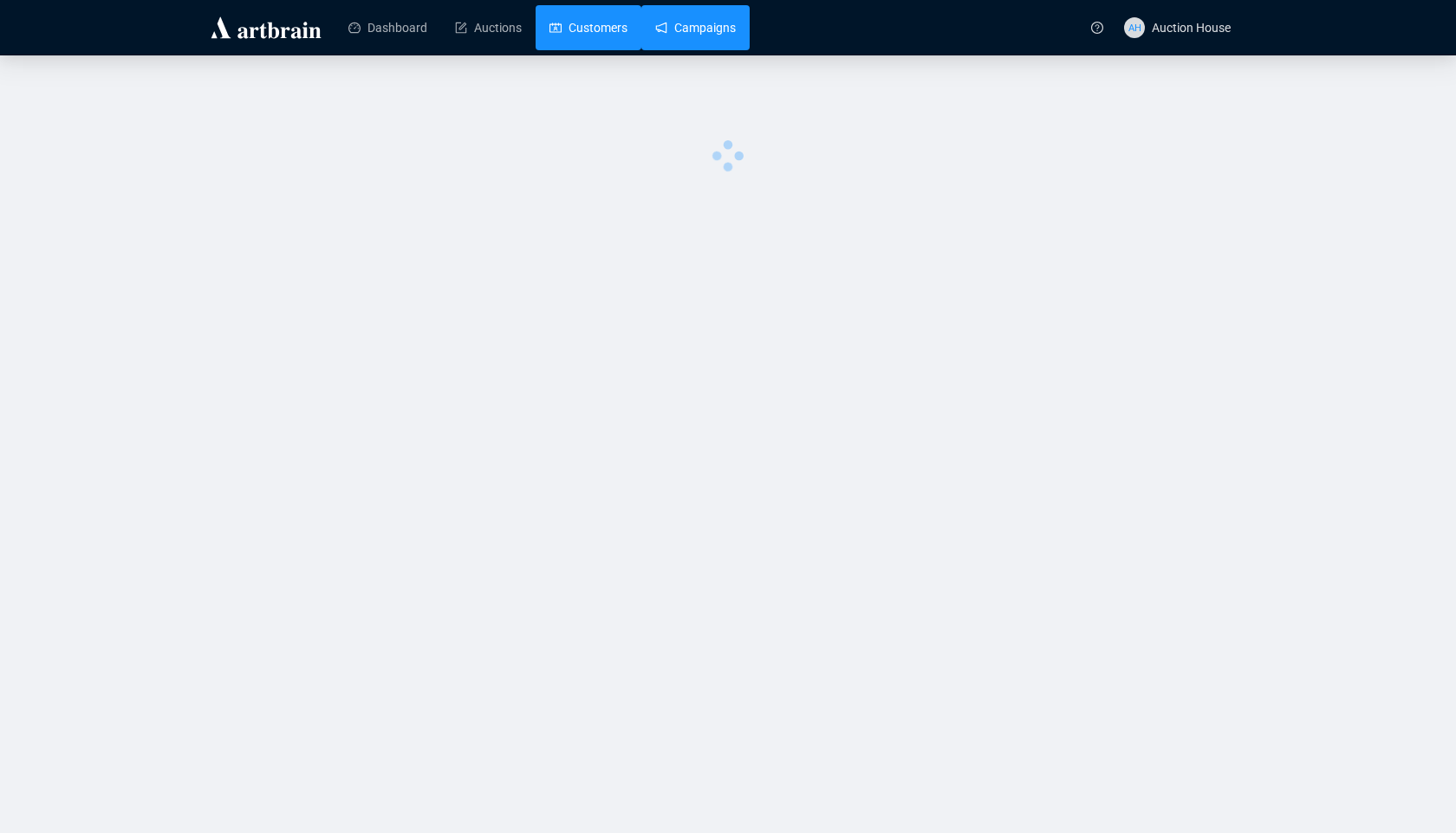
click at [599, 26] on link "Customers" at bounding box center [588, 27] width 78 height 45
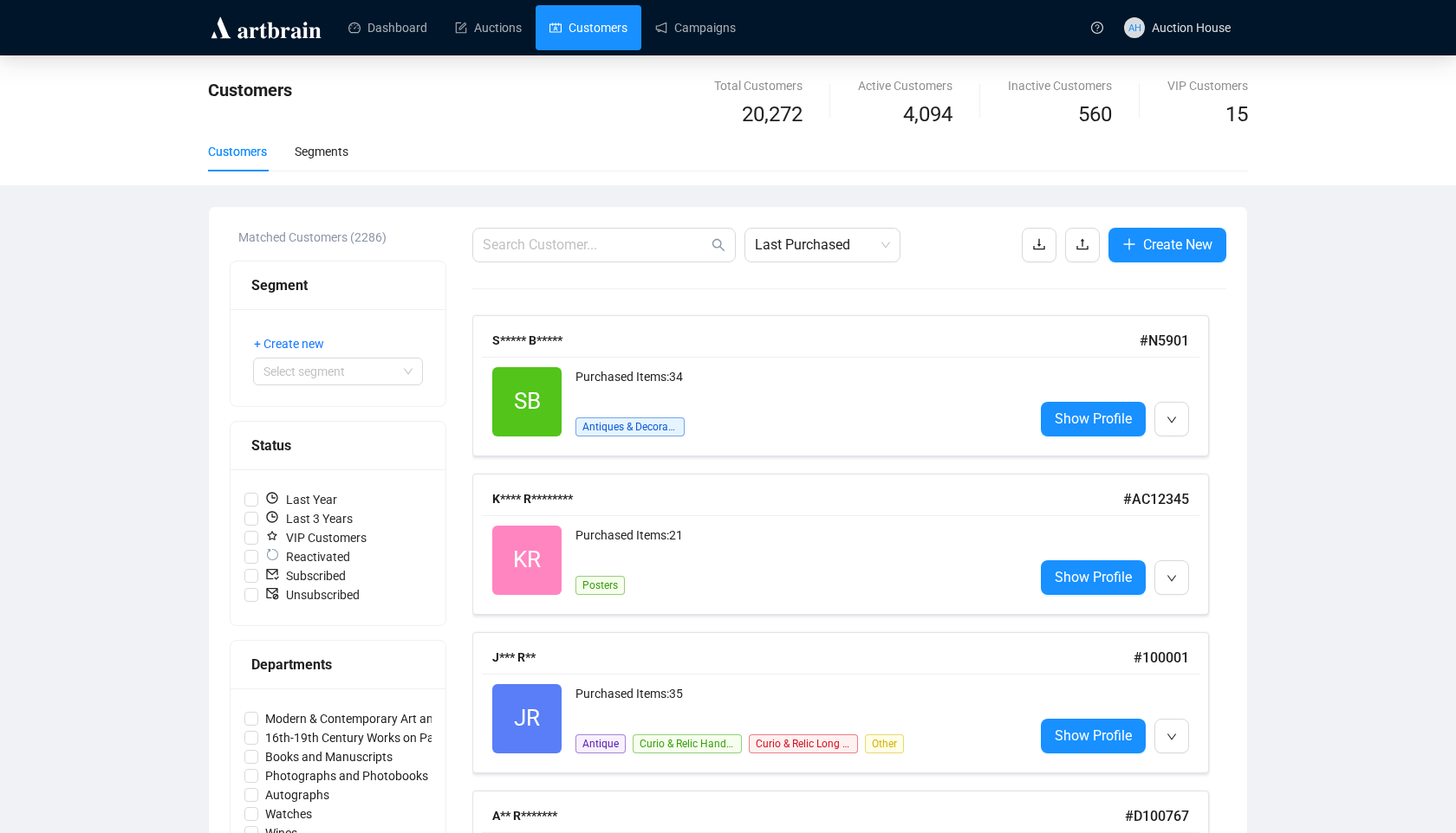
click at [1256, 6] on div "Dashboard Auctions Customers Campaigns AH Auction House" at bounding box center [728, 27] width 1456 height 54
click at [1221, 15] on span "AH Auction House" at bounding box center [1178, 28] width 107 height 55
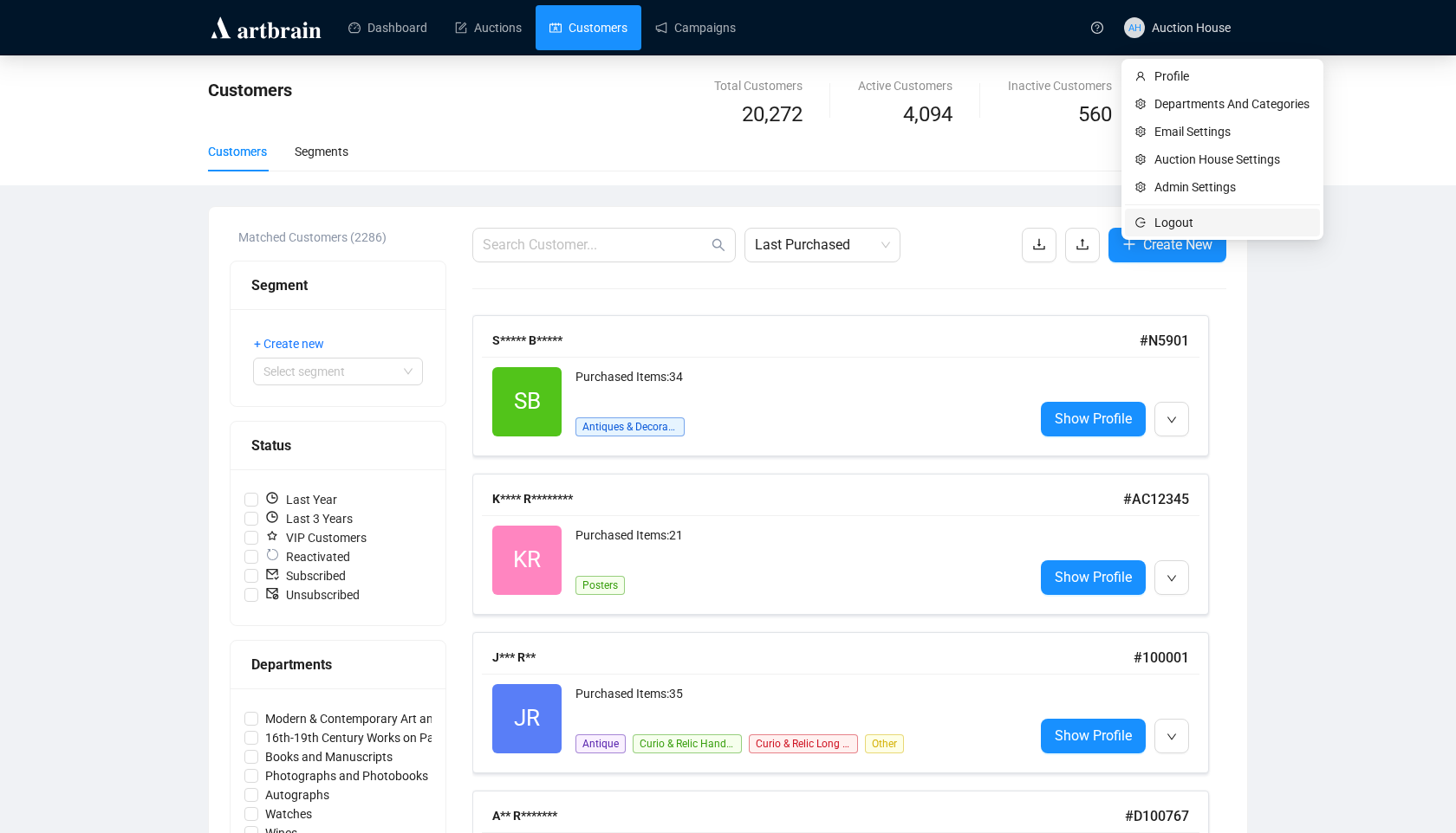
click at [1153, 213] on li "Logout" at bounding box center [1222, 222] width 195 height 28
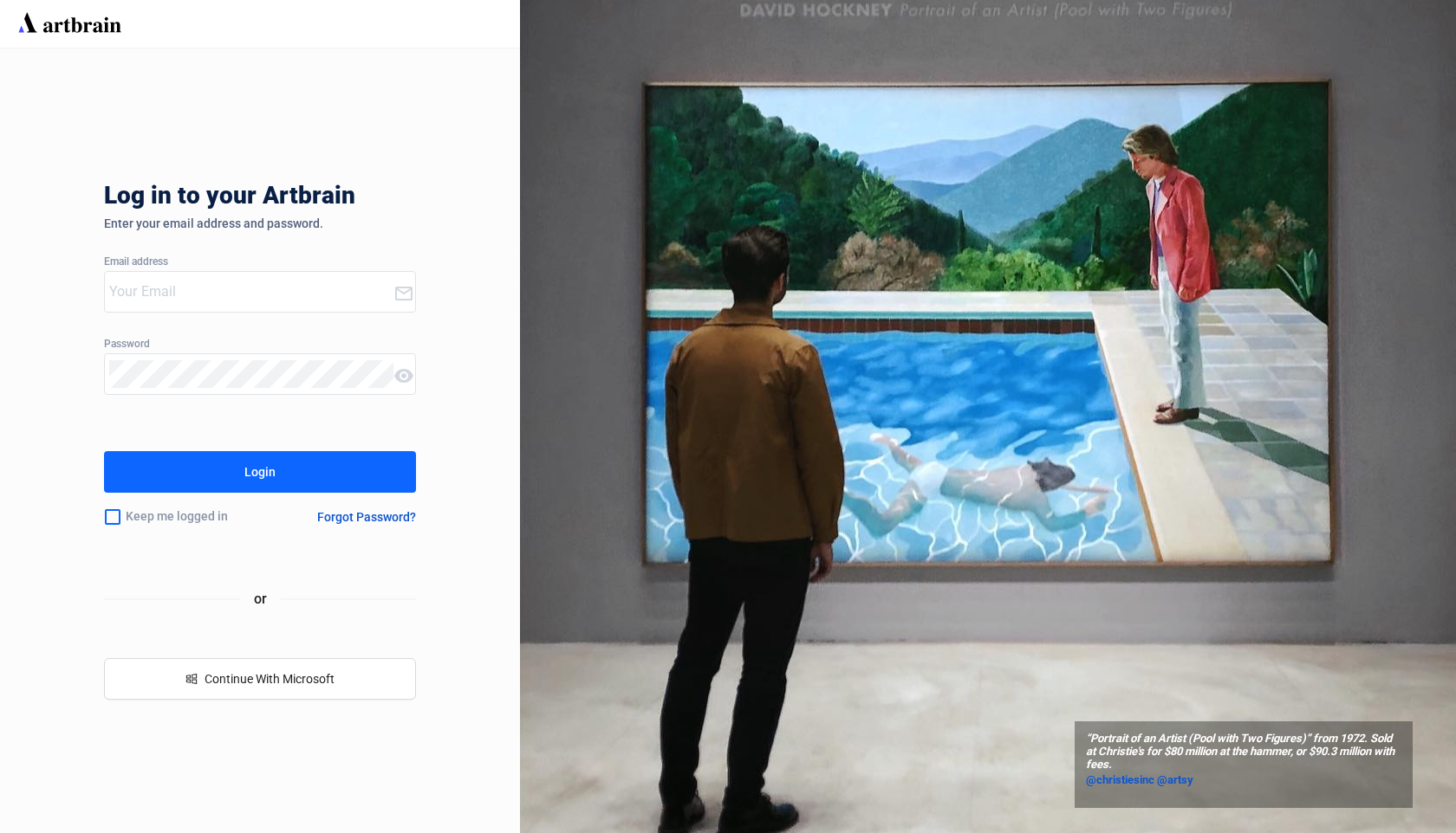
click at [209, 297] on input "email" at bounding box center [252, 292] width 284 height 28
type input "[EMAIL_ADDRESS][DOMAIN_NAME]"
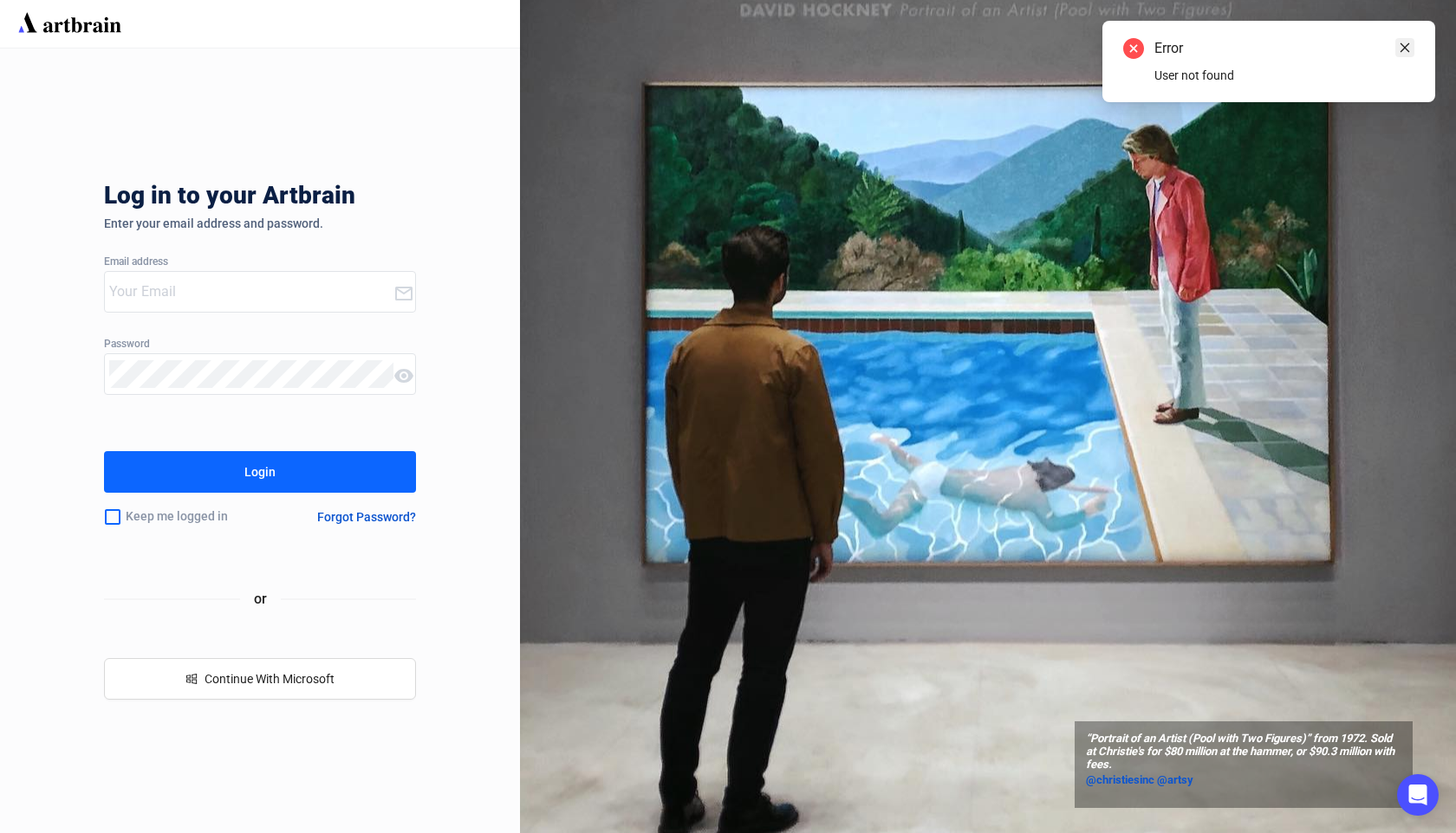
click at [1405, 42] on icon "close" at bounding box center [1405, 48] width 12 height 12
